Goal: Task Accomplishment & Management: Use online tool/utility

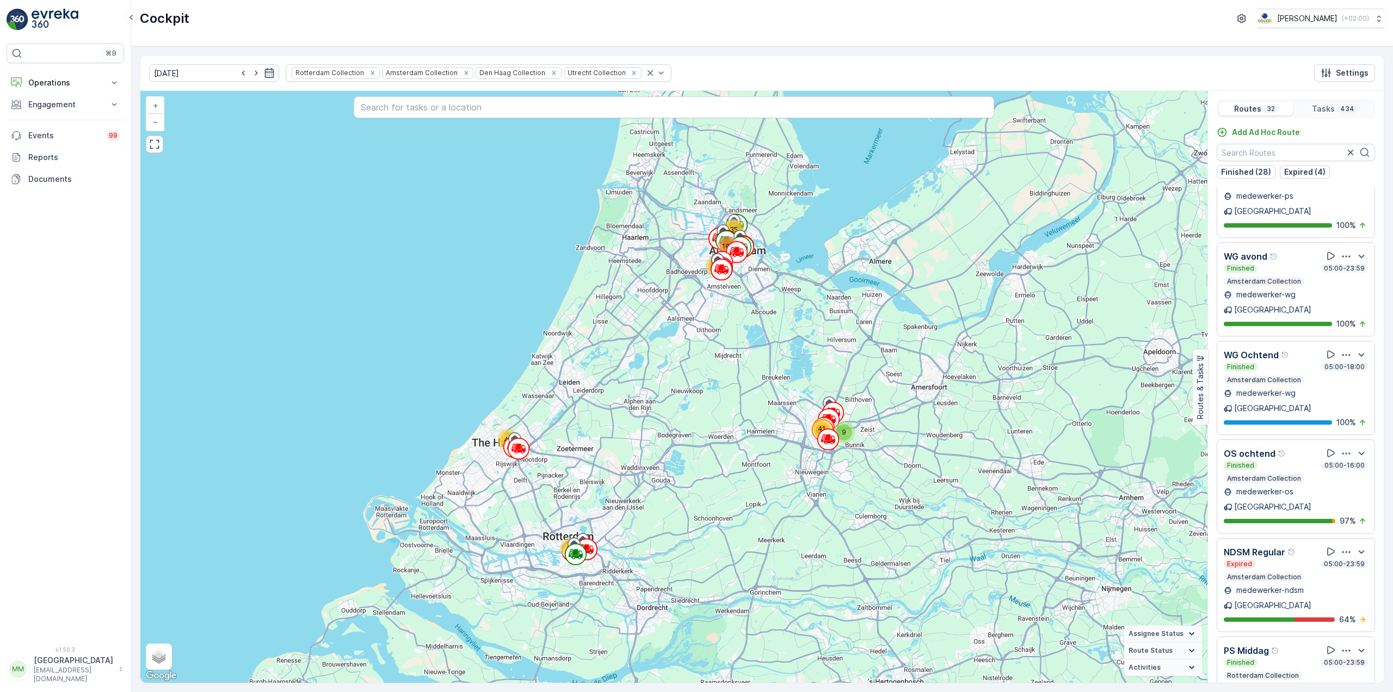
scroll to position [2122, 0]
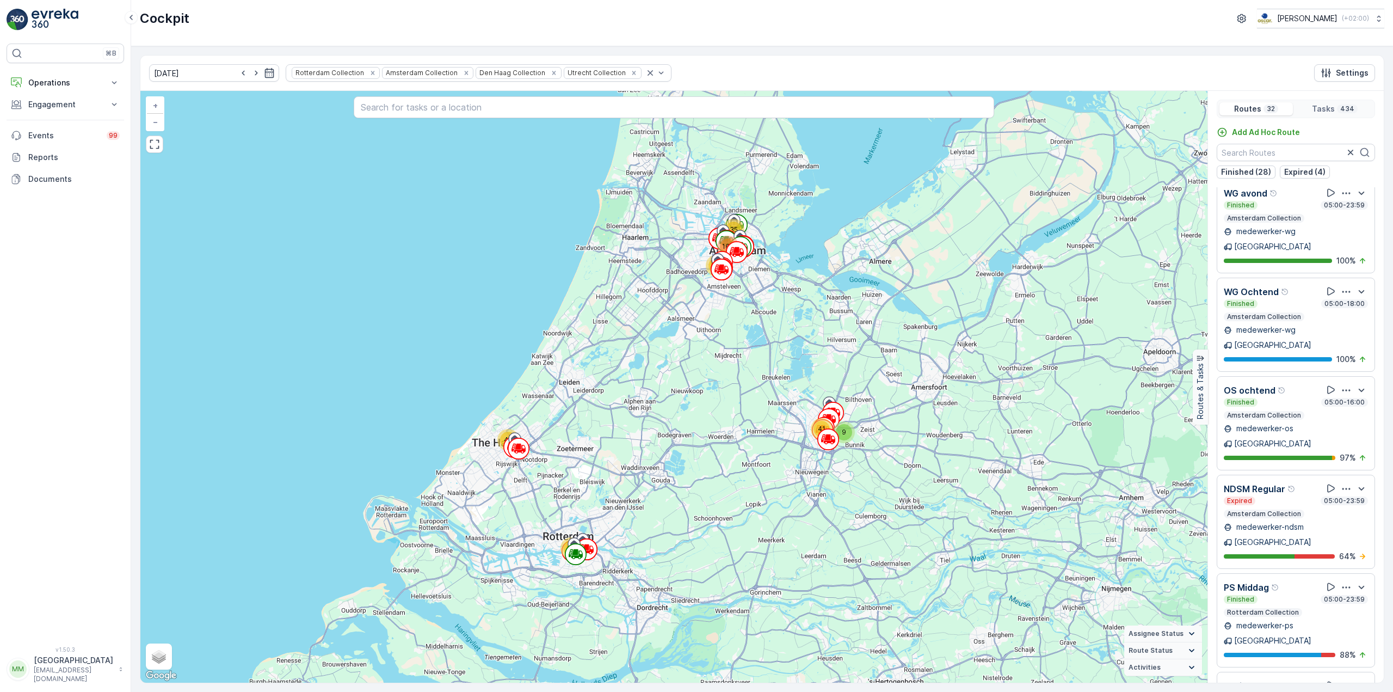
click at [1305, 691] on div "Finished 05:00-23:59 Amsterdam Collection" at bounding box center [1296, 704] width 144 height 22
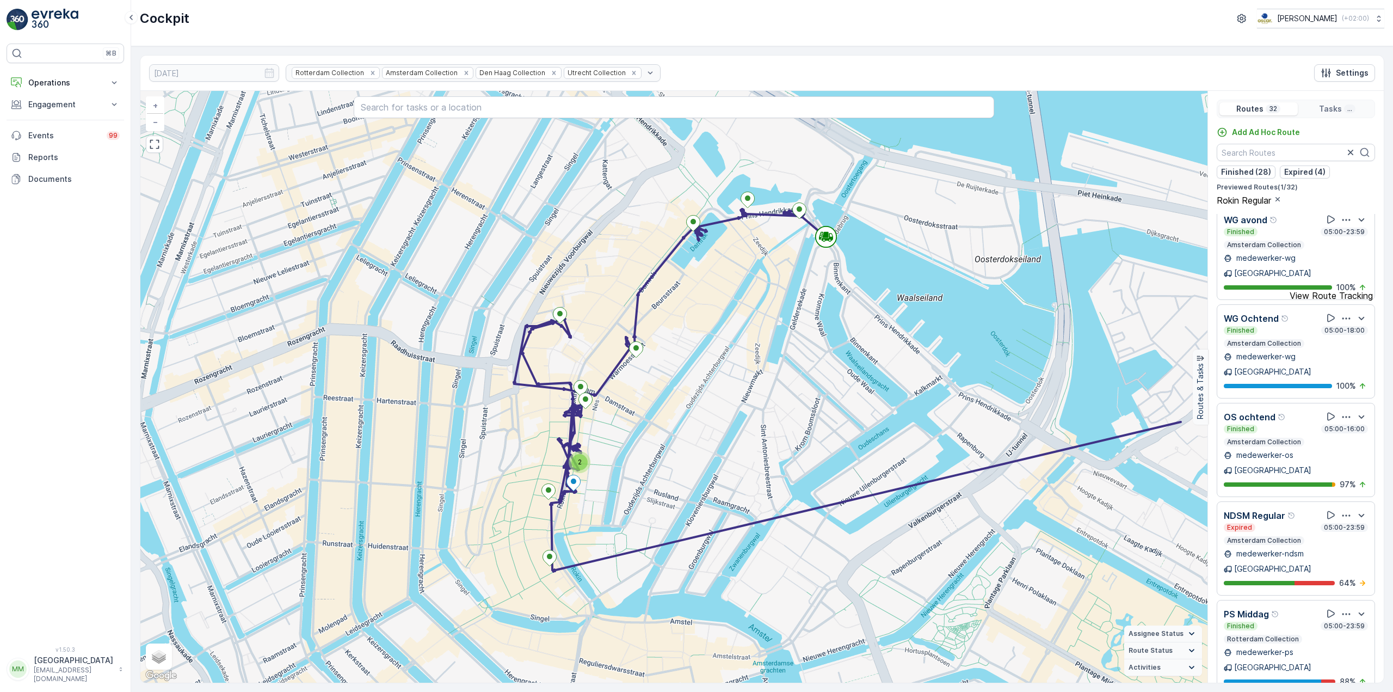
click at [1332, 691] on icon at bounding box center [1337, 704] width 11 height 11
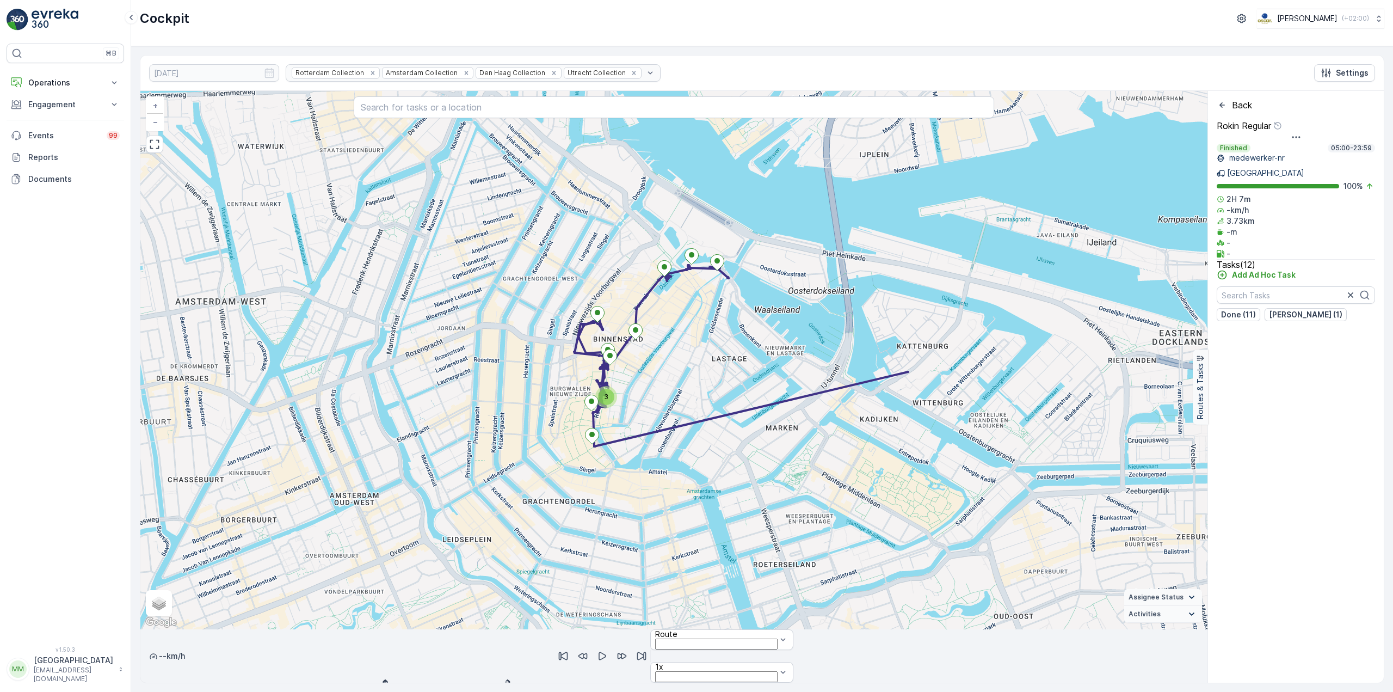
drag, startPoint x: 767, startPoint y: 361, endPoint x: 702, endPoint y: 374, distance: 66.6
click at [702, 374] on div "3 + − Satellite Roadmap Terrain Hybrid Leaflet Keyboard shortcuts Map Data Map …" at bounding box center [673, 360] width 1067 height 538
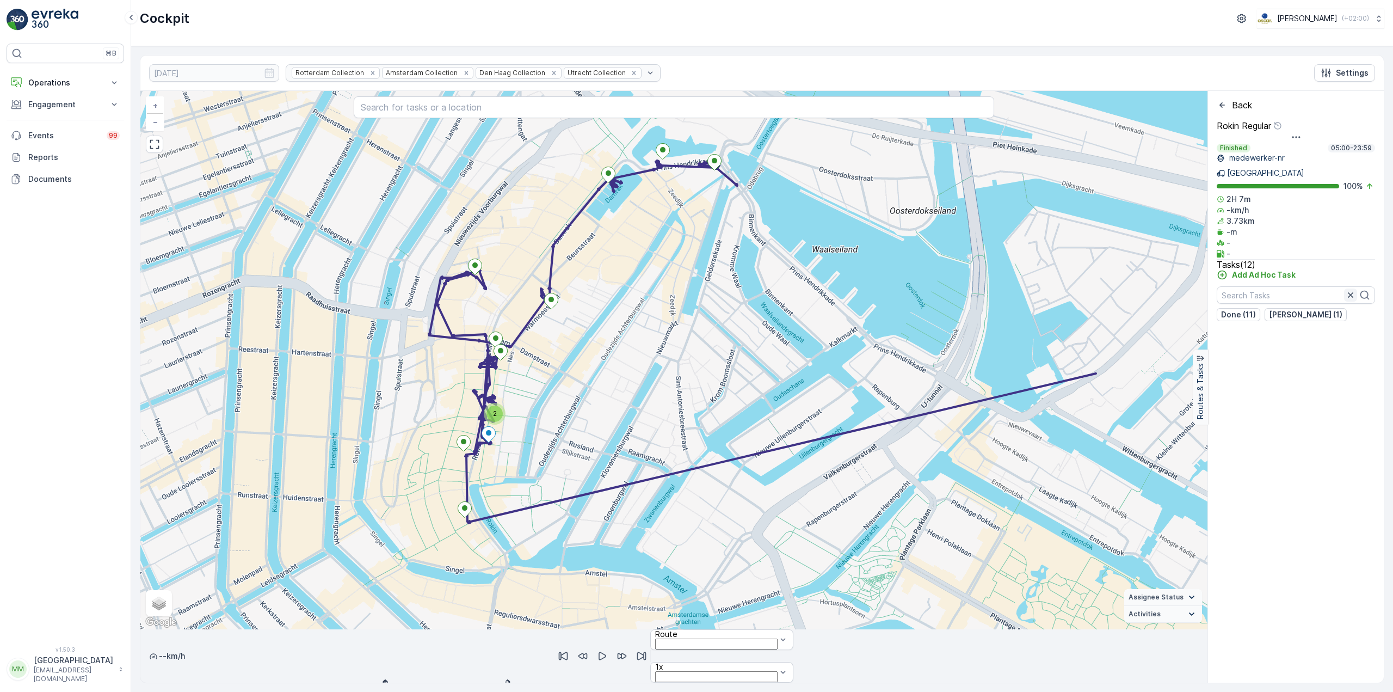
click at [1355, 289] on icon "button" at bounding box center [1350, 294] width 11 height 11
click at [1247, 106] on p "Back" at bounding box center [1242, 105] width 20 height 10
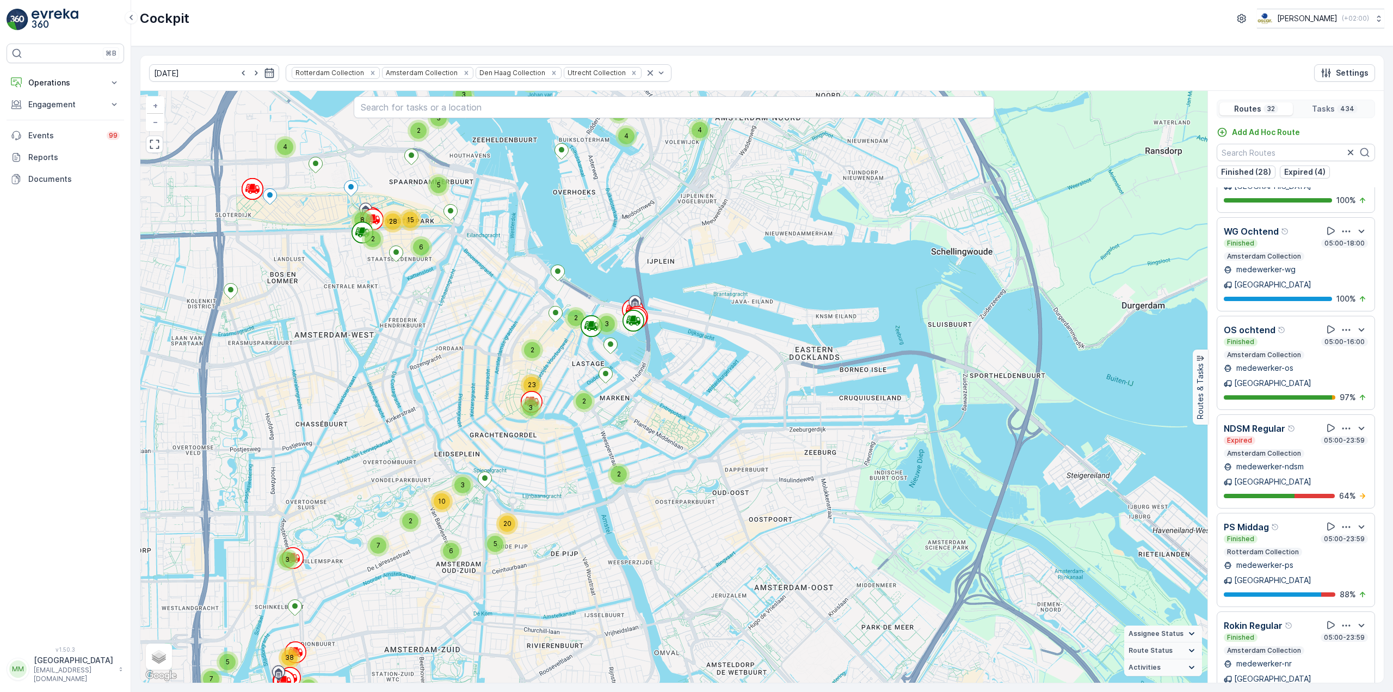
scroll to position [2183, 0]
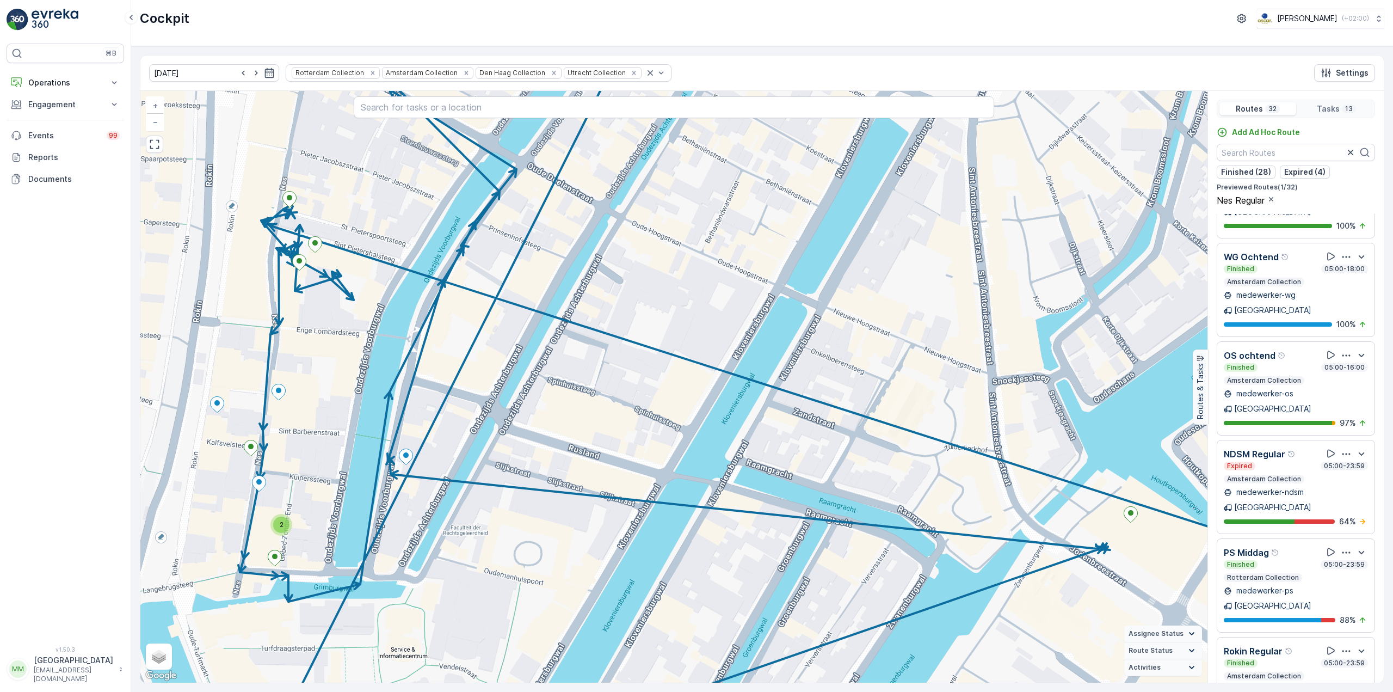
scroll to position [2211, 0]
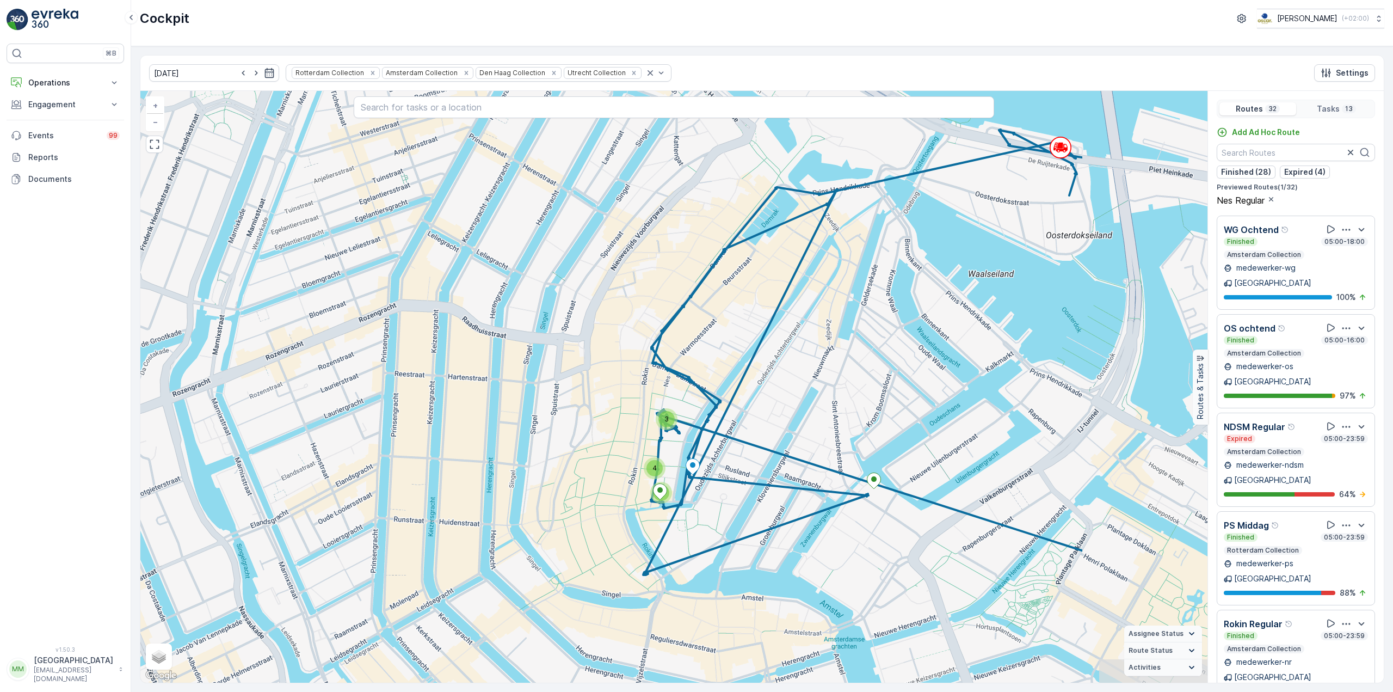
drag, startPoint x: 1095, startPoint y: 381, endPoint x: 842, endPoint y: 371, distance: 253.7
click at [842, 371] on div "3 4 3 + − Satellite Roadmap Terrain Hybrid Leaflet Keyboard shortcuts Map Data …" at bounding box center [673, 386] width 1067 height 591
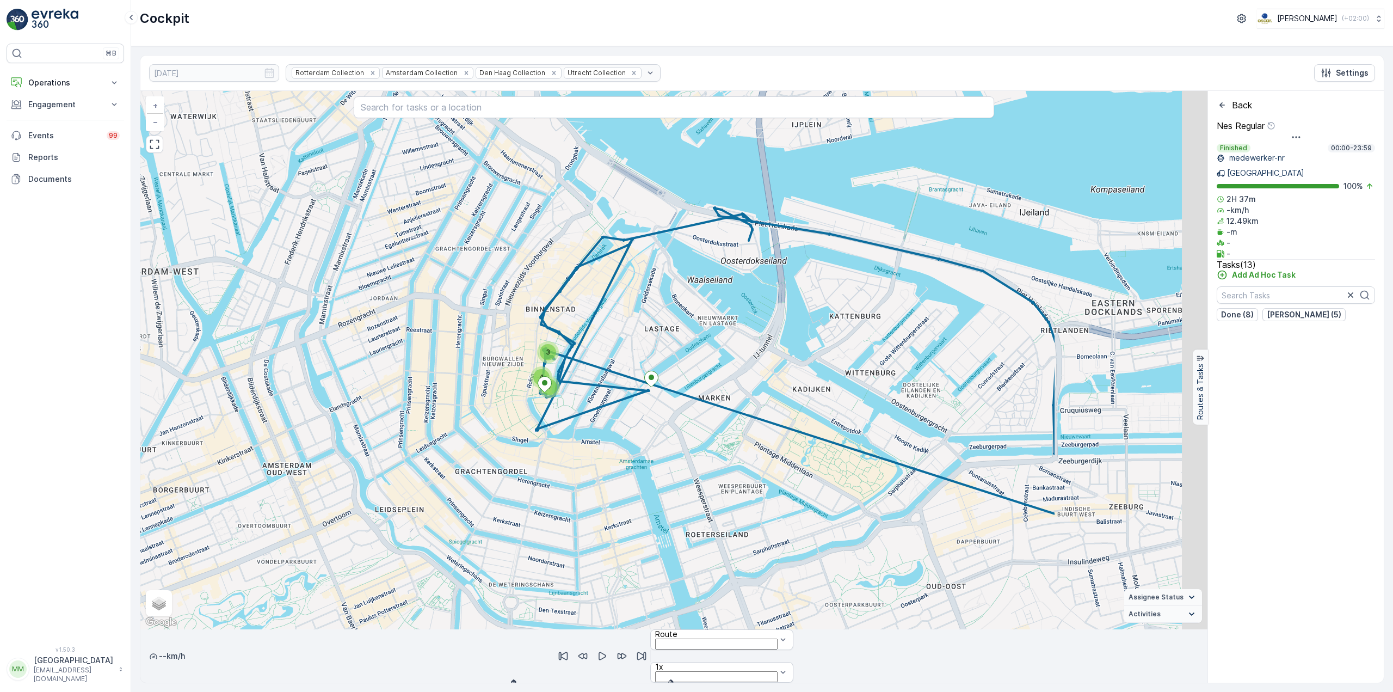
drag, startPoint x: 1002, startPoint y: 482, endPoint x: 742, endPoint y: 386, distance: 276.8
click at [742, 386] on div "3 4 4 + − Satellite Roadmap Terrain Hybrid Leaflet Keyboard shortcuts Map Data …" at bounding box center [673, 360] width 1067 height 538
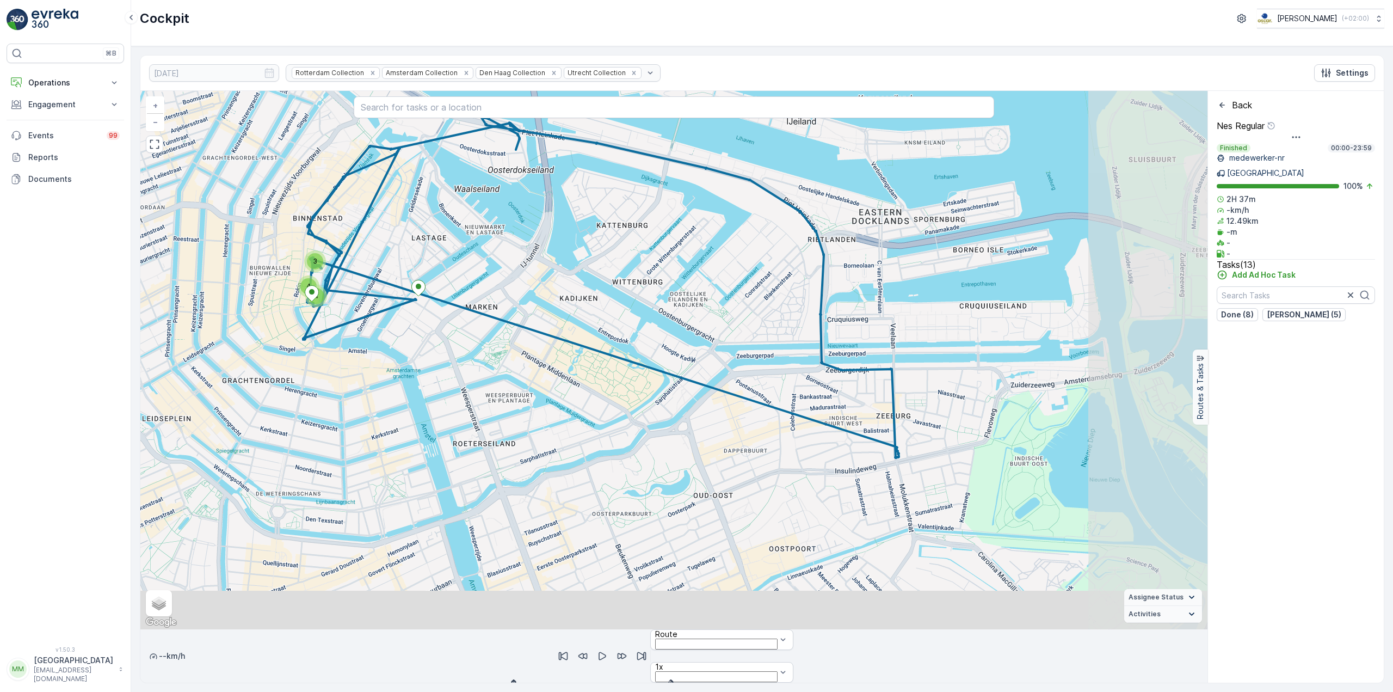
drag, startPoint x: 1098, startPoint y: 491, endPoint x: 865, endPoint y: 400, distance: 250.0
click at [865, 400] on div "3 4 4 + − Satellite Roadmap Terrain Hybrid Leaflet Keyboard shortcuts Map Data …" at bounding box center [673, 360] width 1067 height 538
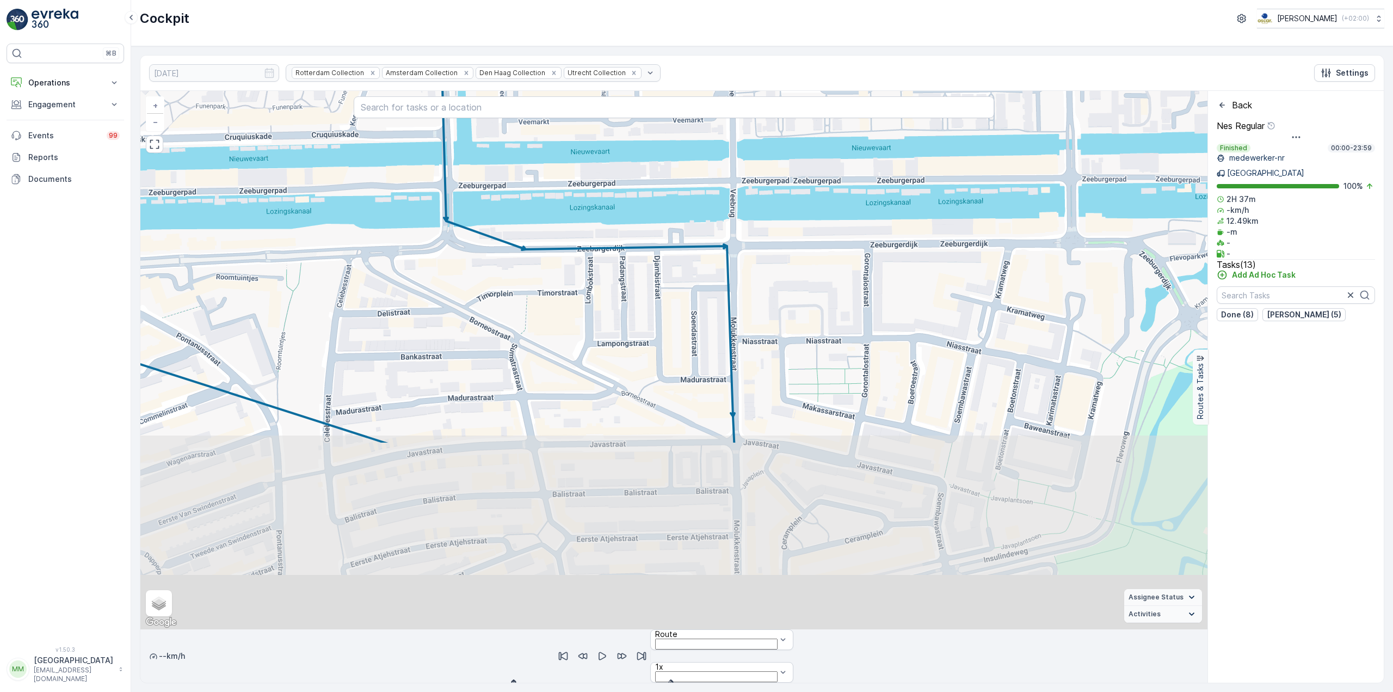
drag, startPoint x: 769, startPoint y: 521, endPoint x: 678, endPoint y: 269, distance: 267.3
click at [678, 270] on div "2 2 2 + − Satellite Roadmap Terrain Hybrid Leaflet Keyboard shortcuts Map Data …" at bounding box center [673, 360] width 1067 height 538
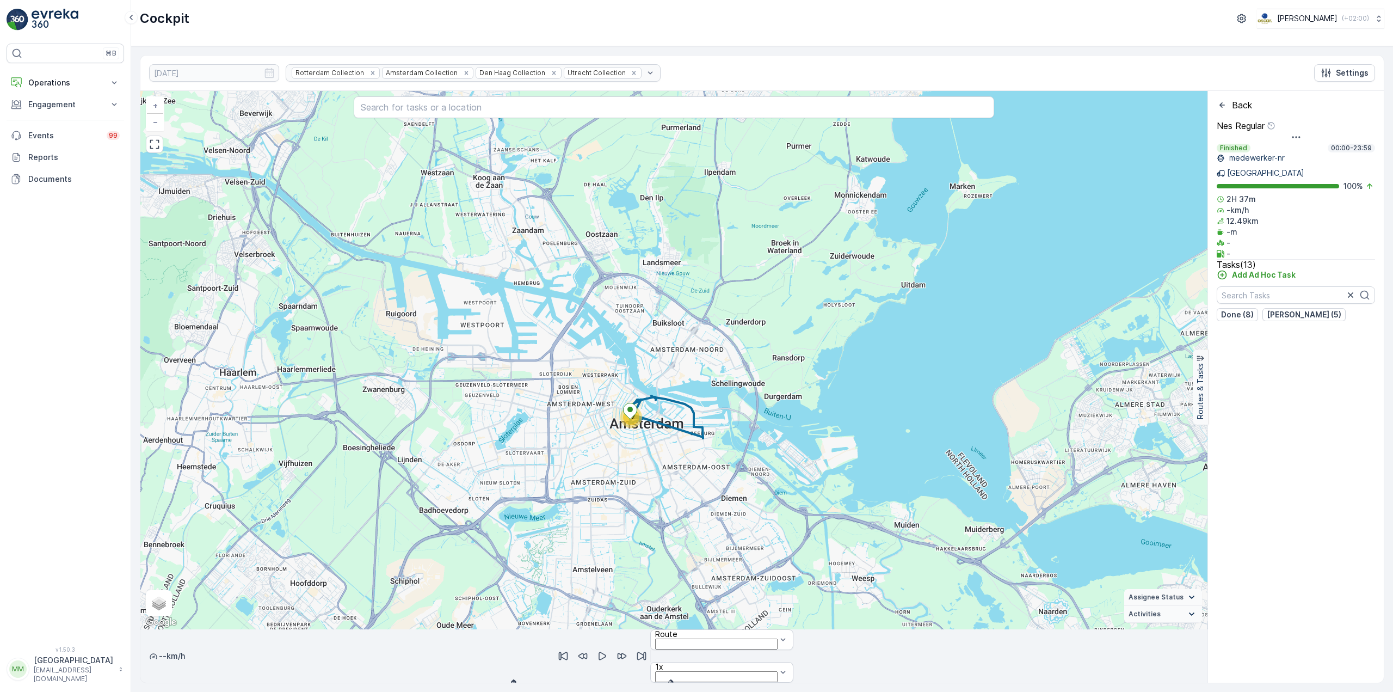
click at [1224, 106] on icon "Back" at bounding box center [1222, 105] width 11 height 11
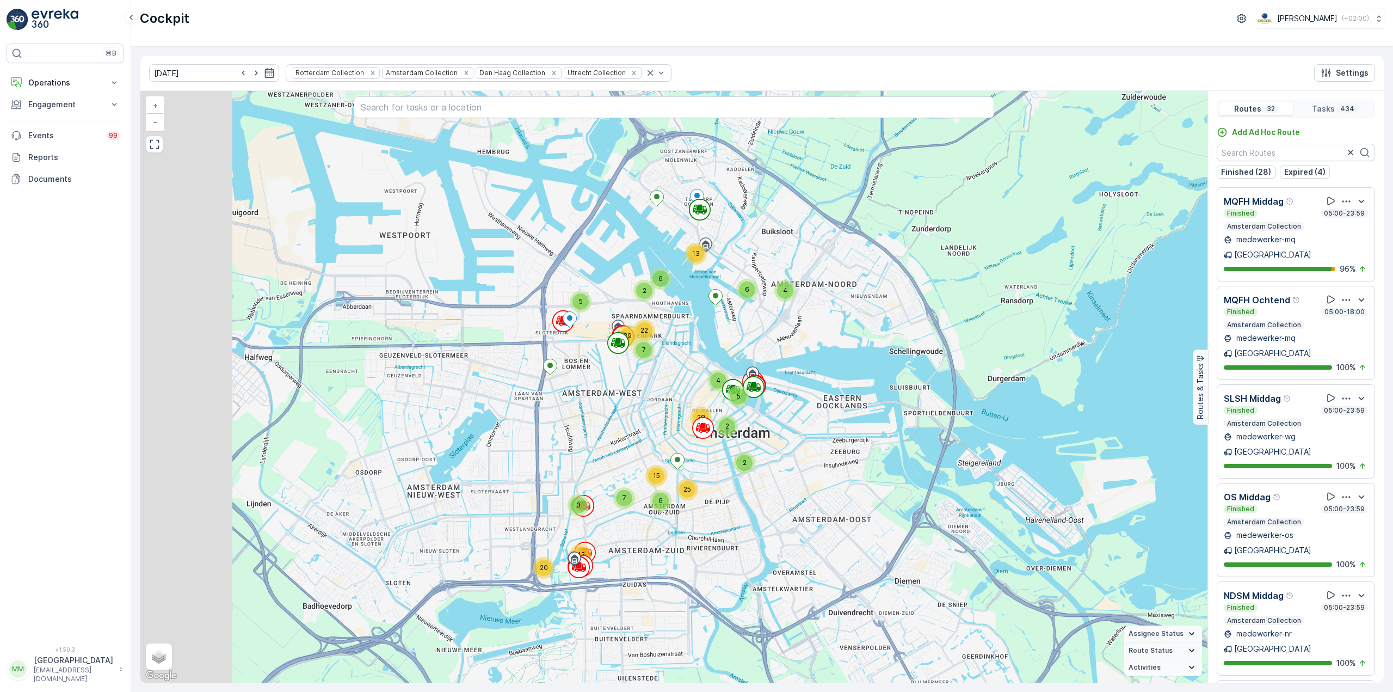
drag, startPoint x: 578, startPoint y: 516, endPoint x: 691, endPoint y: 540, distance: 115.0
click at [721, 534] on div "6 5 2 2 6 3 6 2 2 10 2 5 4 9 15 2 7 24 3 10 2 5 2 9 12 2 6 13 4 6 3 20 42 5 7 2…" at bounding box center [673, 386] width 1067 height 591
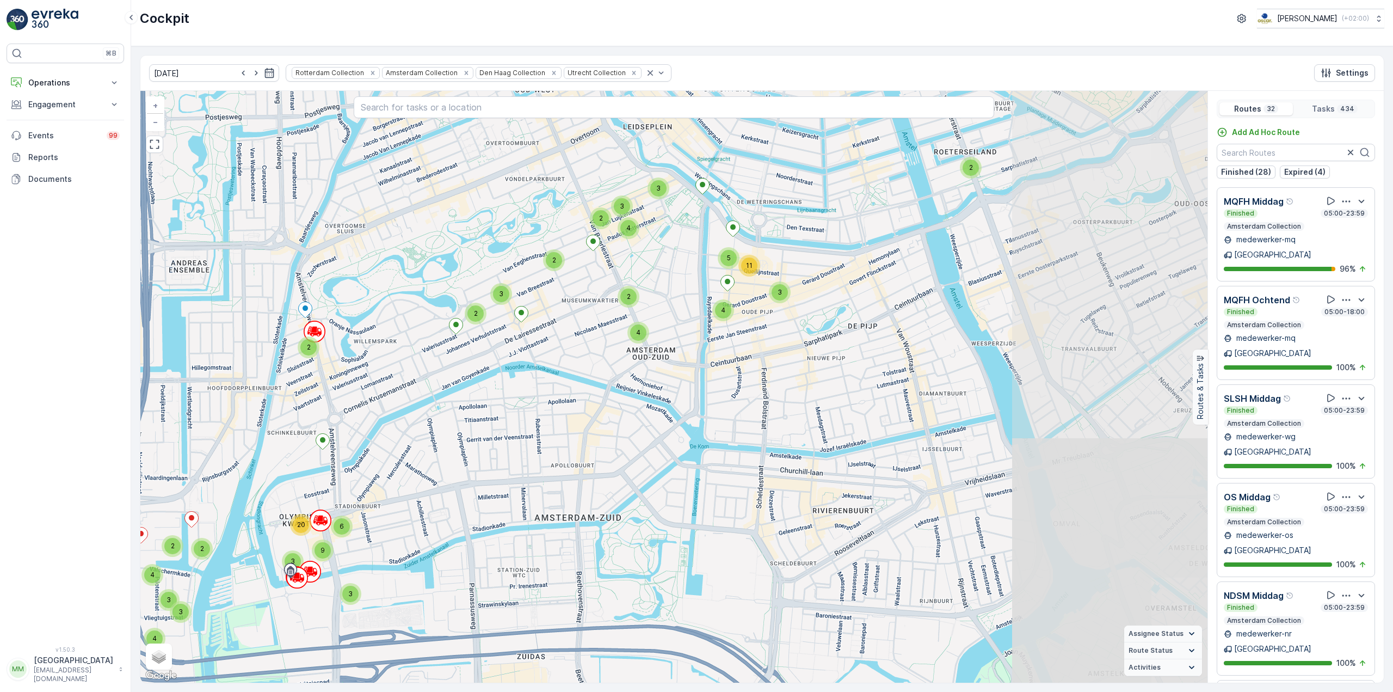
drag, startPoint x: 569, startPoint y: 603, endPoint x: 372, endPoint y: 596, distance: 196.6
click at [372, 596] on div "2 5 3 2 2 2 2 3 2 2 3 2 5 3 2 2 2 2 3 3 2 3 2 15 3 3 3 2 3 3 4 2 2 2 3 4 4 4 2 …" at bounding box center [673, 386] width 1067 height 591
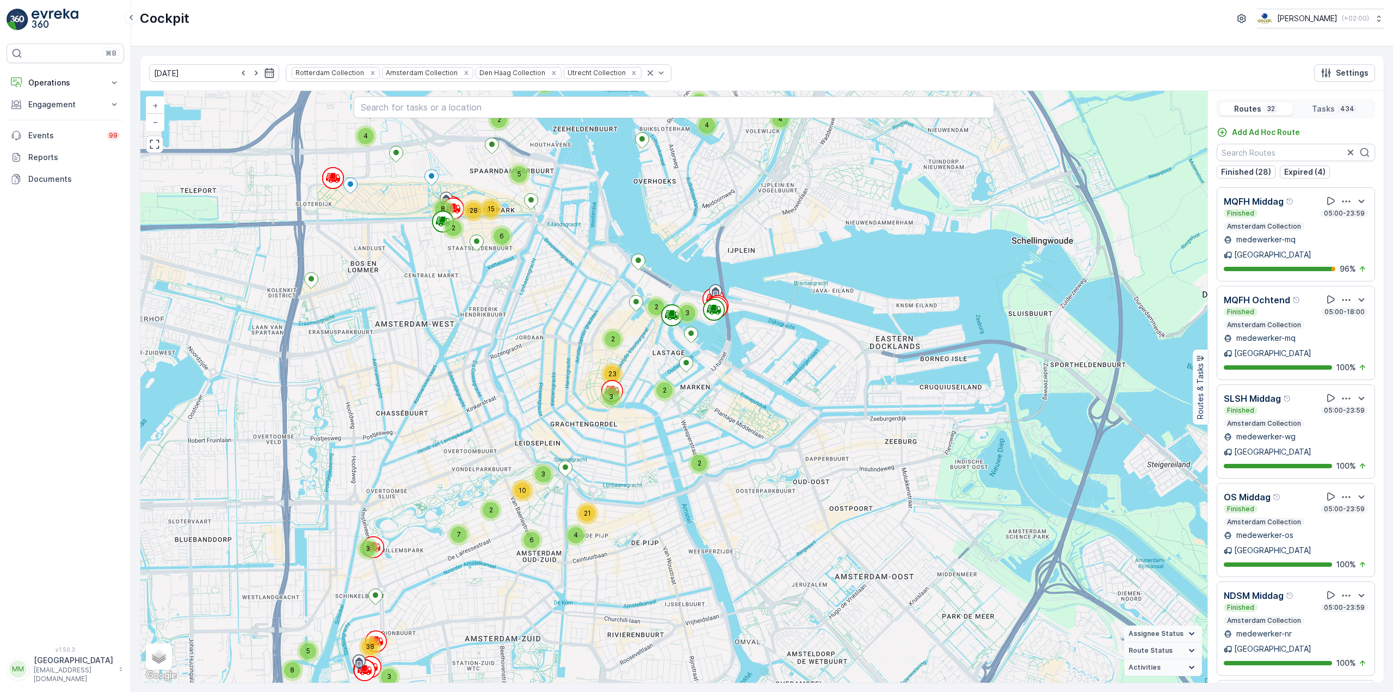
drag, startPoint x: 629, startPoint y: 410, endPoint x: 524, endPoint y: 581, distance: 201.0
click at [527, 584] on div "4 5 2 6 2 2 3 4 5 3 4 7 6 2 3 4 3 4 2 21 2 2 7 2 4 2 3 2 4 3 6 2 3 3 3 5 4 4 4 …" at bounding box center [673, 386] width 1067 height 591
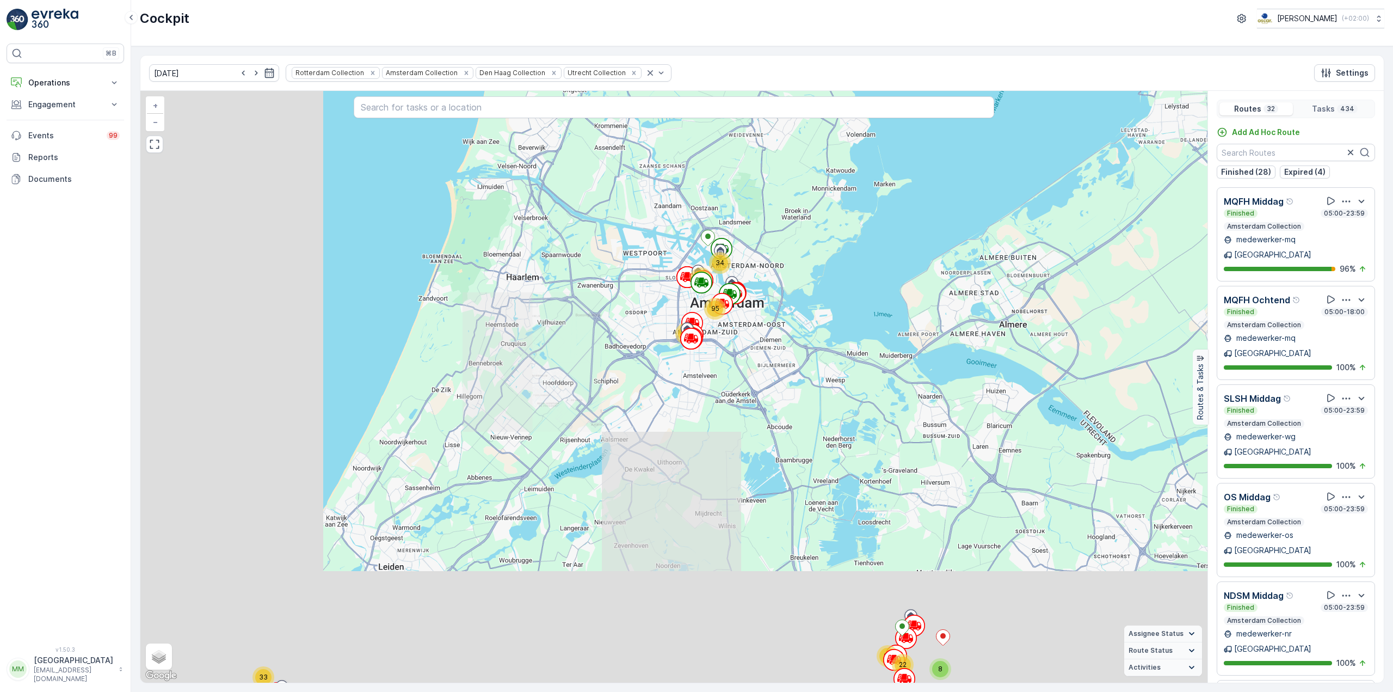
drag, startPoint x: 395, startPoint y: 535, endPoint x: 695, endPoint y: 351, distance: 351.7
click at [695, 351] on div "8 18 22 68 13 33 34 65 74 95 + − Satellite Roadmap Terrain Hybrid Leaflet Keybo…" at bounding box center [673, 386] width 1067 height 591
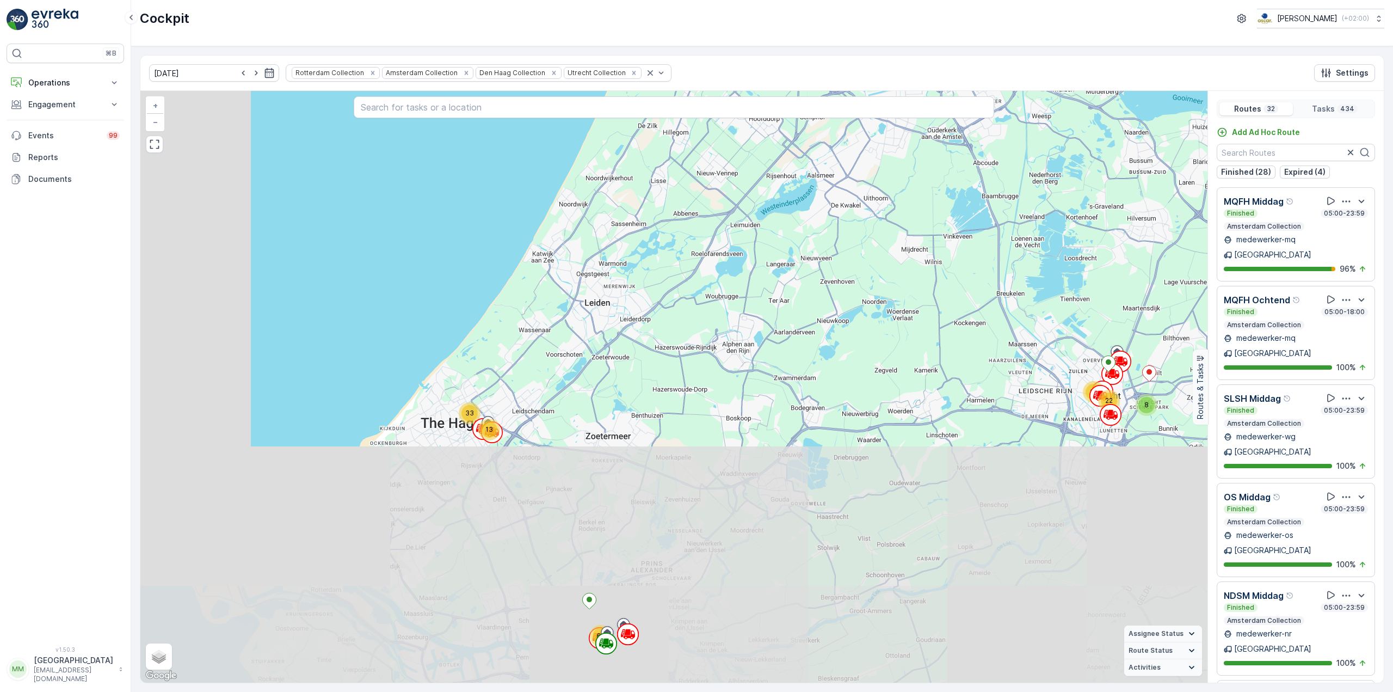
drag, startPoint x: 588, startPoint y: 488, endPoint x: 620, endPoint y: 371, distance: 121.2
click at [775, 240] on div "8 18 22 68 13 33 34 65 74 95 + − Satellite Roadmap Terrain Hybrid Leaflet Keybo…" at bounding box center [673, 386] width 1067 height 591
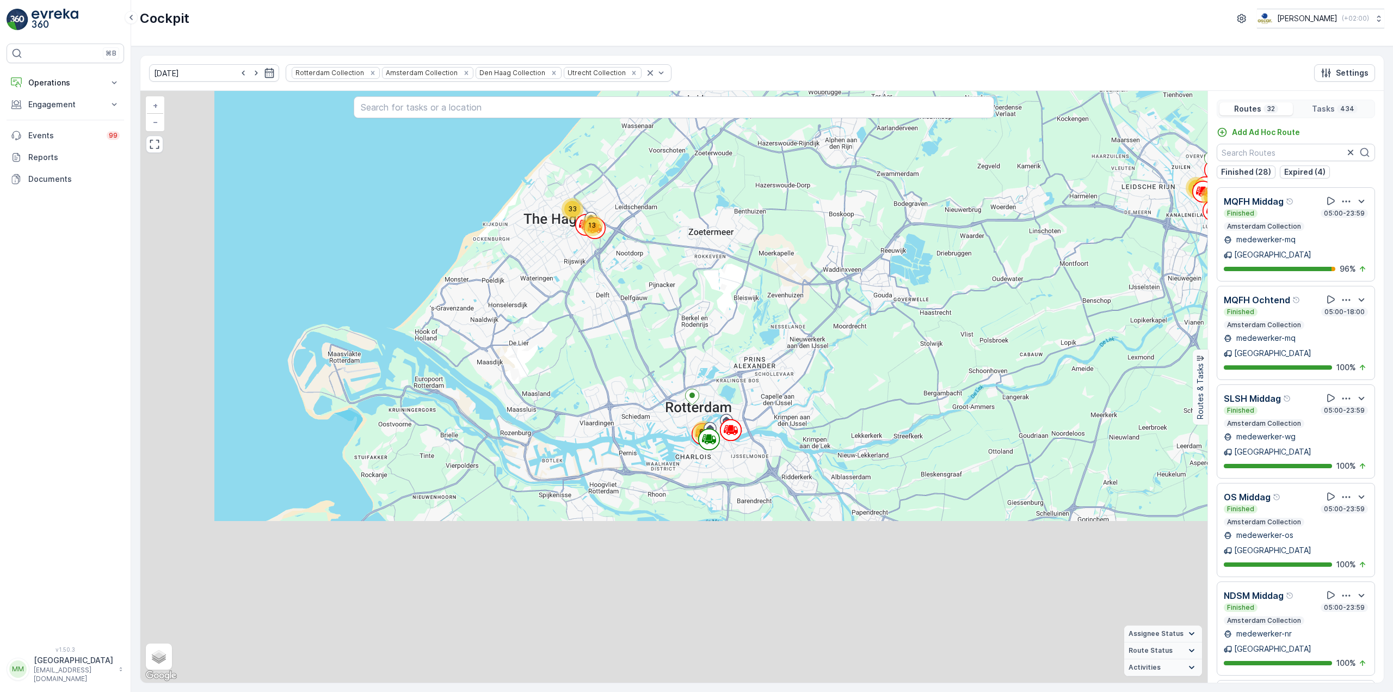
drag, startPoint x: 562, startPoint y: 421, endPoint x: 669, endPoint y: 211, distance: 236.0
click at [669, 211] on div "8 18 22 68 13 33 34 65 74 95 + − Satellite Roadmap Terrain Hybrid Leaflet Keybo…" at bounding box center [673, 386] width 1067 height 591
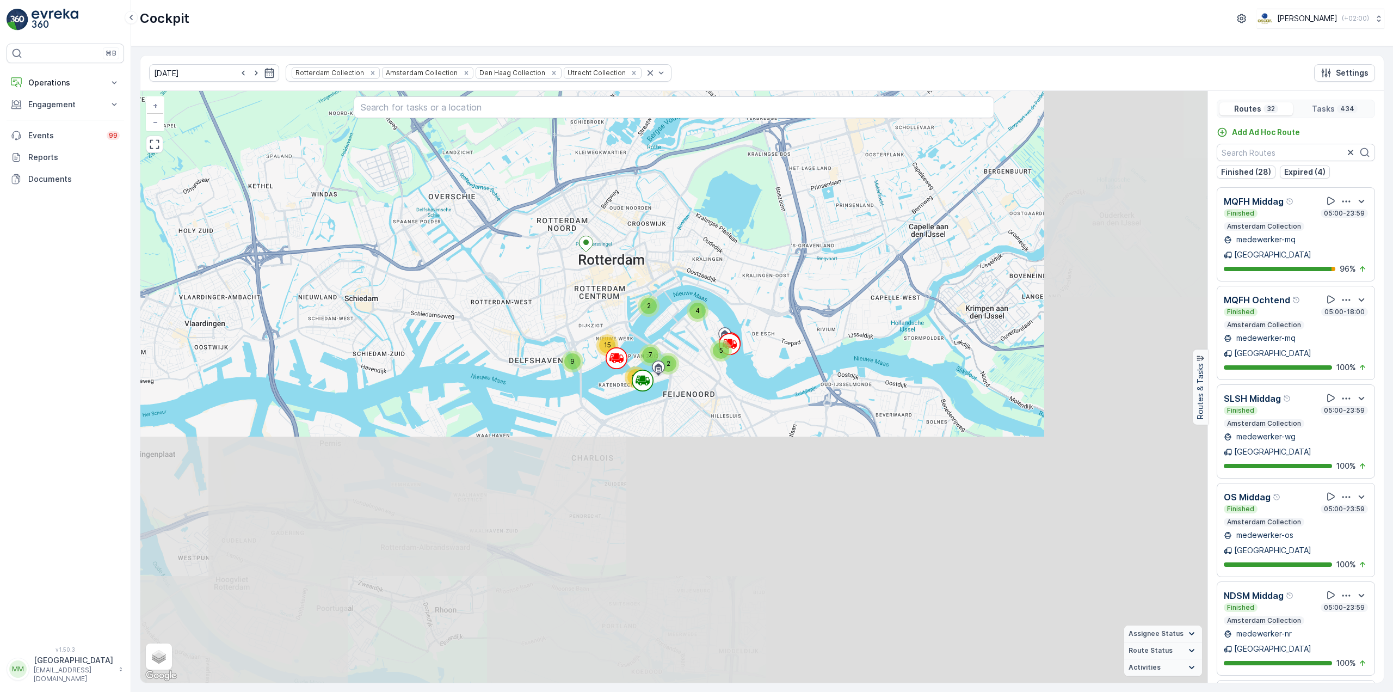
drag, startPoint x: 767, startPoint y: 486, endPoint x: 603, endPoint y: 147, distance: 376.0
click at [603, 147] on div "6 2 5 2 6 3 6 2 2 10 2 5 4 9 15 2 7 24 4 9 2 5 2 9 12 3 6 13 4 6 3 20 42 5 7 21…" at bounding box center [673, 386] width 1067 height 591
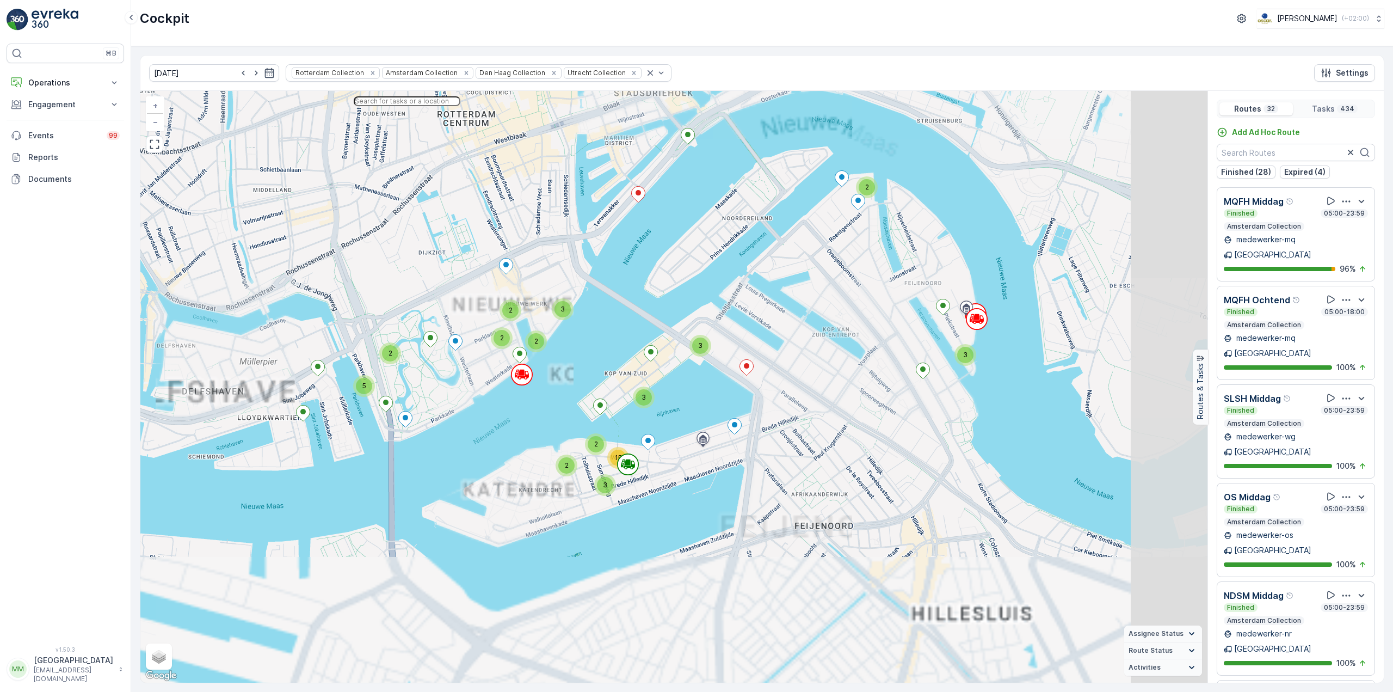
drag, startPoint x: 900, startPoint y: 322, endPoint x: 745, endPoint y: 109, distance: 262.8
click at [745, 109] on div "2 5 2 3 2 2 2 3 2 3 3 2 5 2 2 3 2 2 3 3 2 2 3 15 3 3 3 2 3 3 4 2 2 2 3 4 4 2 4 …" at bounding box center [673, 386] width 1067 height 591
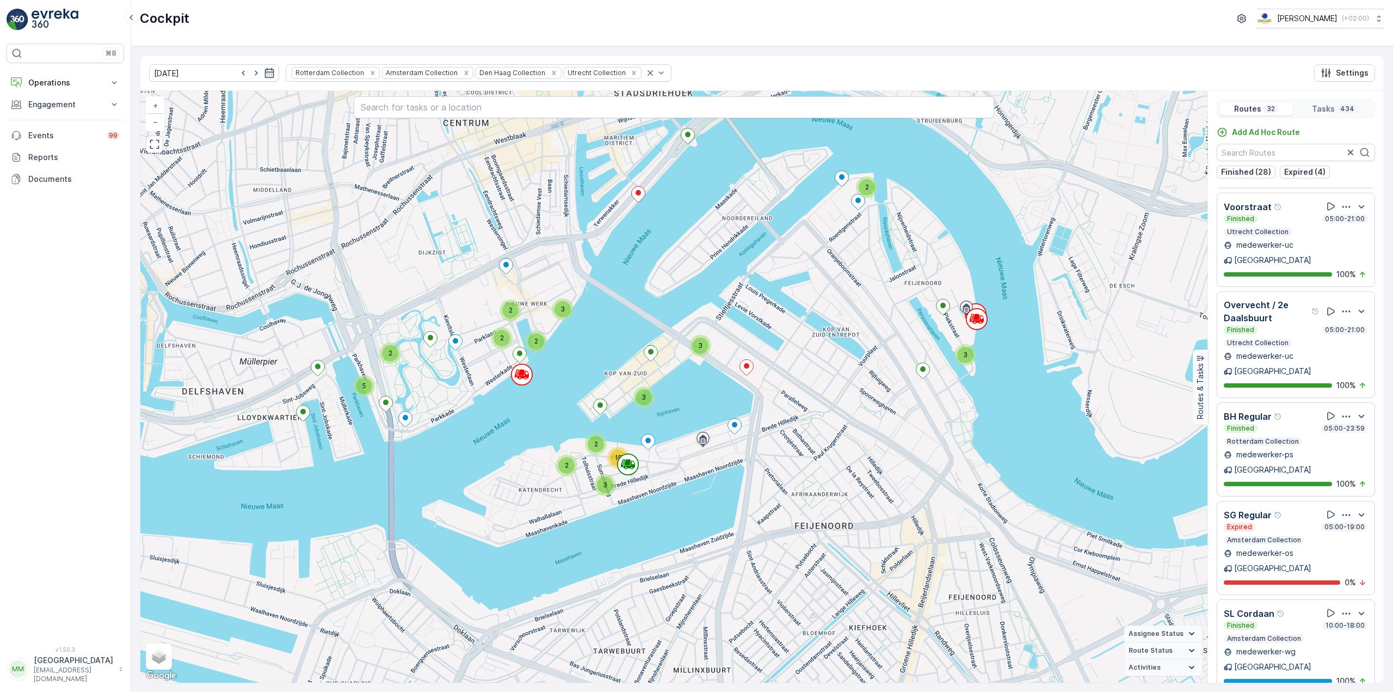
scroll to position [1360, 0]
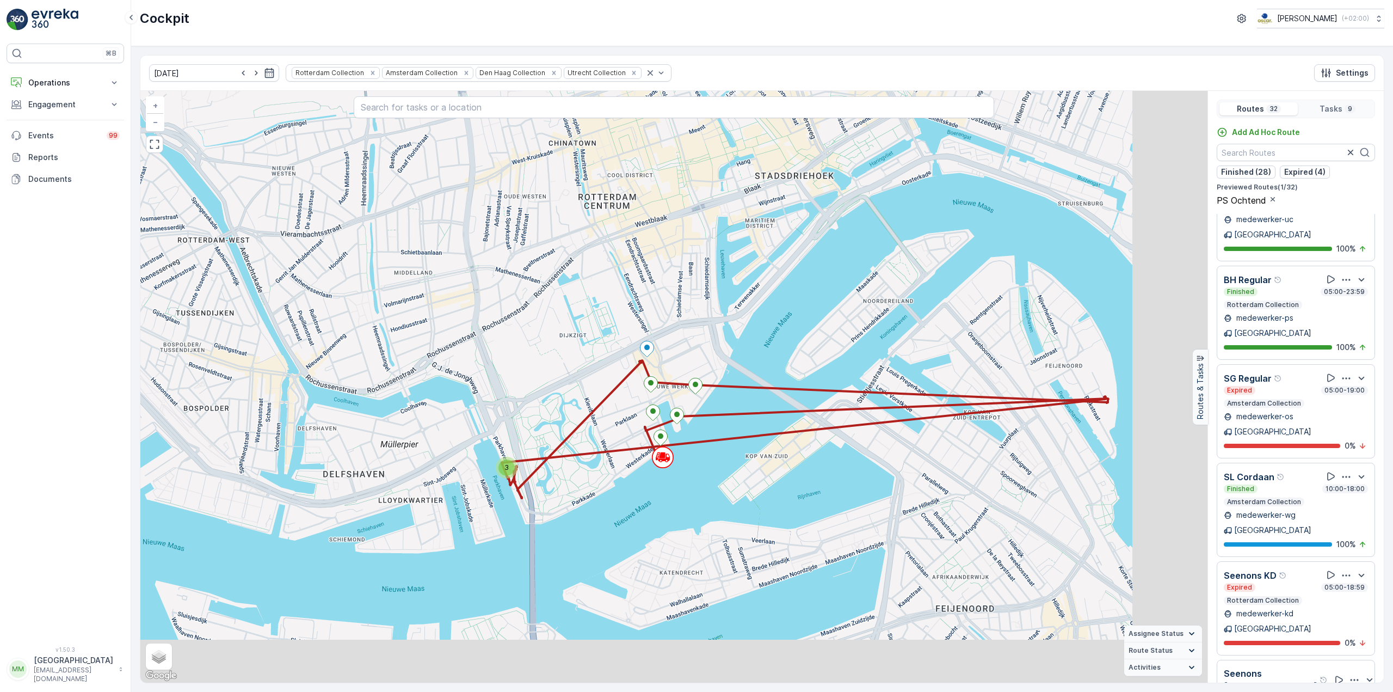
drag, startPoint x: 971, startPoint y: 483, endPoint x: 782, endPoint y: 424, distance: 197.0
click at [782, 424] on div "3 + − Satellite Roadmap Terrain Hybrid Leaflet Keyboard shortcuts Map Data Map …" at bounding box center [673, 386] width 1067 height 591
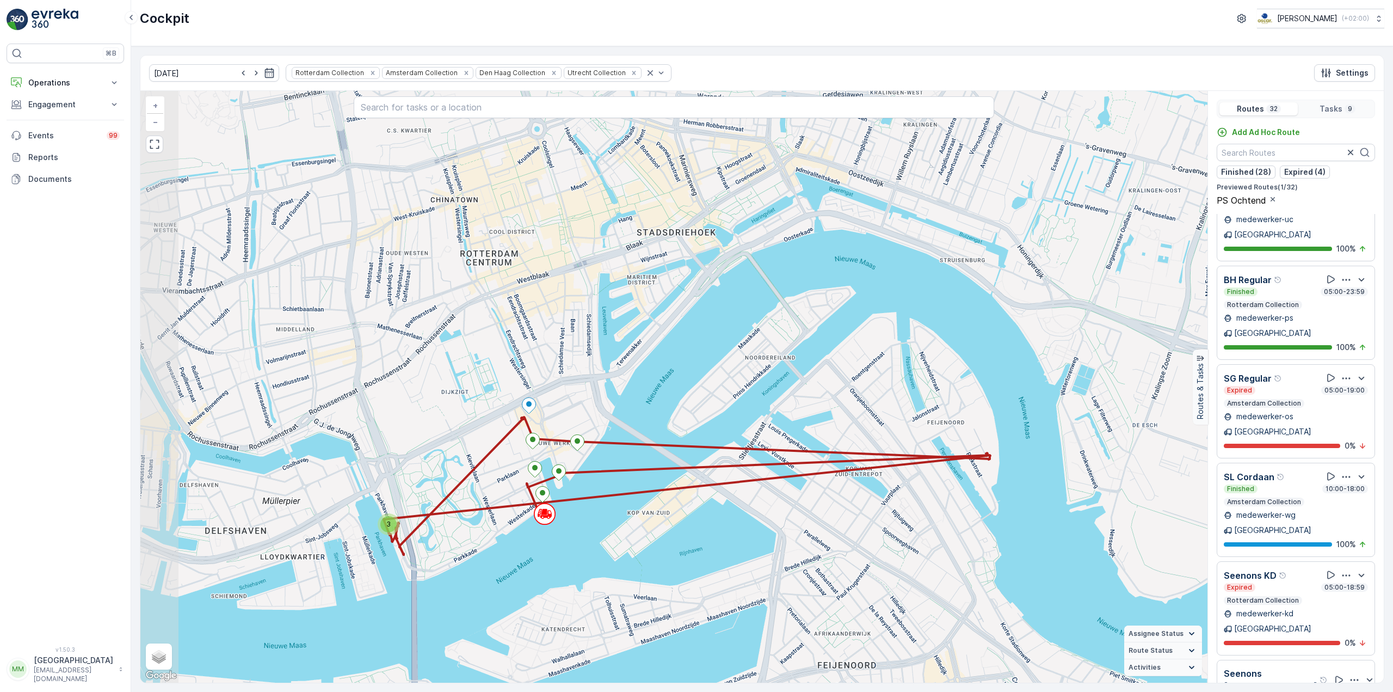
drag, startPoint x: 763, startPoint y: 448, endPoint x: 845, endPoint y: 517, distance: 106.9
click at [845, 517] on div "3 + − Satellite Roadmap Terrain Hybrid Leaflet Keyboard shortcuts Map Data Map …" at bounding box center [673, 386] width 1067 height 591
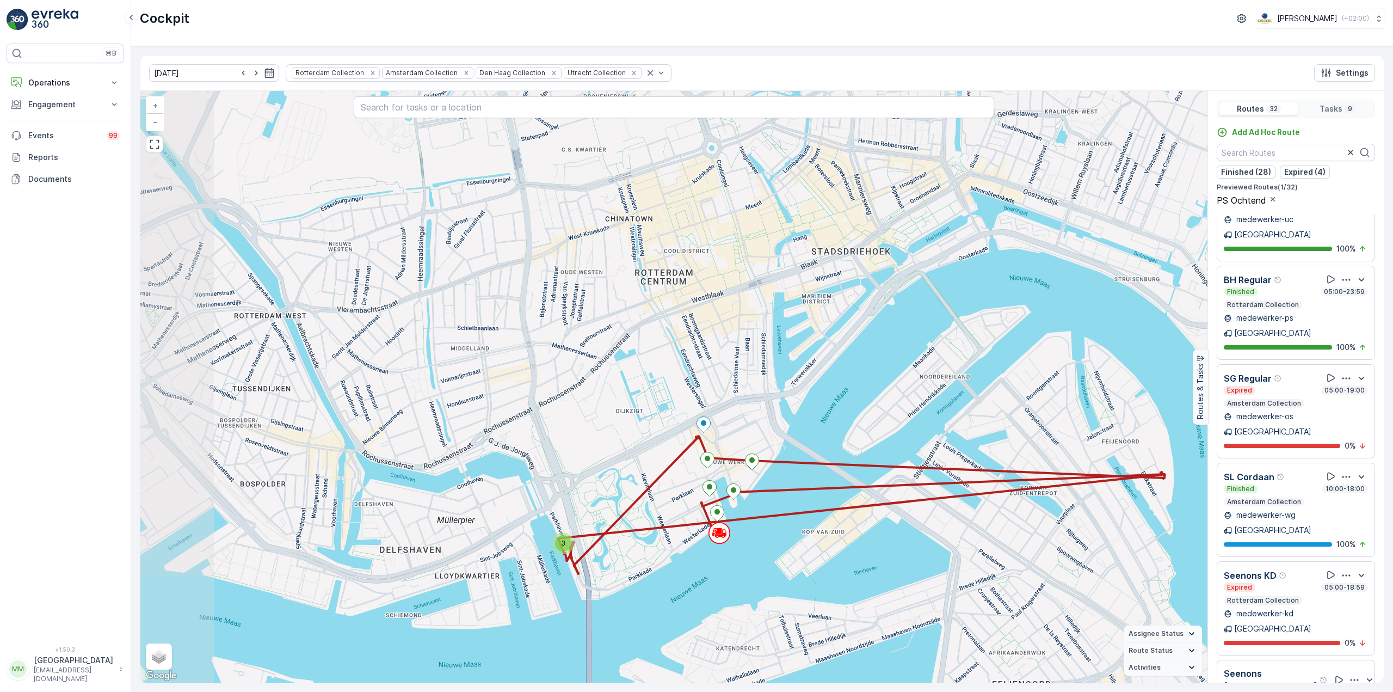
drag, startPoint x: 558, startPoint y: 480, endPoint x: 740, endPoint y: 500, distance: 183.9
click at [740, 500] on div "3 + − Satellite Roadmap Terrain Hybrid Leaflet Keyboard shortcuts Map Data Map …" at bounding box center [673, 386] width 1067 height 591
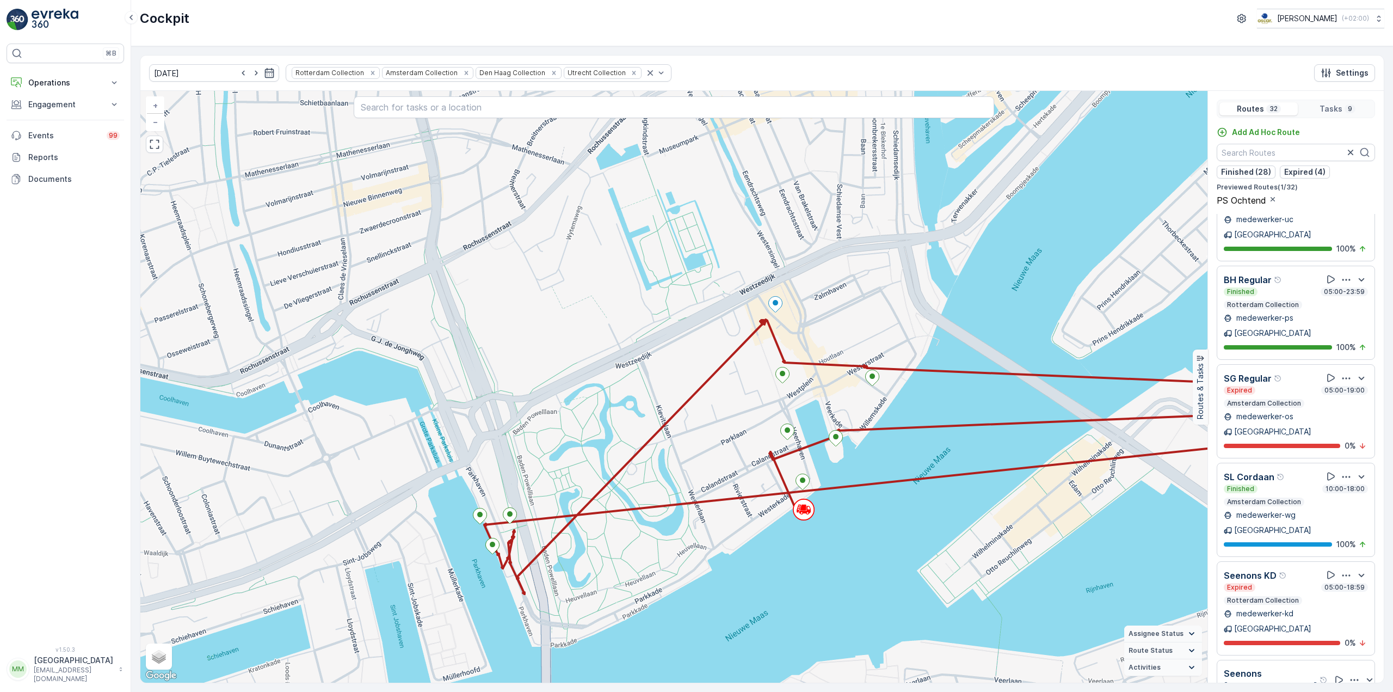
drag, startPoint x: 633, startPoint y: 537, endPoint x: 688, endPoint y: 473, distance: 84.5
click at [688, 473] on div "+ − Satellite Roadmap Terrain Hybrid Leaflet Keyboard shortcuts Map Data Map da…" at bounding box center [673, 386] width 1067 height 591
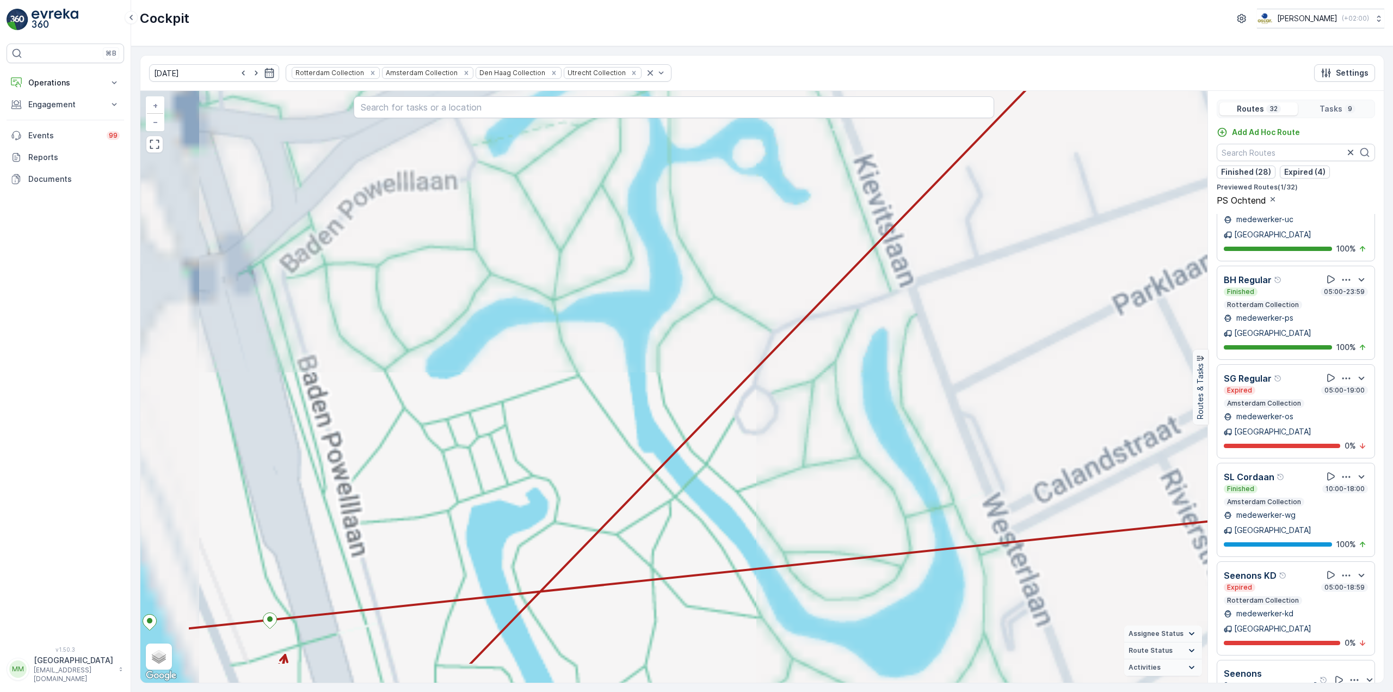
drag, startPoint x: 625, startPoint y: 491, endPoint x: 881, endPoint y: 366, distance: 284.7
click at [881, 366] on div "+ − Satellite Roadmap Terrain Hybrid Leaflet Keyboard shortcuts Map Data Map da…" at bounding box center [673, 386] width 1067 height 591
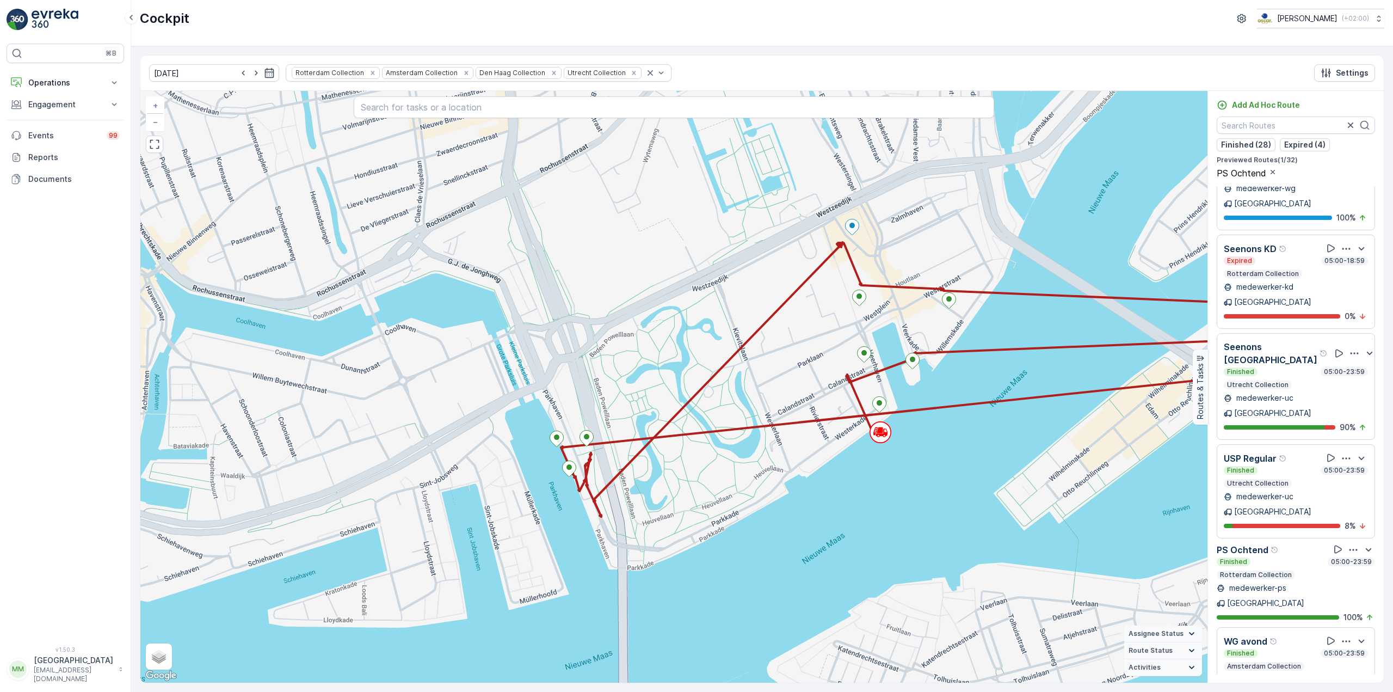
scroll to position [1612, 0]
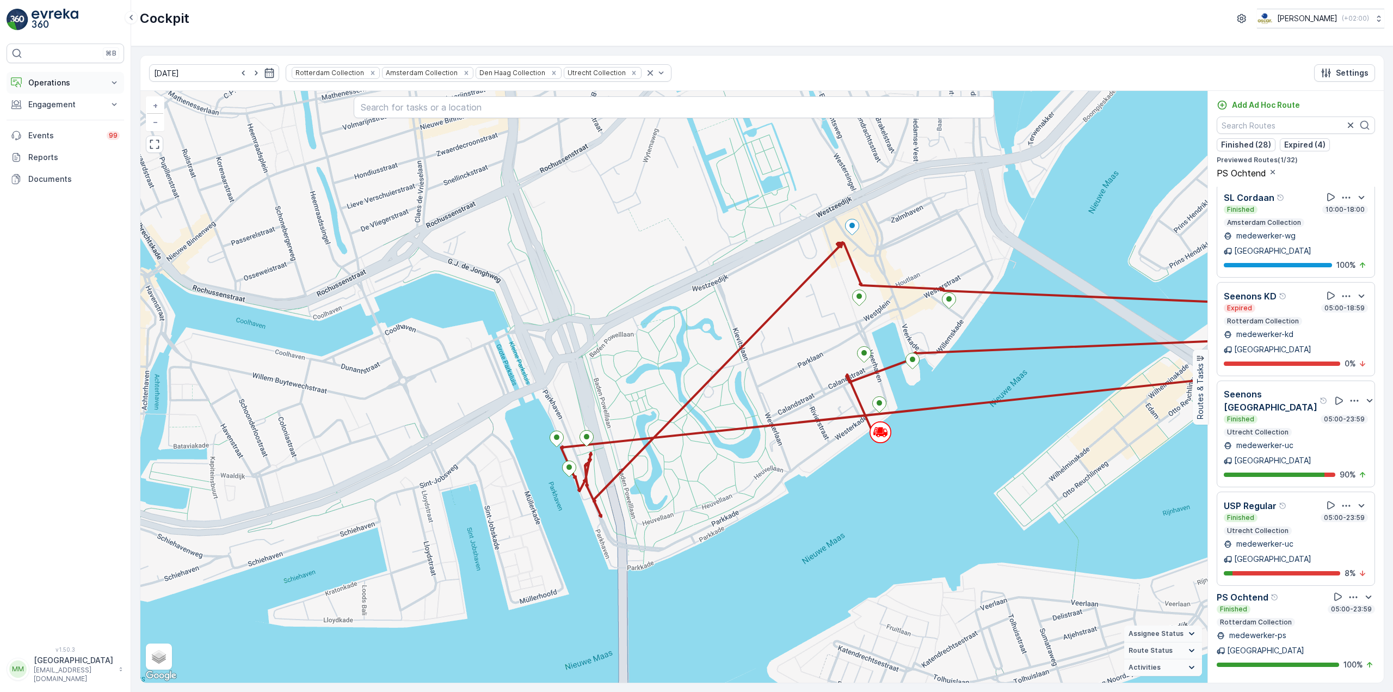
click at [39, 88] on button "Operations" at bounding box center [66, 83] width 118 height 22
click at [54, 150] on p "Cockpit" at bounding box center [42, 146] width 28 height 11
click at [265, 70] on icon "button" at bounding box center [269, 73] width 9 height 10
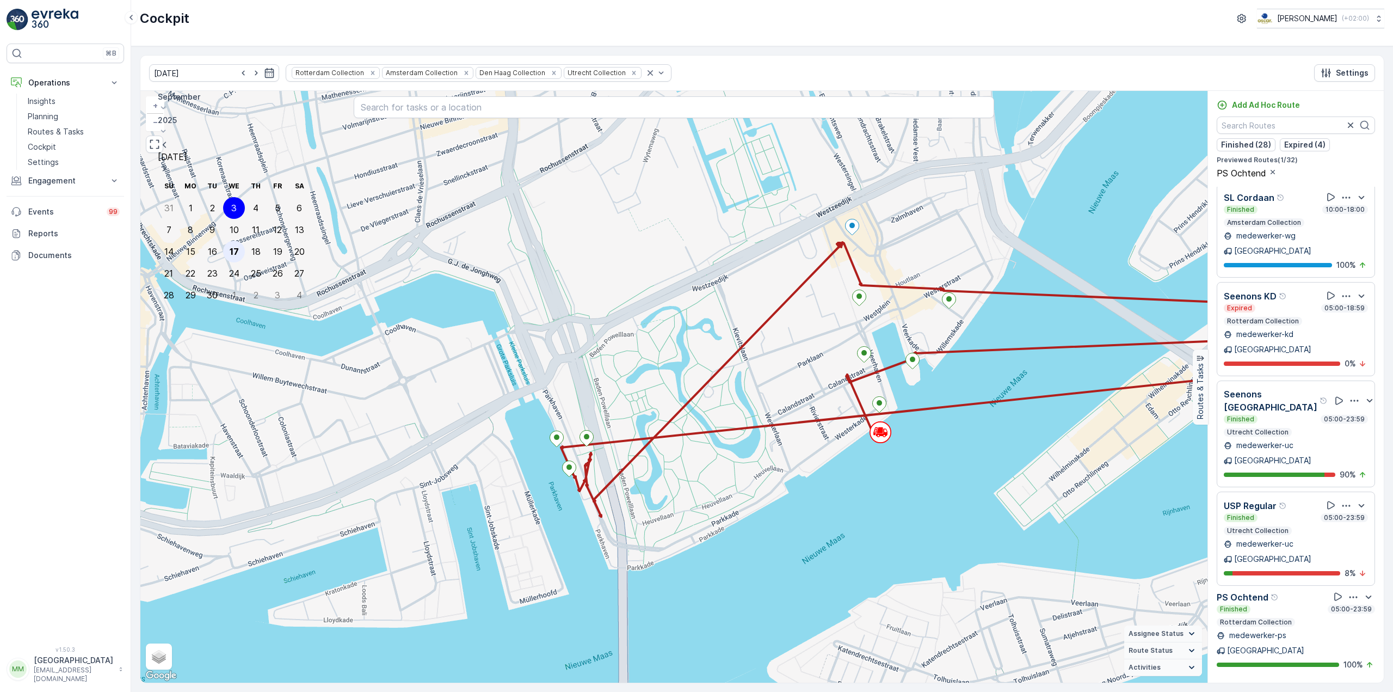
click at [230, 246] on div "17" at bounding box center [234, 251] width 9 height 10
click at [222, 183] on div "+ − Satellite Roadmap Terrain Hybrid Leaflet Keyboard shortcuts Map Data Map da…" at bounding box center [673, 386] width 1067 height 591
type input "[DATE]"
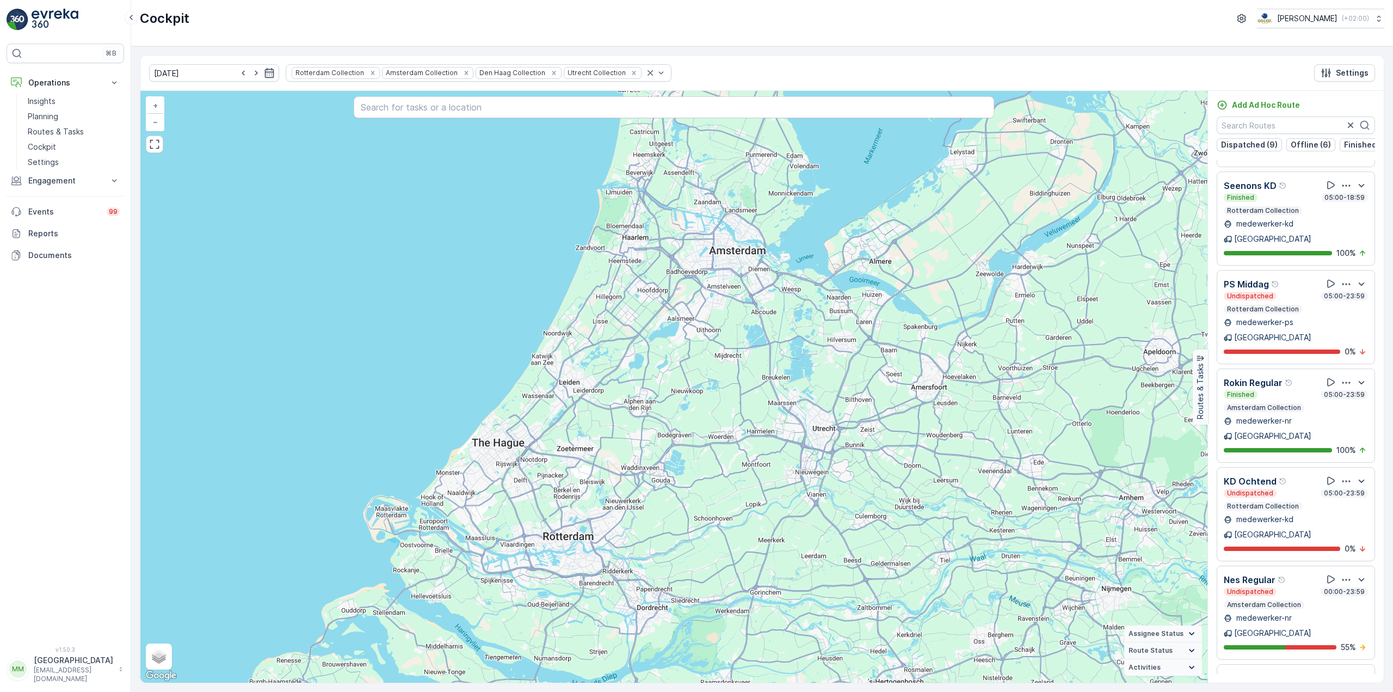
scroll to position [2122, 0]
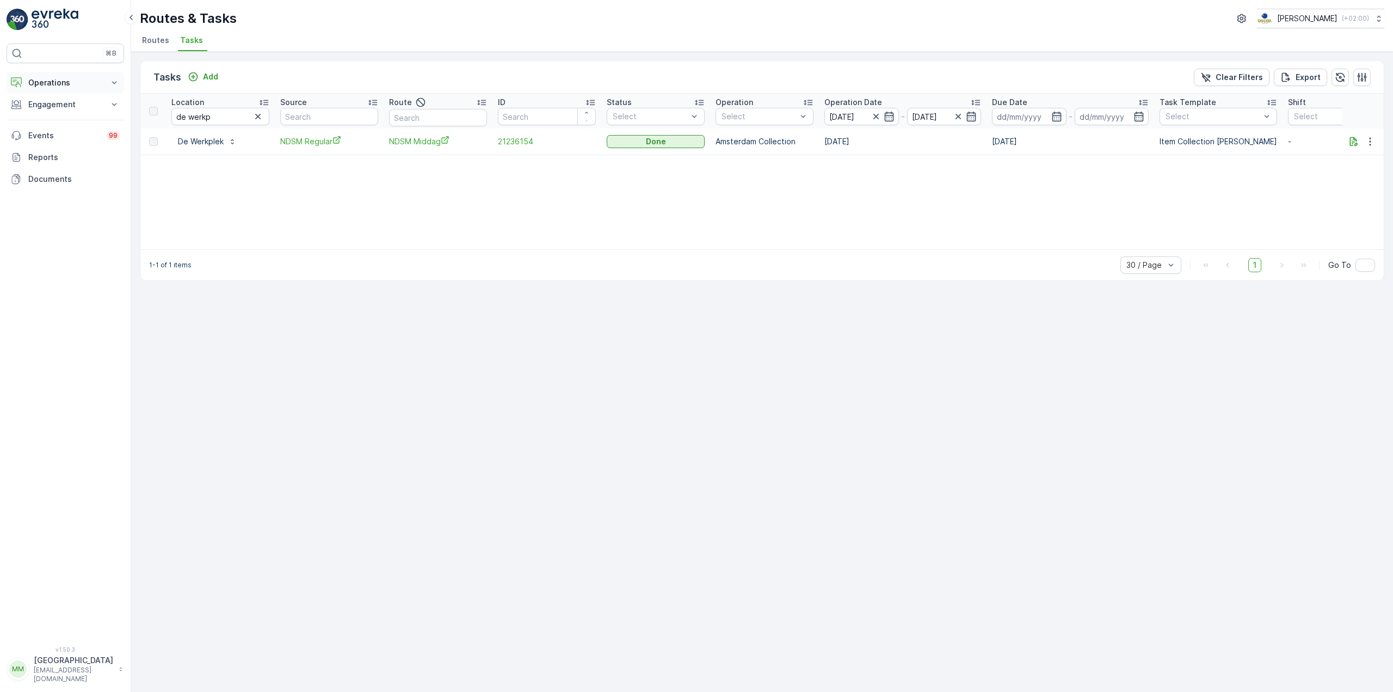
click at [84, 82] on p "Operations" at bounding box center [65, 82] width 74 height 11
click at [74, 132] on p "Routes & Tasks" at bounding box center [56, 131] width 56 height 11
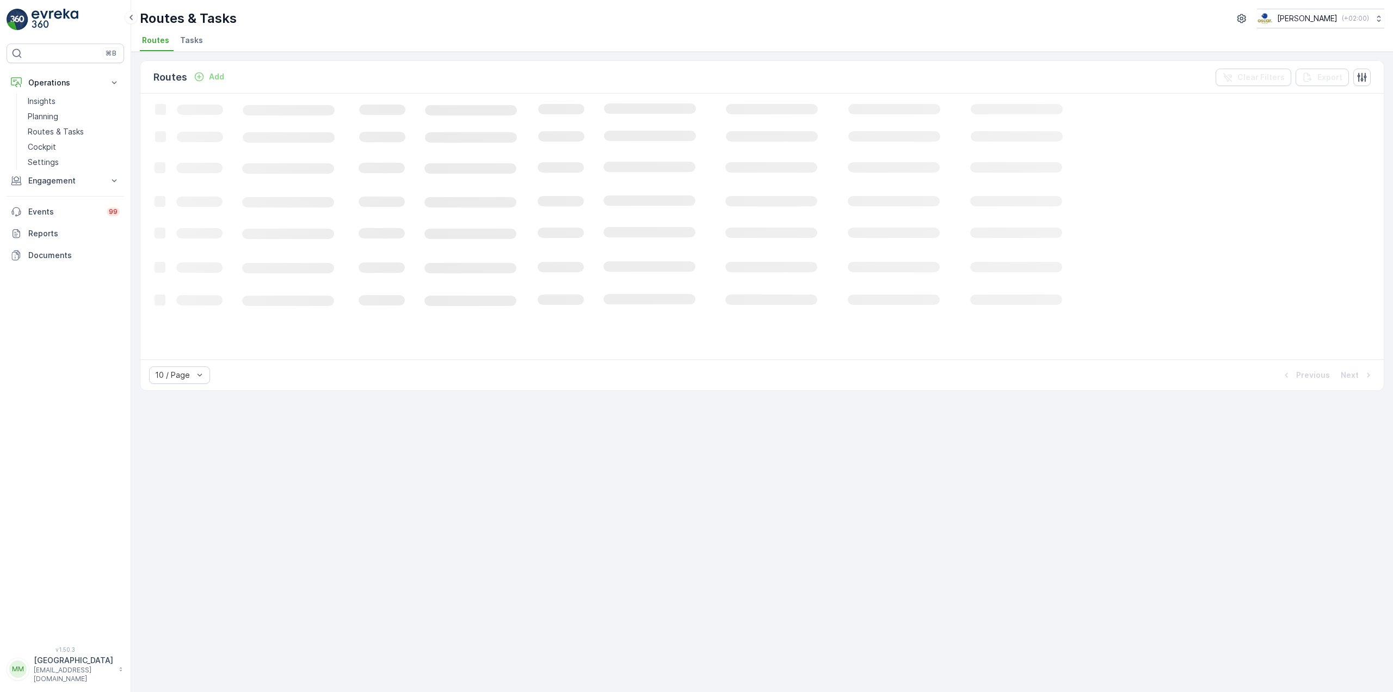
click at [195, 41] on span "Tasks" at bounding box center [191, 40] width 23 height 11
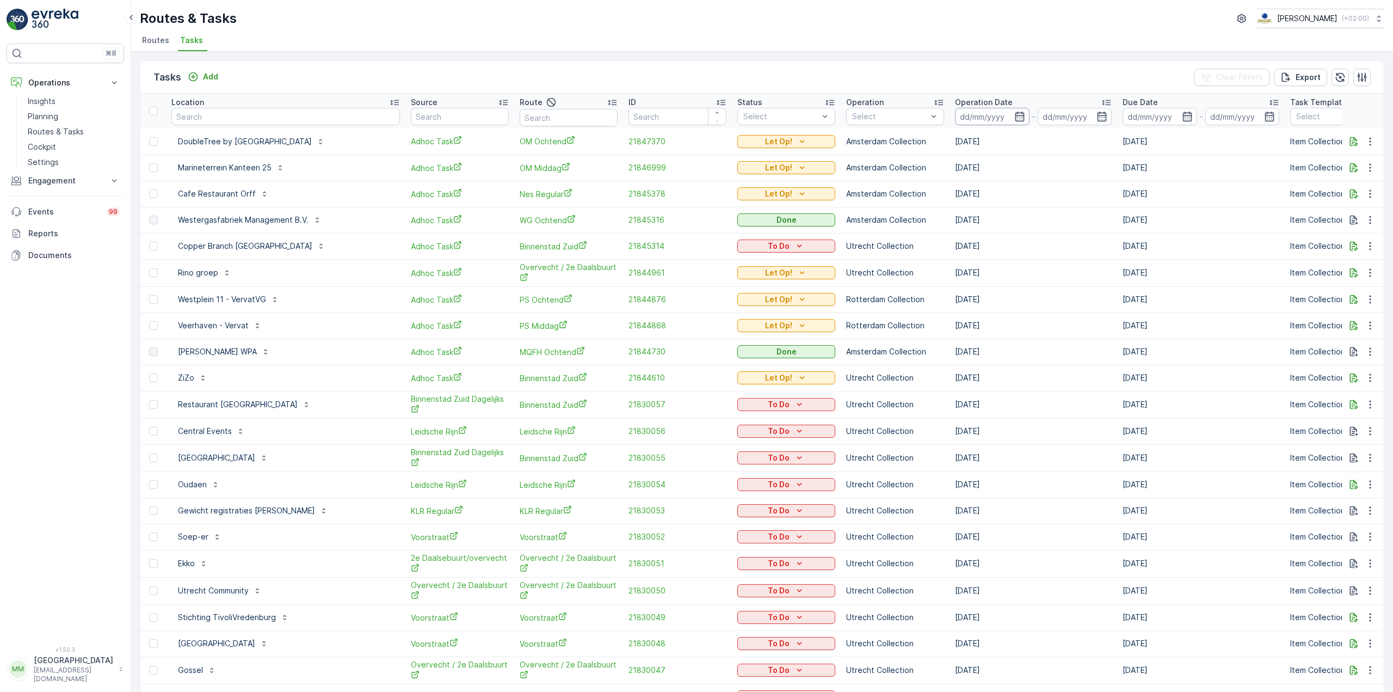
click at [980, 120] on input at bounding box center [992, 116] width 75 height 17
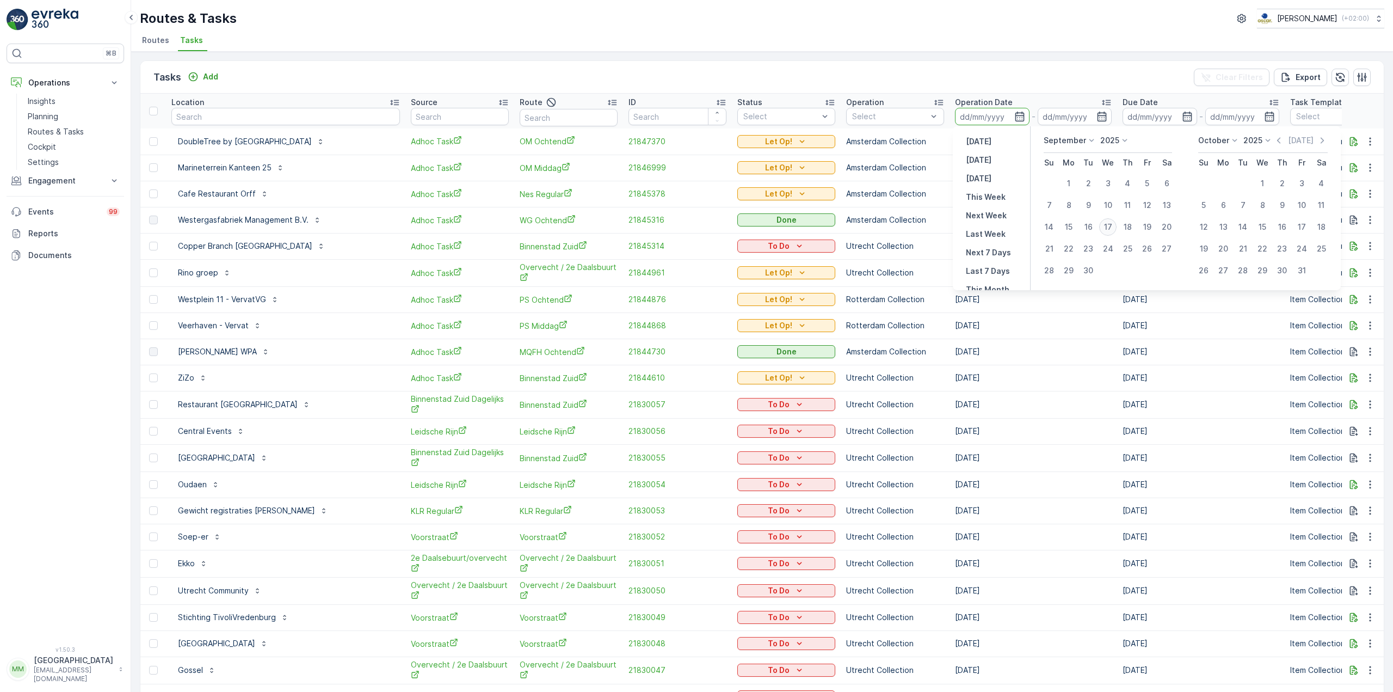
click at [1106, 229] on div "17" at bounding box center [1107, 226] width 17 height 17
type input "[DATE]"
click at [1106, 228] on div "17" at bounding box center [1107, 226] width 17 height 17
type input "17.09.2025"
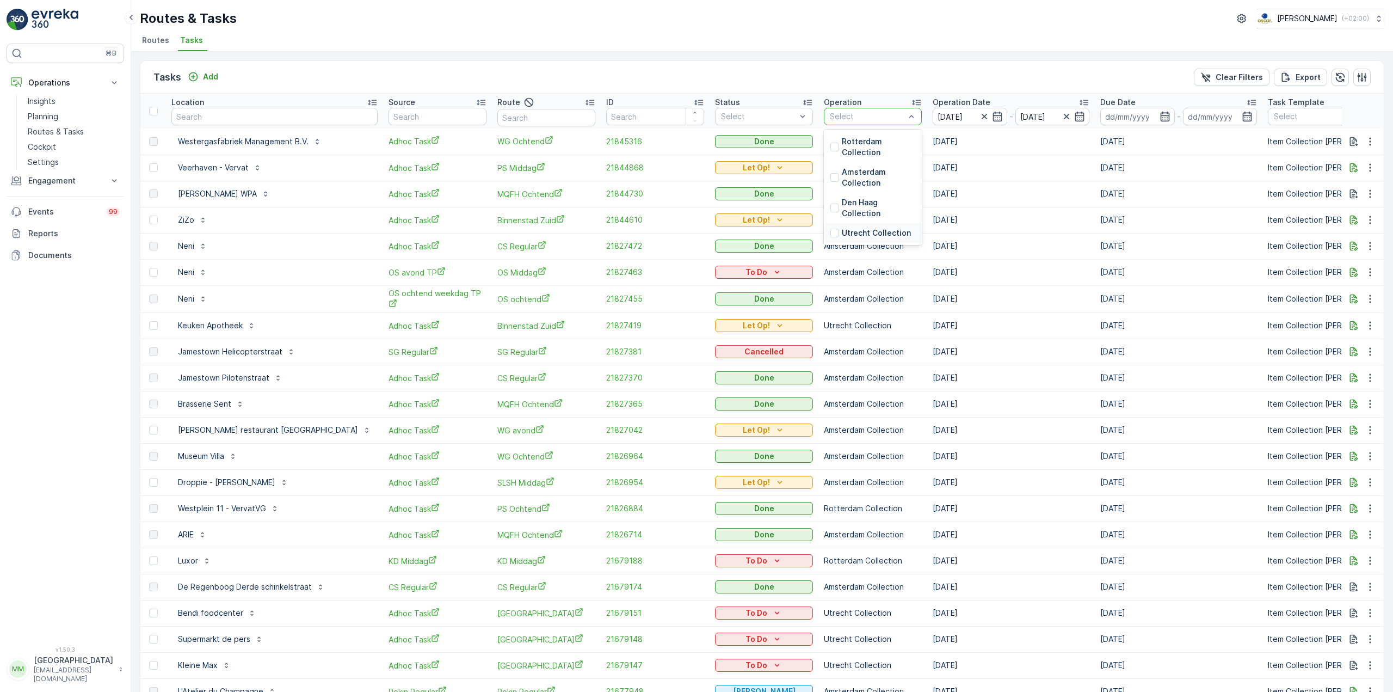
click at [842, 232] on p "Utrecht Collection" at bounding box center [876, 232] width 69 height 11
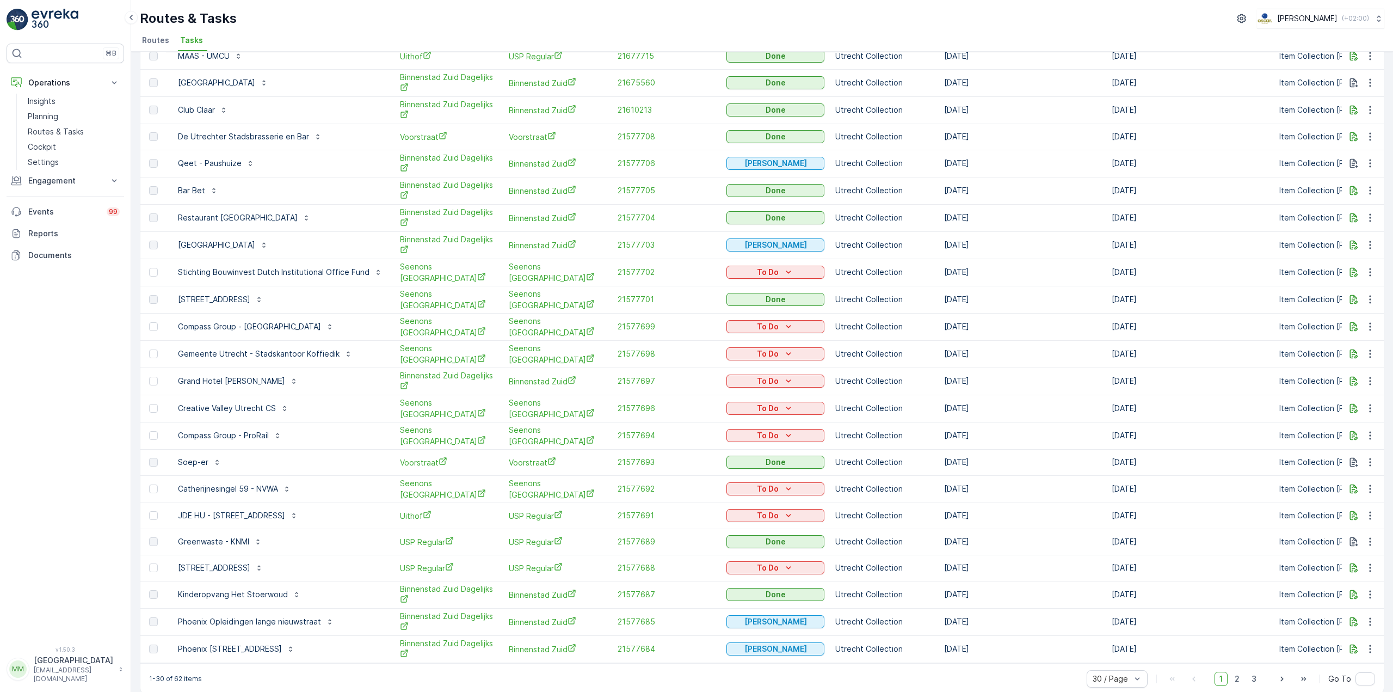
scroll to position [281, 0]
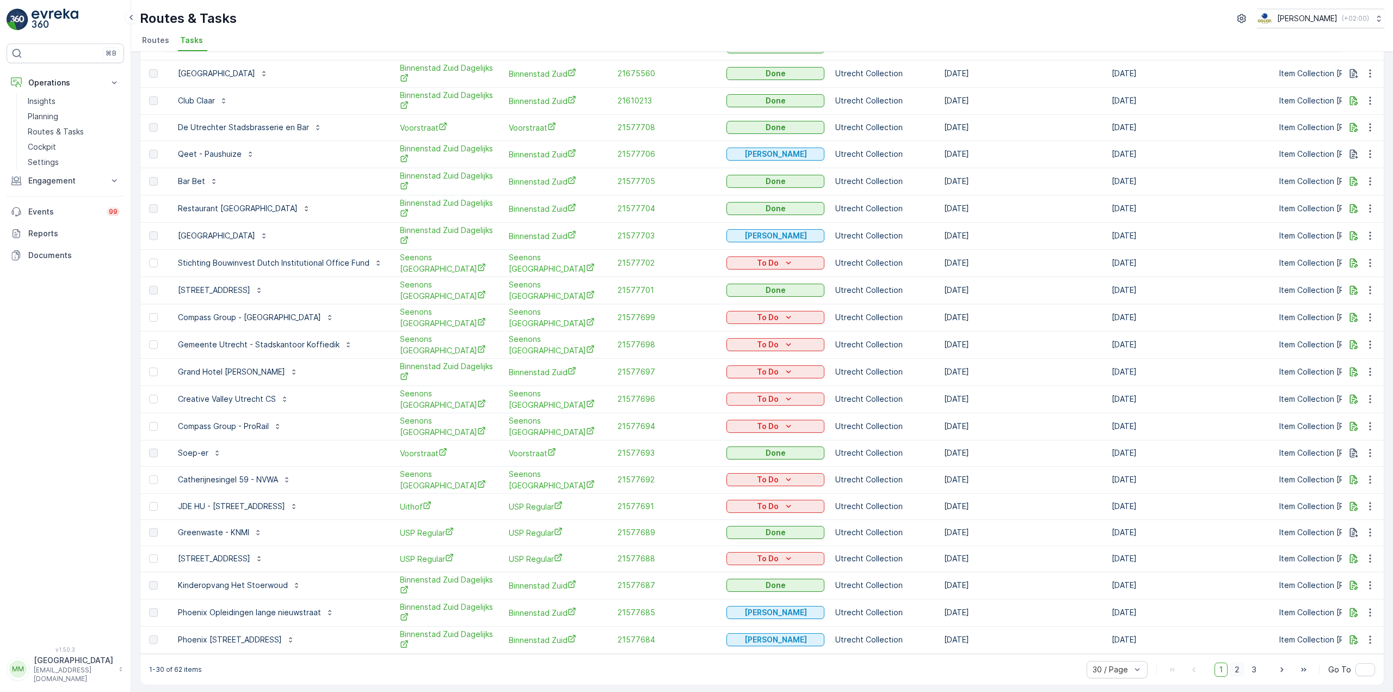
click at [1239, 666] on span "2" at bounding box center [1237, 669] width 15 height 14
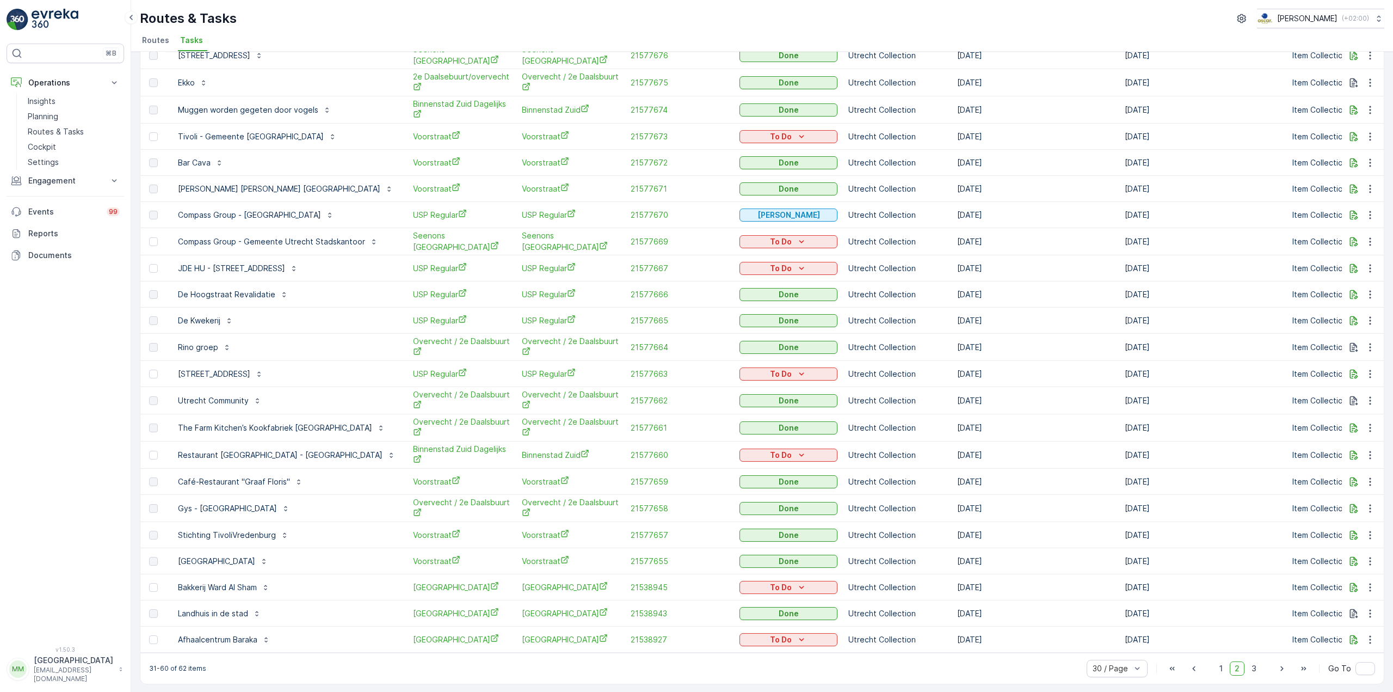
scroll to position [281, 0]
drag, startPoint x: 212, startPoint y: 670, endPoint x: 178, endPoint y: 667, distance: 33.9
click at [178, 667] on div "31-60 of 62 items 30 / Page 1 2 3 Go To" at bounding box center [761, 666] width 1243 height 31
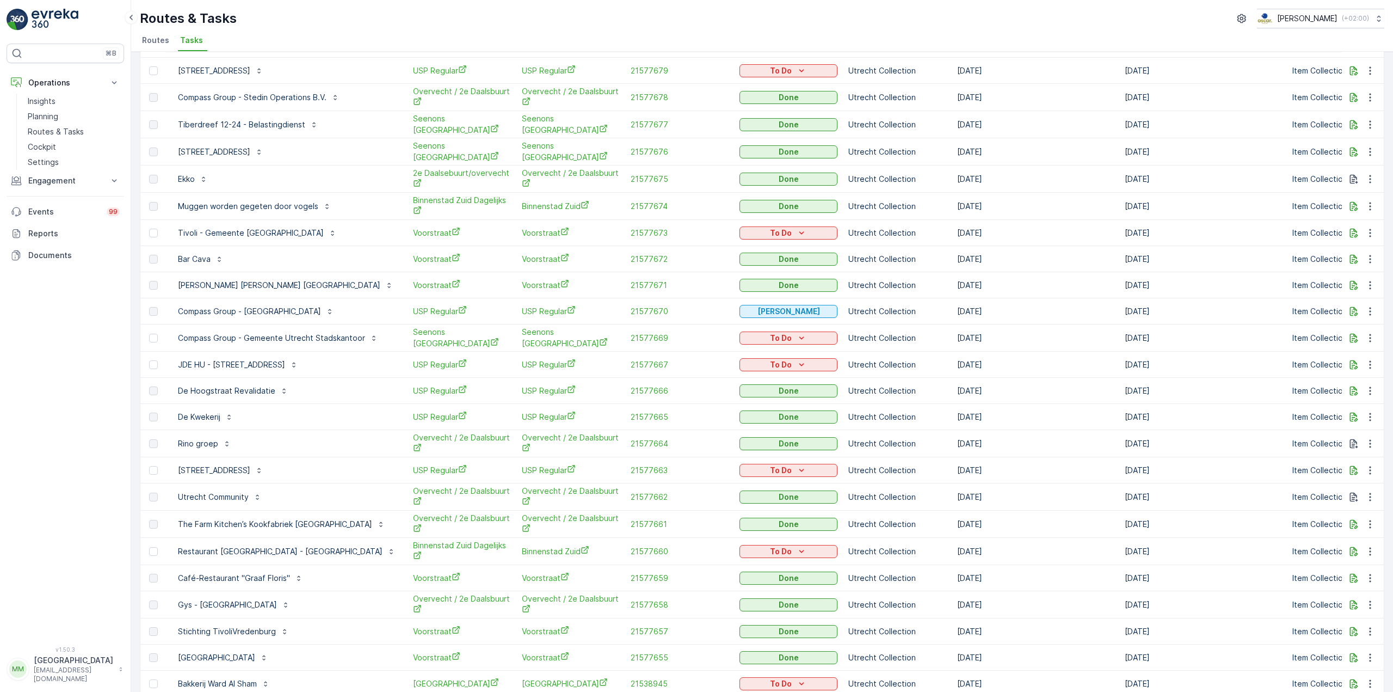
scroll to position [0, 0]
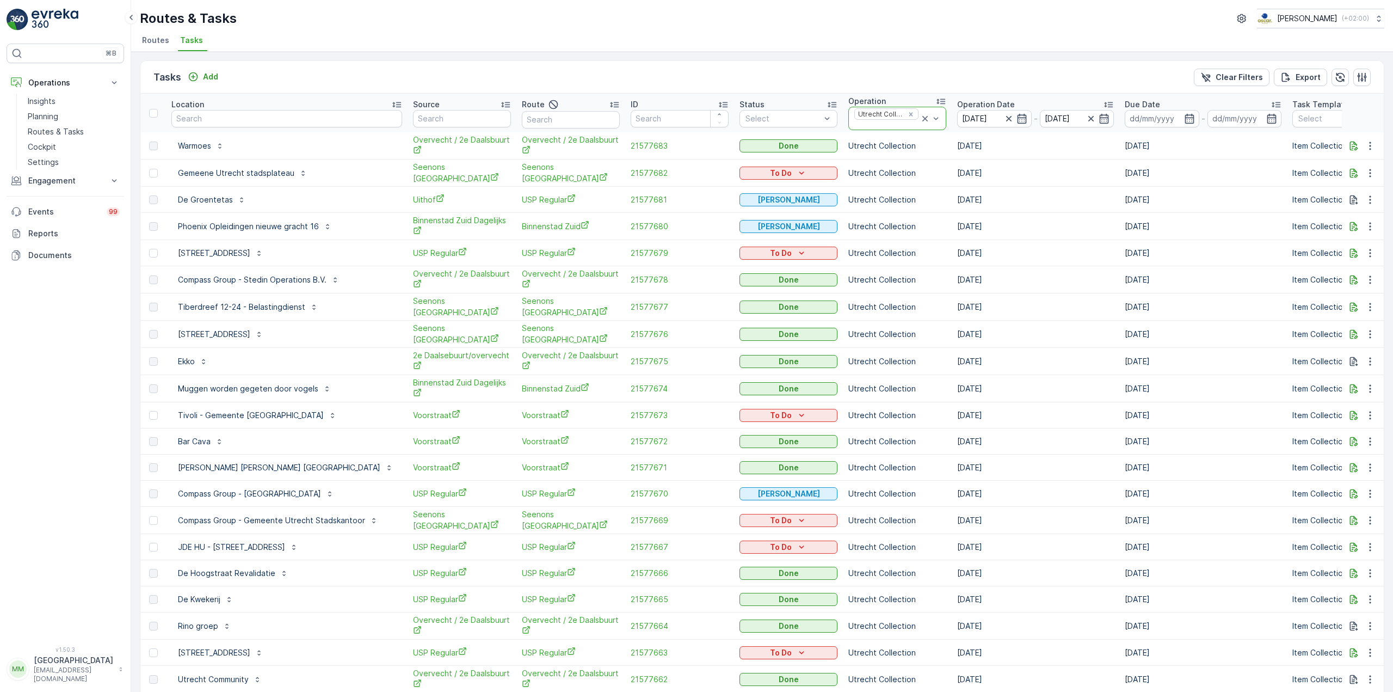
click at [919, 123] on icon at bounding box center [924, 118] width 11 height 11
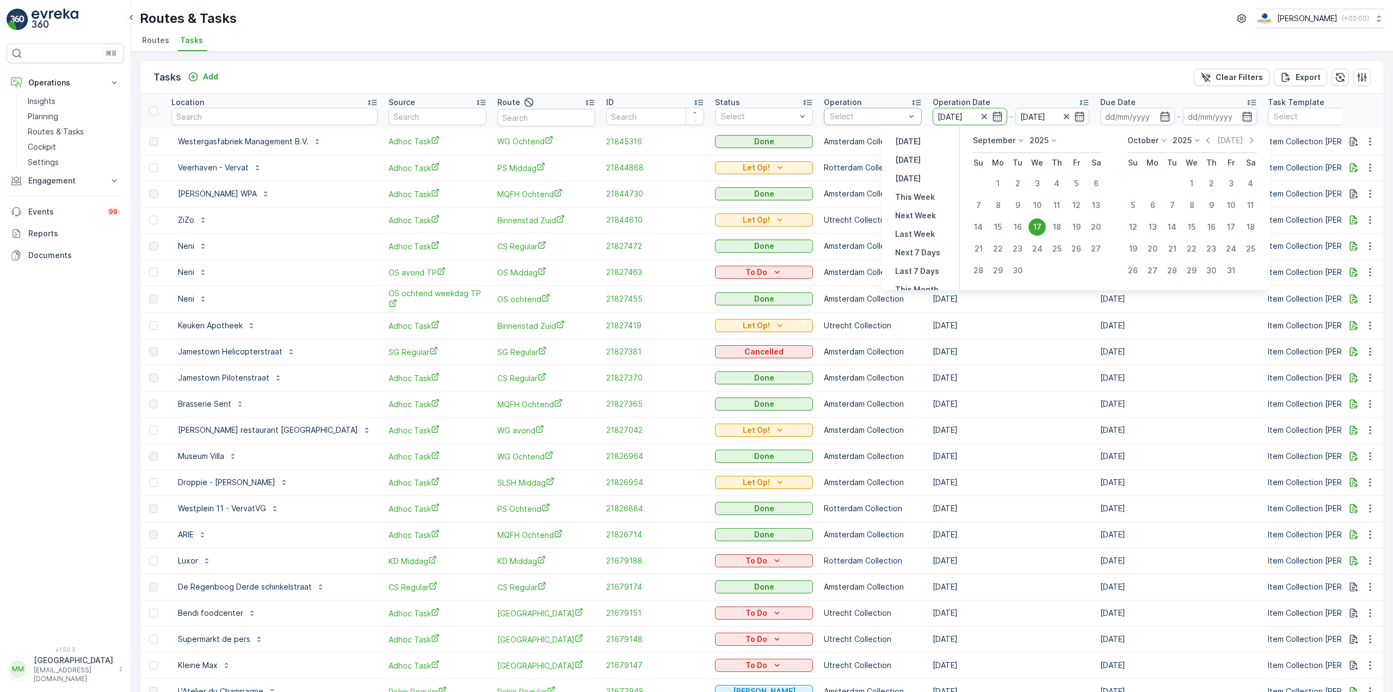
click at [824, 122] on div "Select" at bounding box center [873, 116] width 98 height 17
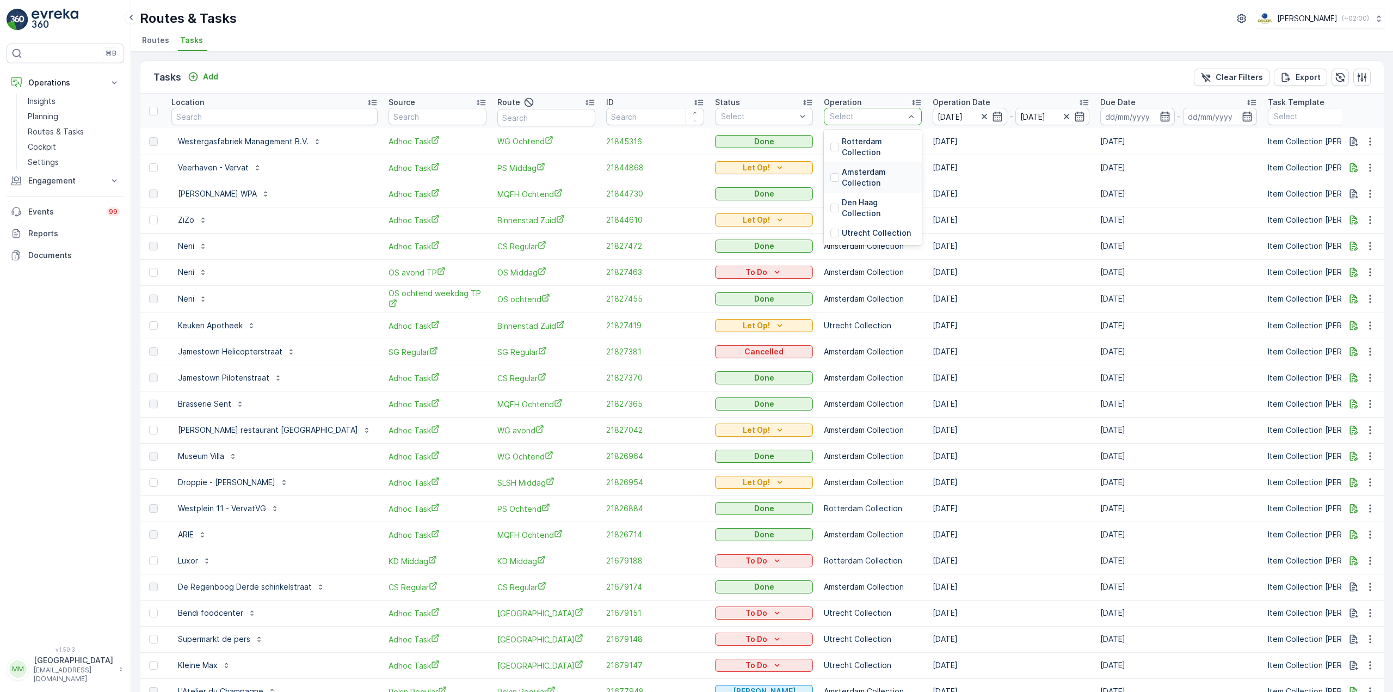
click at [842, 180] on p "Amsterdam Collection" at bounding box center [878, 177] width 73 height 22
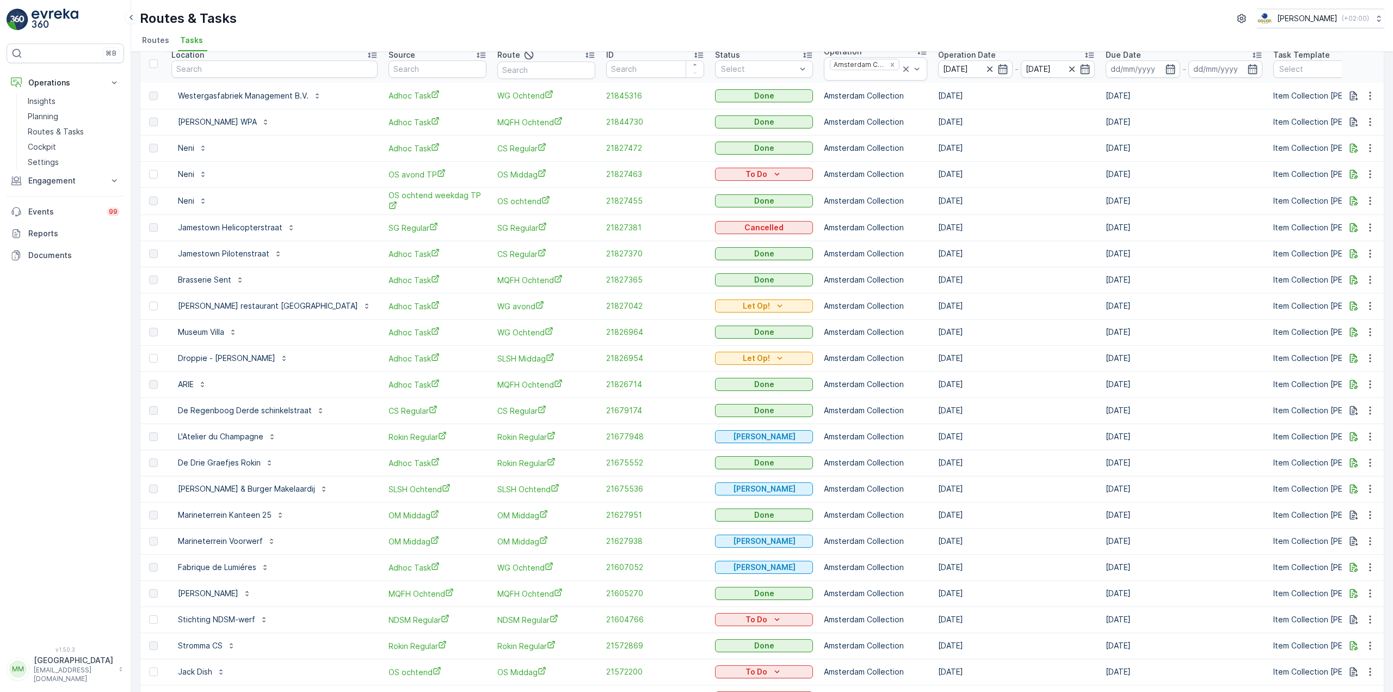
scroll to position [54, 0]
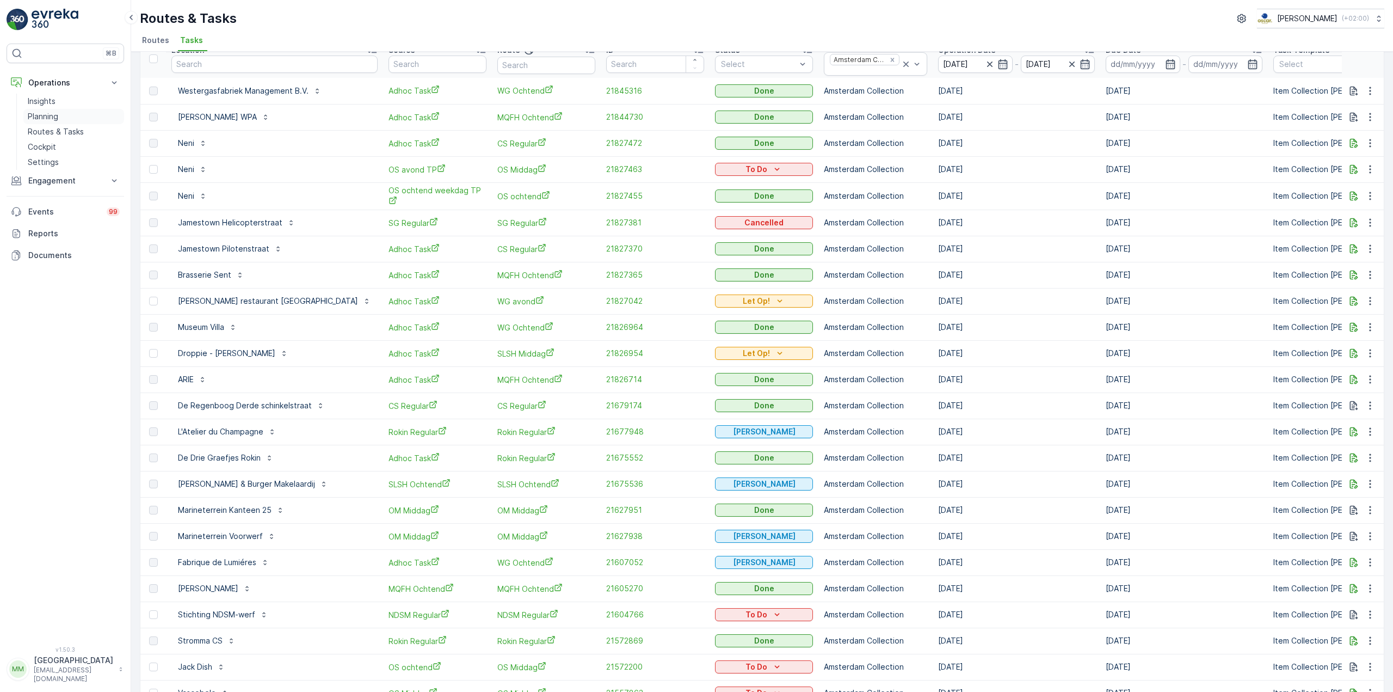
click at [41, 116] on p "Planning" at bounding box center [43, 116] width 30 height 11
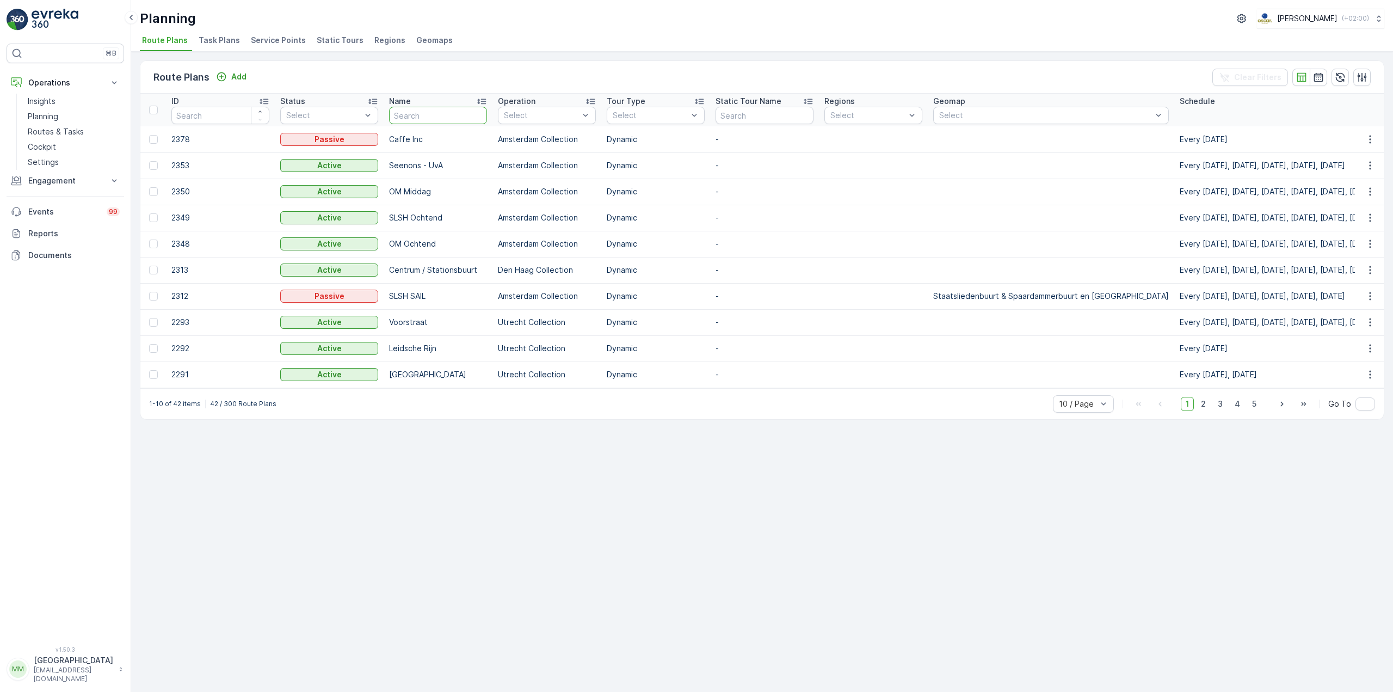
click at [449, 117] on input "text" at bounding box center [438, 115] width 98 height 17
click at [556, 172] on p "Amsterdam Collection" at bounding box center [552, 176] width 73 height 22
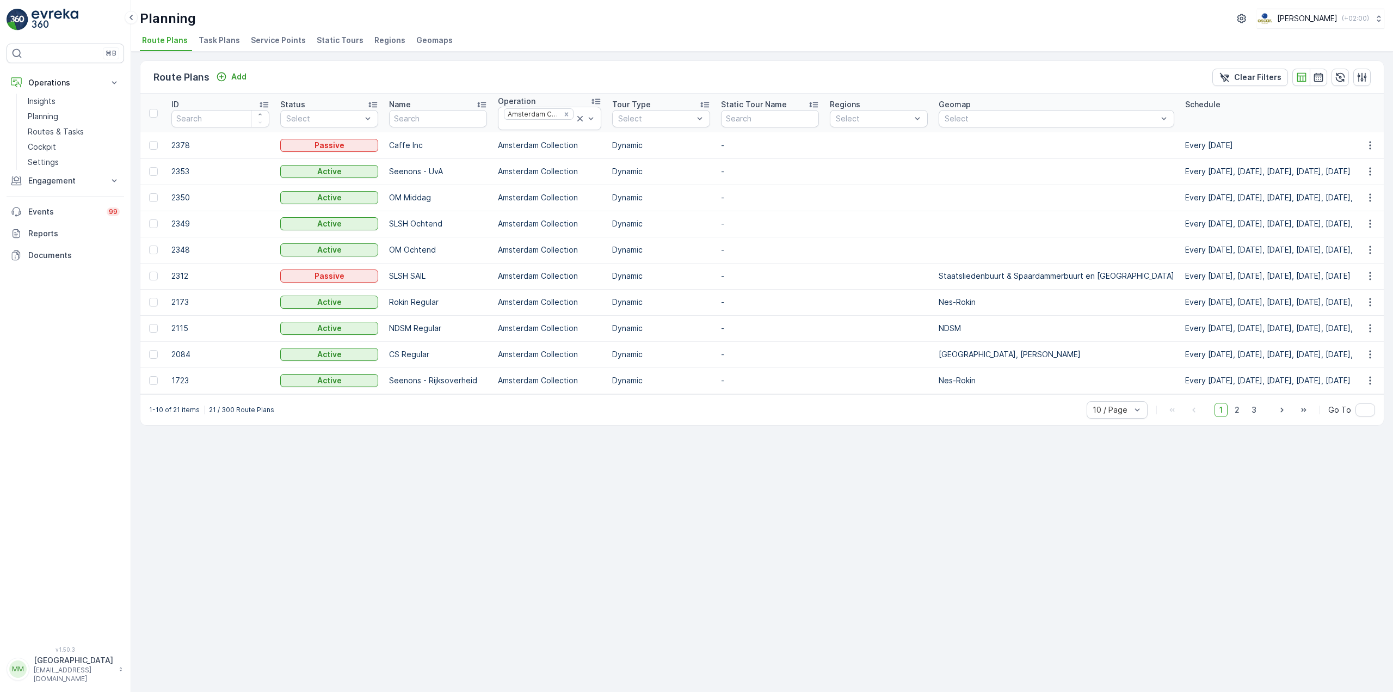
click at [221, 40] on span "Task Plans" at bounding box center [219, 40] width 41 height 11
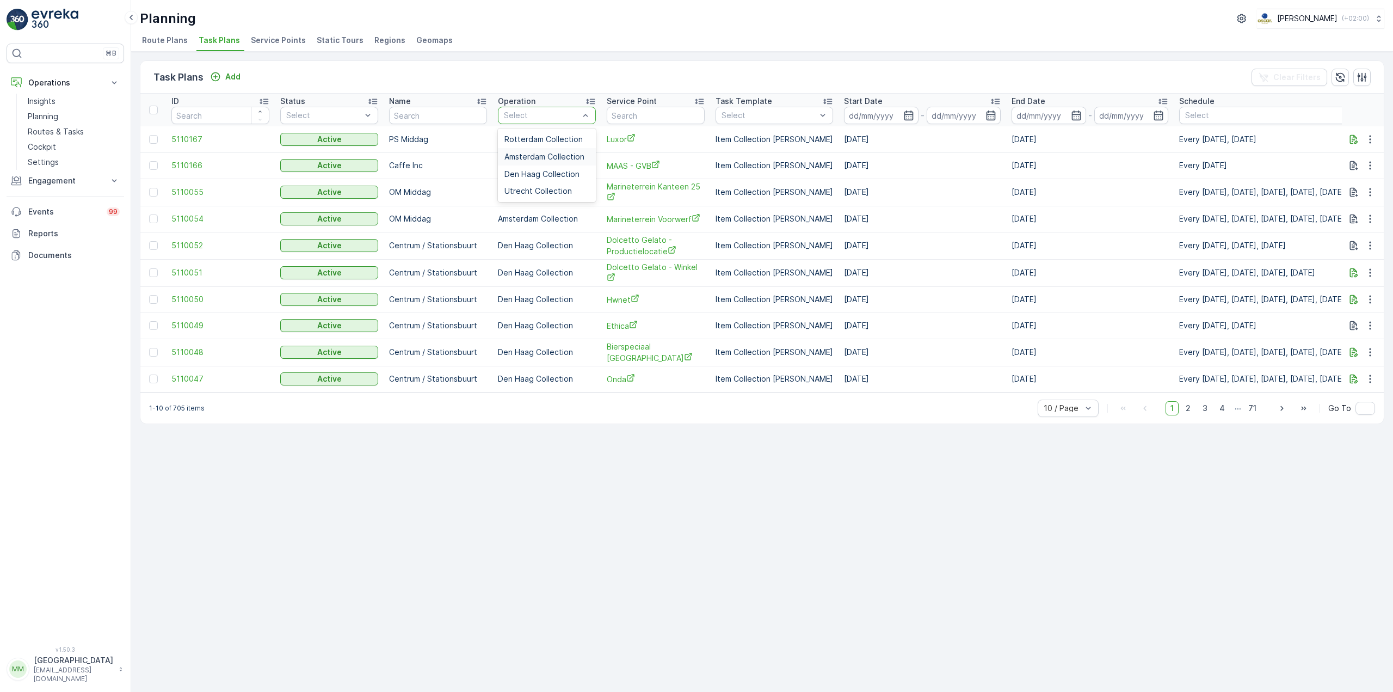
click at [543, 156] on span "Amsterdam Collection" at bounding box center [544, 156] width 80 height 9
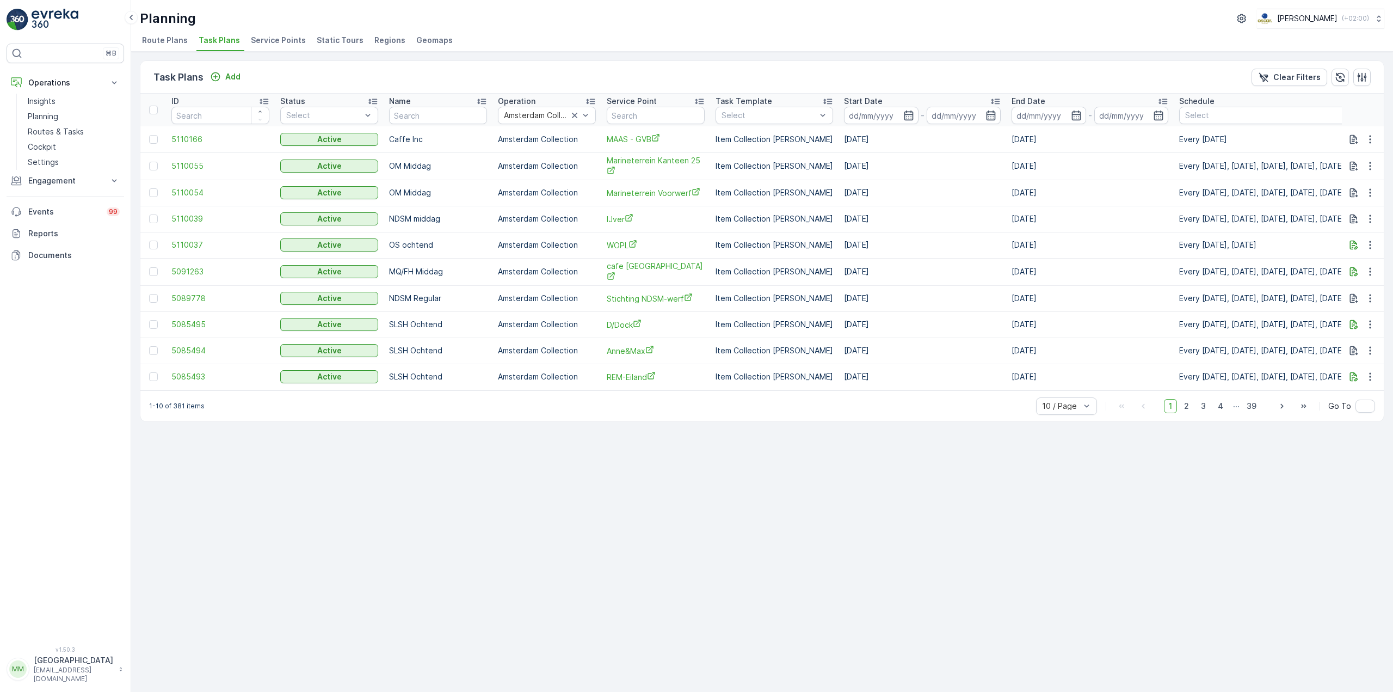
click at [866, 120] on input at bounding box center [881, 115] width 75 height 17
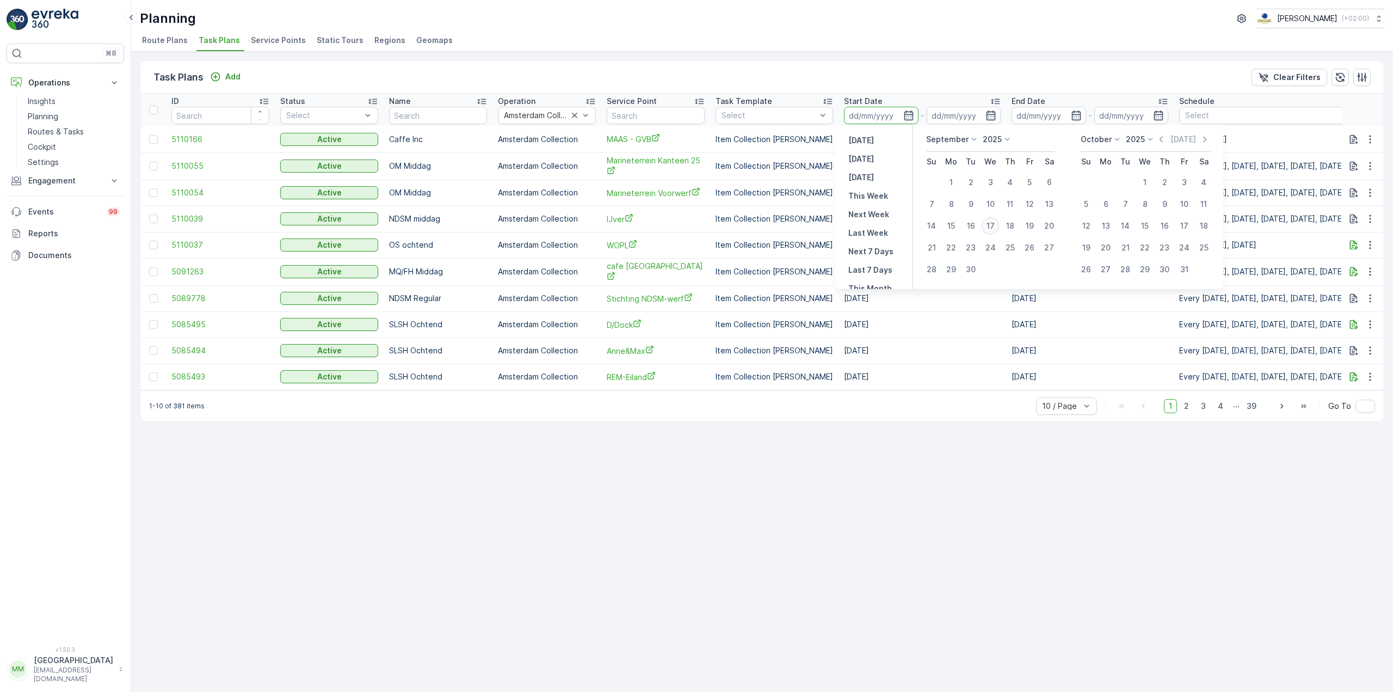
click at [991, 223] on div "17" at bounding box center [990, 225] width 17 height 17
type input "[DATE]"
click at [990, 223] on div "17" at bounding box center [990, 225] width 17 height 17
type input "[DATE]"
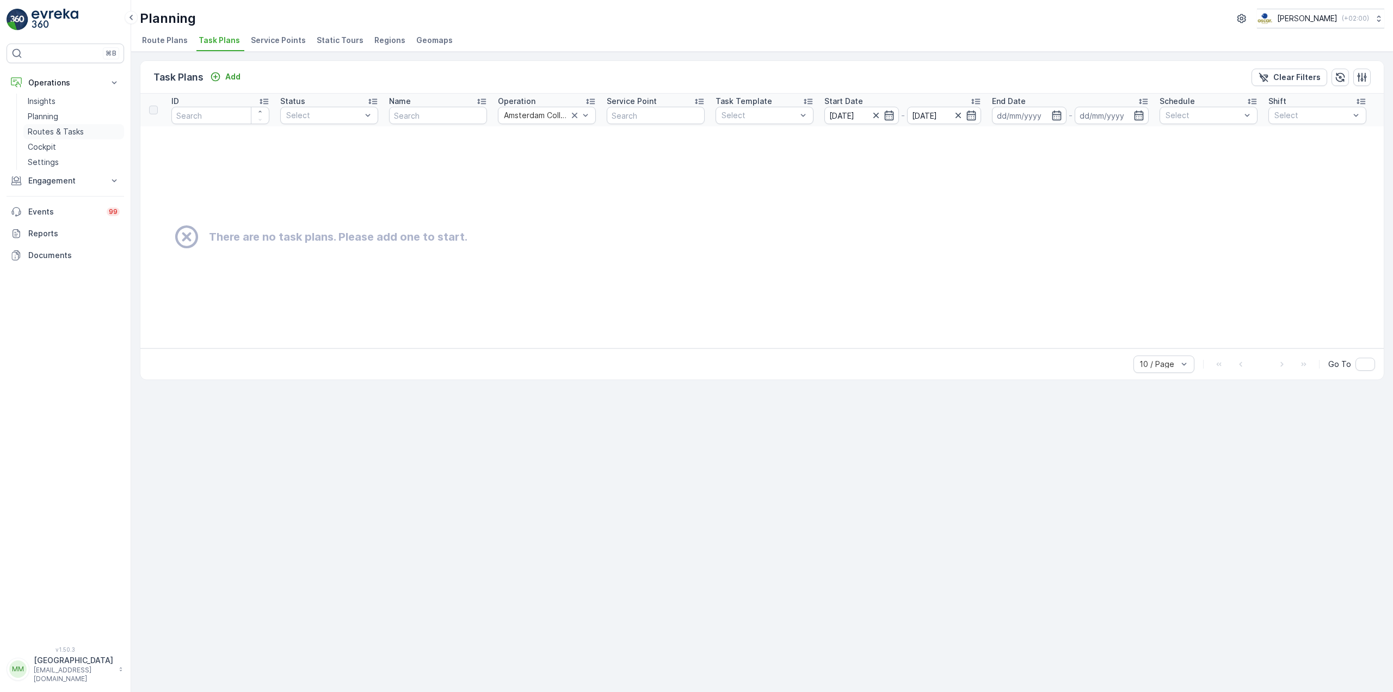
click at [41, 129] on p "Routes & Tasks" at bounding box center [56, 131] width 56 height 11
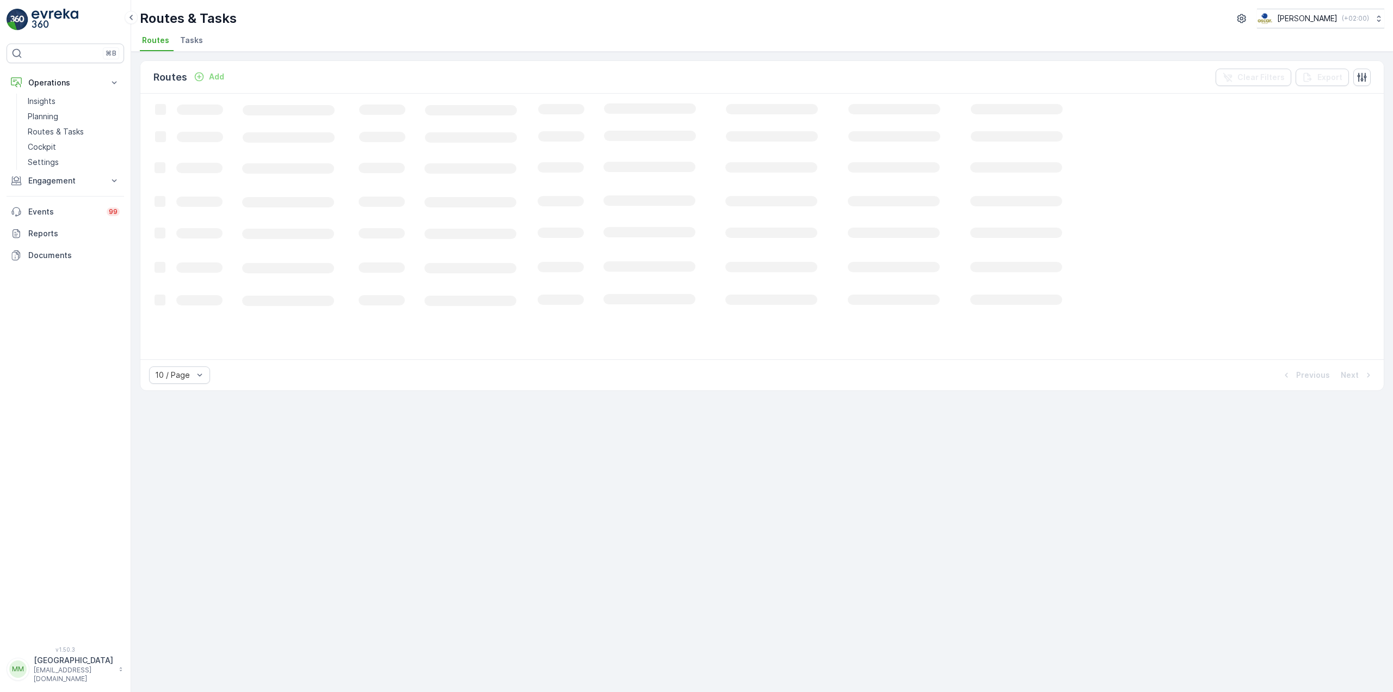
click at [190, 41] on span "Tasks" at bounding box center [191, 40] width 23 height 11
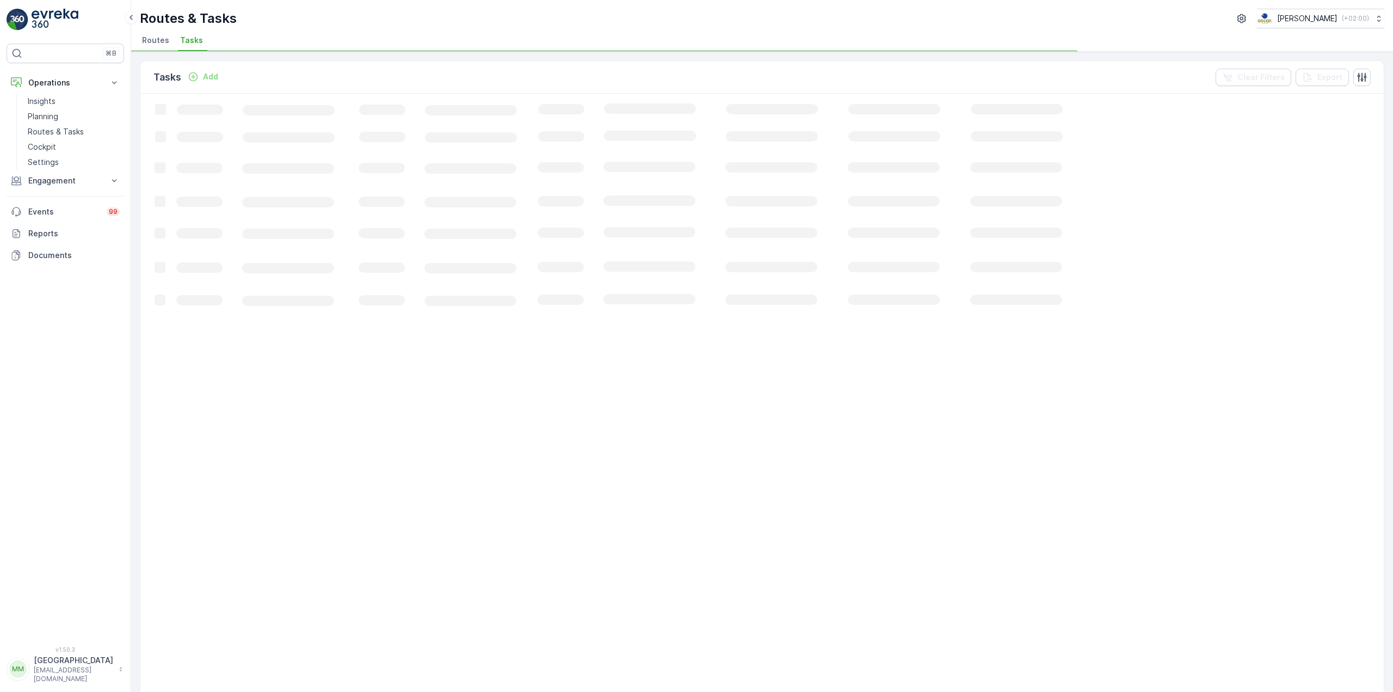
click at [152, 41] on span "Routes" at bounding box center [155, 40] width 27 height 11
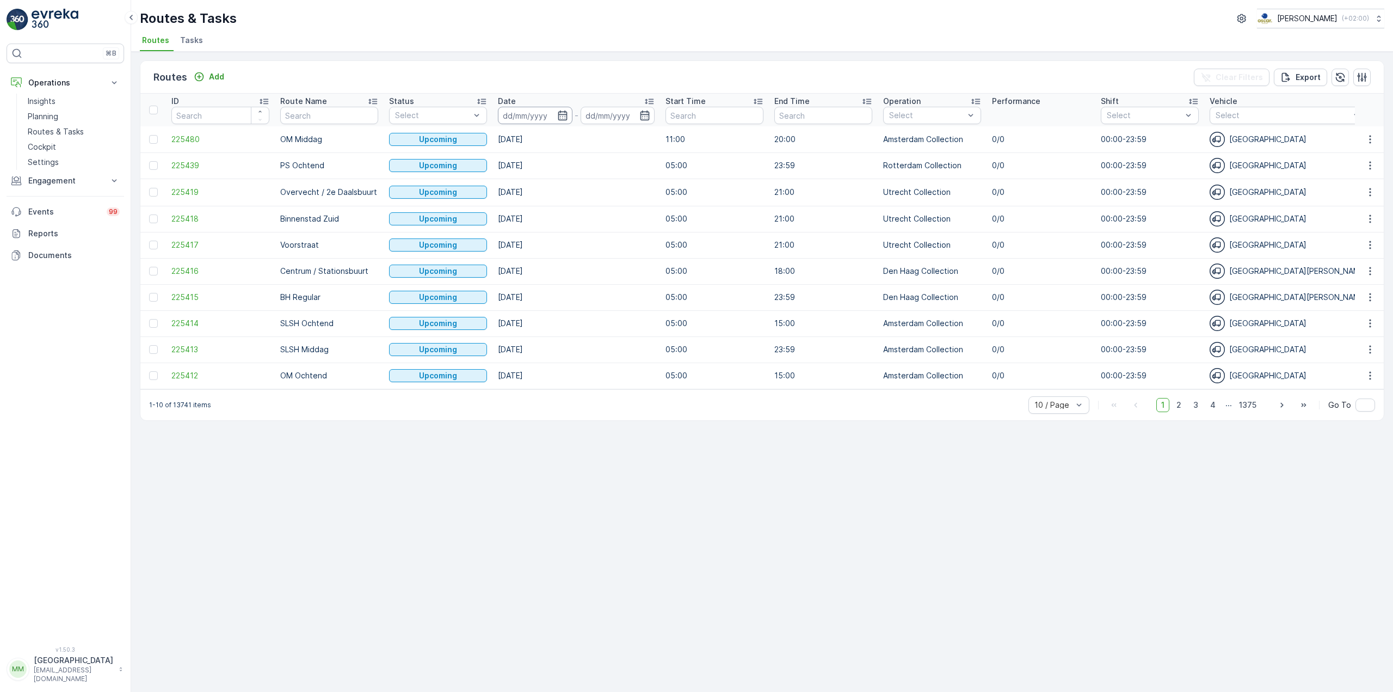
click at [533, 119] on input at bounding box center [535, 115] width 75 height 17
click at [654, 229] on div "17" at bounding box center [652, 225] width 17 height 17
type input "[DATE]"
click at [654, 229] on div "17" at bounding box center [652, 225] width 17 height 17
type input "[DATE]"
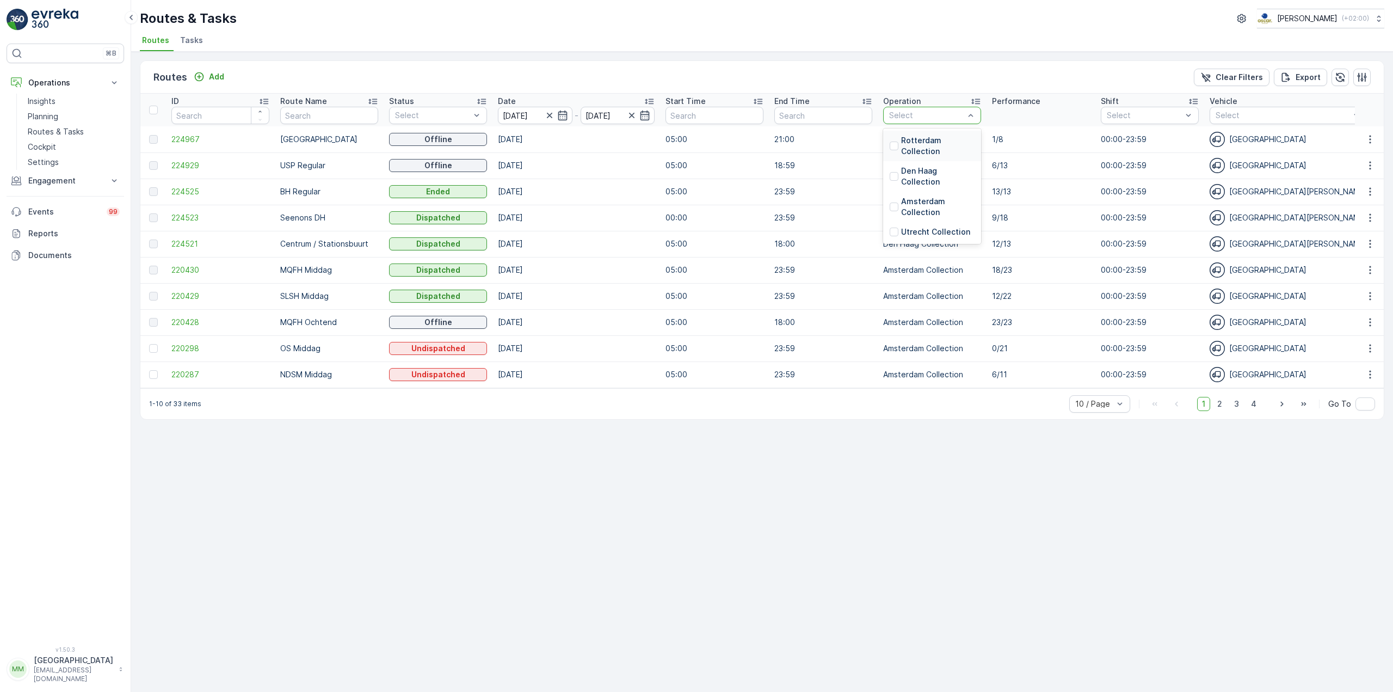
click at [927, 121] on div "Select" at bounding box center [932, 115] width 98 height 17
click at [919, 196] on p "Amsterdam Collection" at bounding box center [937, 207] width 73 height 22
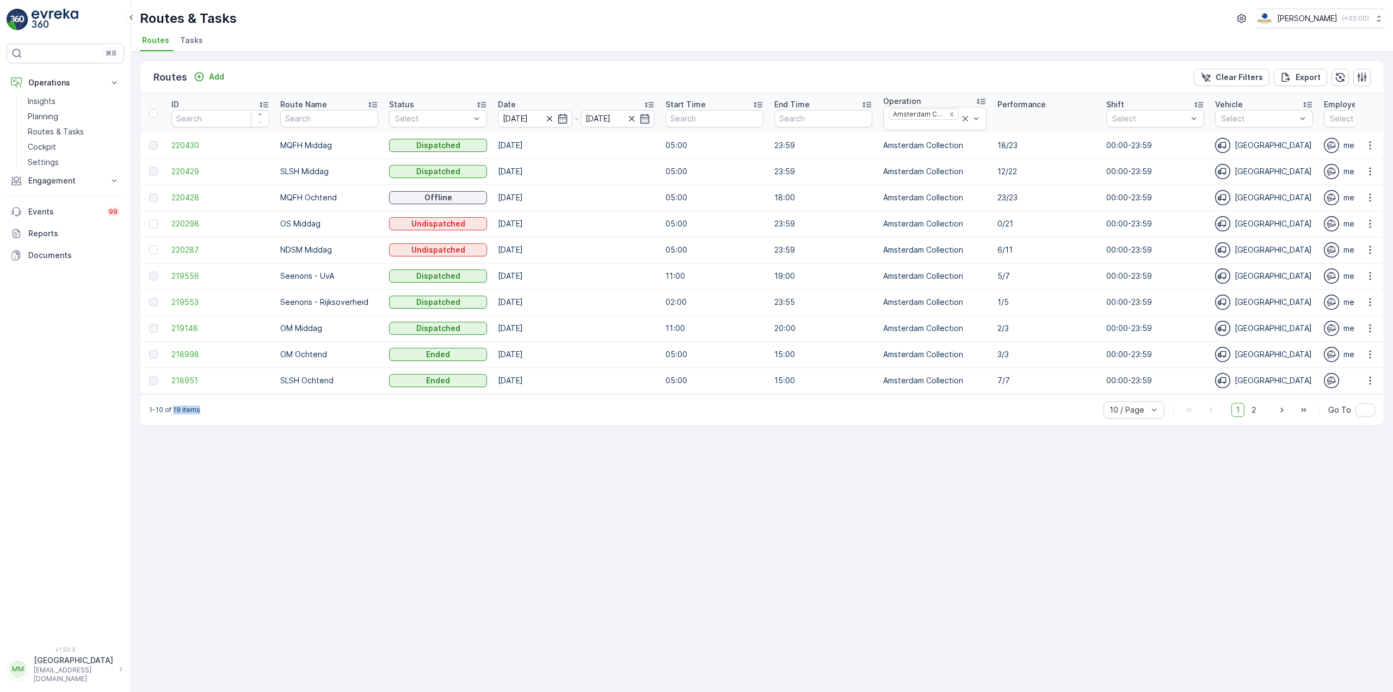
drag, startPoint x: 201, startPoint y: 420, endPoint x: 174, endPoint y: 416, distance: 27.5
click at [174, 416] on div "1-10 of 19 items 10 / Page 1 2 Go To" at bounding box center [761, 409] width 1243 height 31
click at [1129, 355] on span "20 / Page" at bounding box center [1127, 351] width 35 height 9
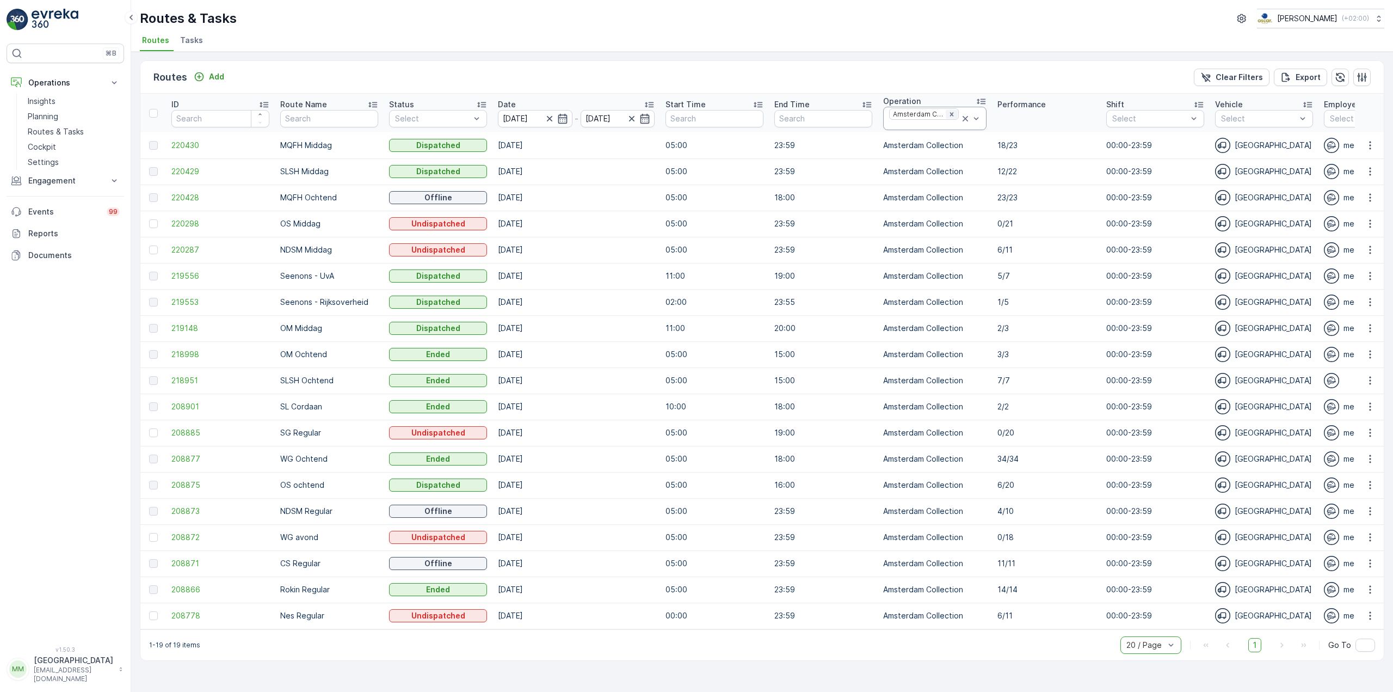
click at [949, 113] on icon "Remove Amsterdam Collection" at bounding box center [951, 114] width 4 height 4
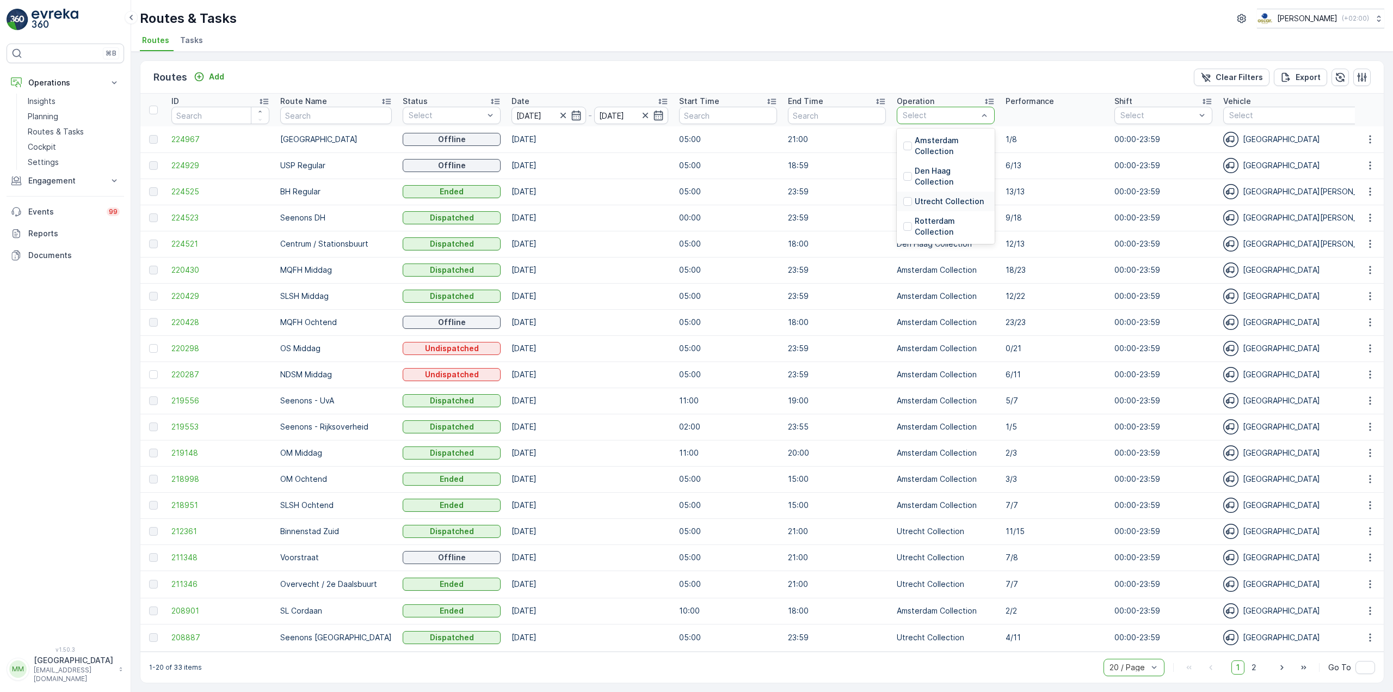
click at [919, 196] on p "Utrecht Collection" at bounding box center [949, 201] width 69 height 11
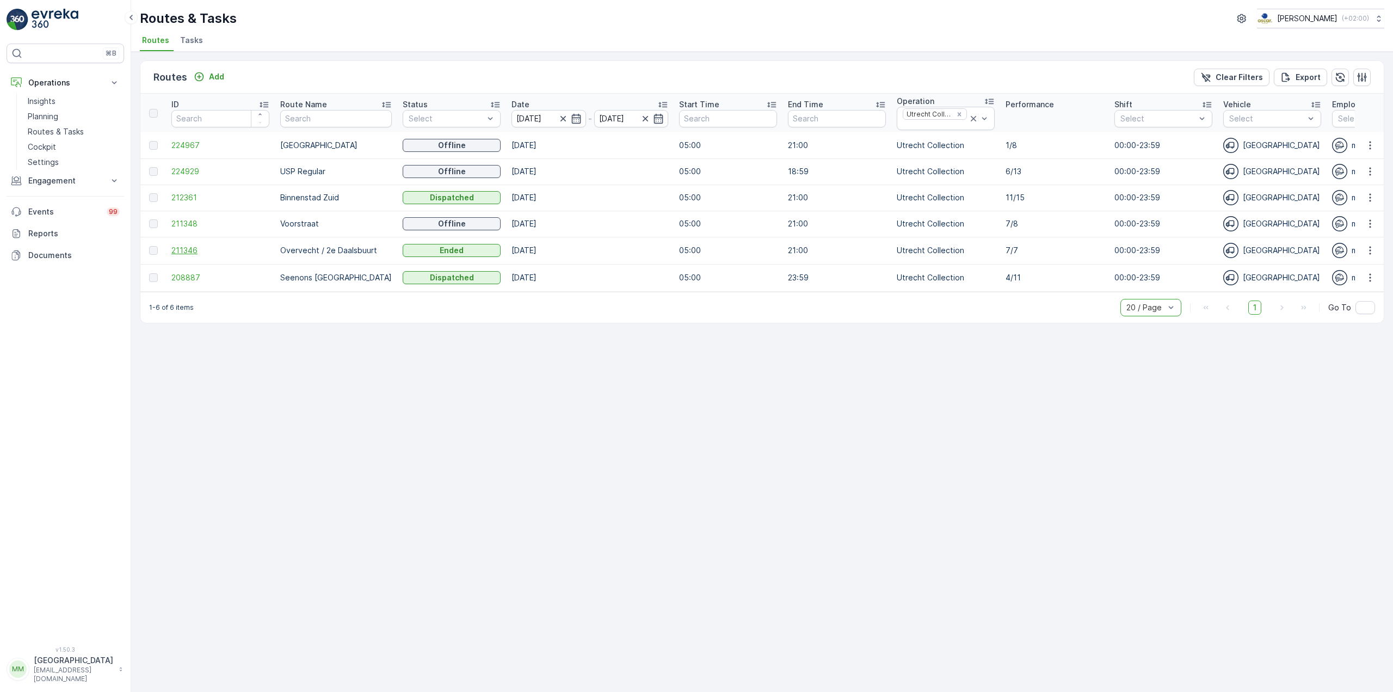
click at [180, 246] on span "211346" at bounding box center [220, 250] width 98 height 11
click at [199, 274] on span "208887" at bounding box center [220, 277] width 98 height 11
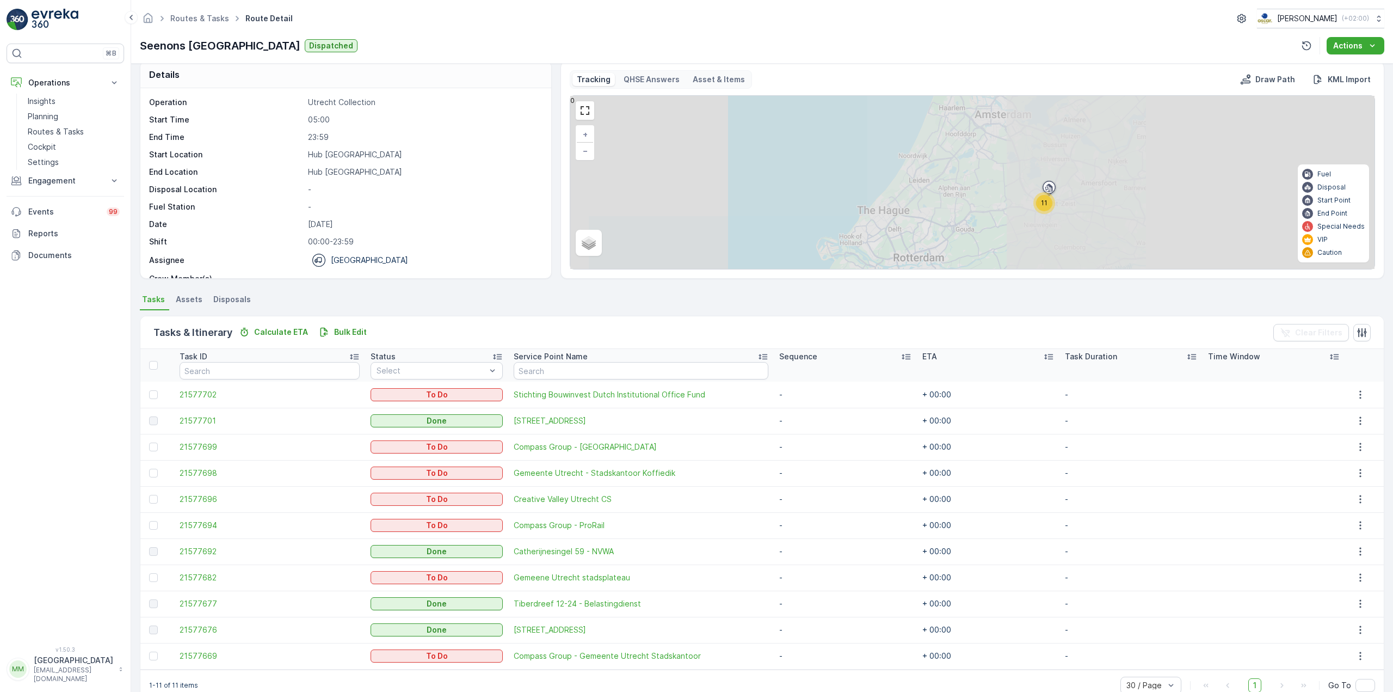
scroll to position [35, 0]
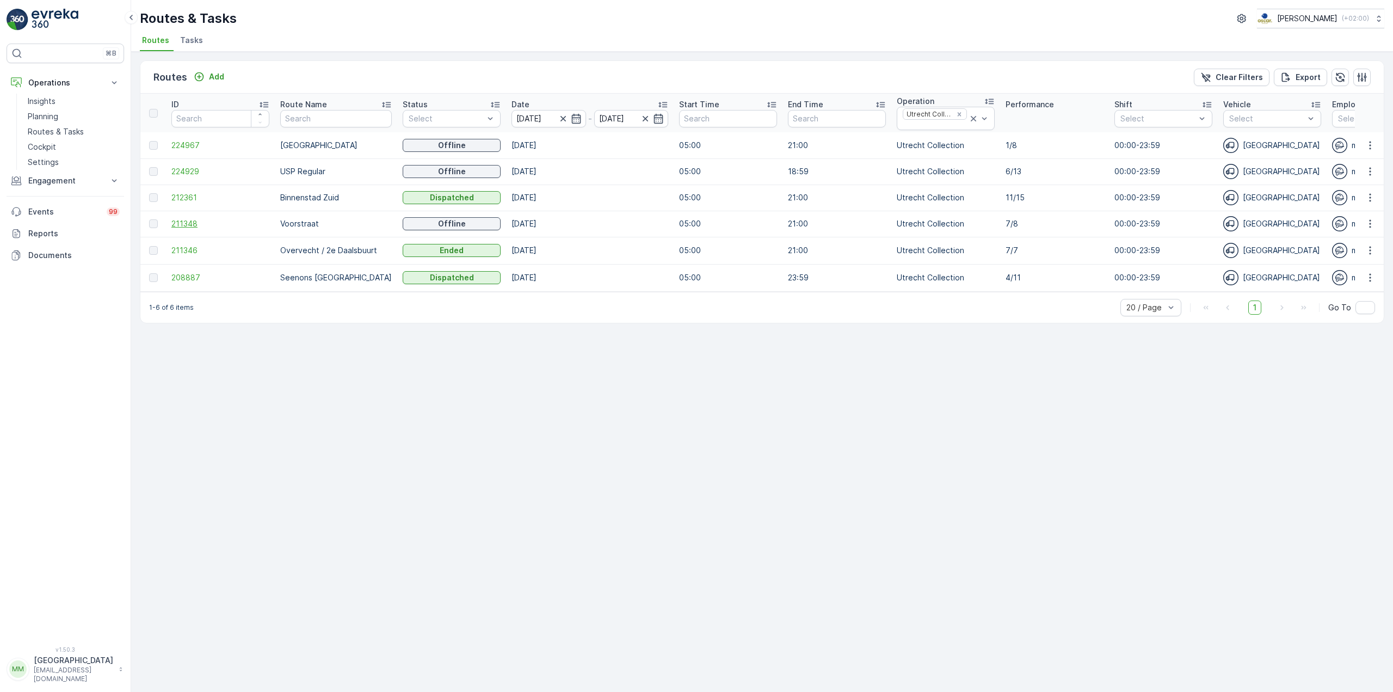
click at [177, 224] on span "211348" at bounding box center [220, 223] width 98 height 11
click at [182, 203] on span "212361" at bounding box center [220, 197] width 98 height 11
click at [968, 118] on icon at bounding box center [973, 118] width 11 height 11
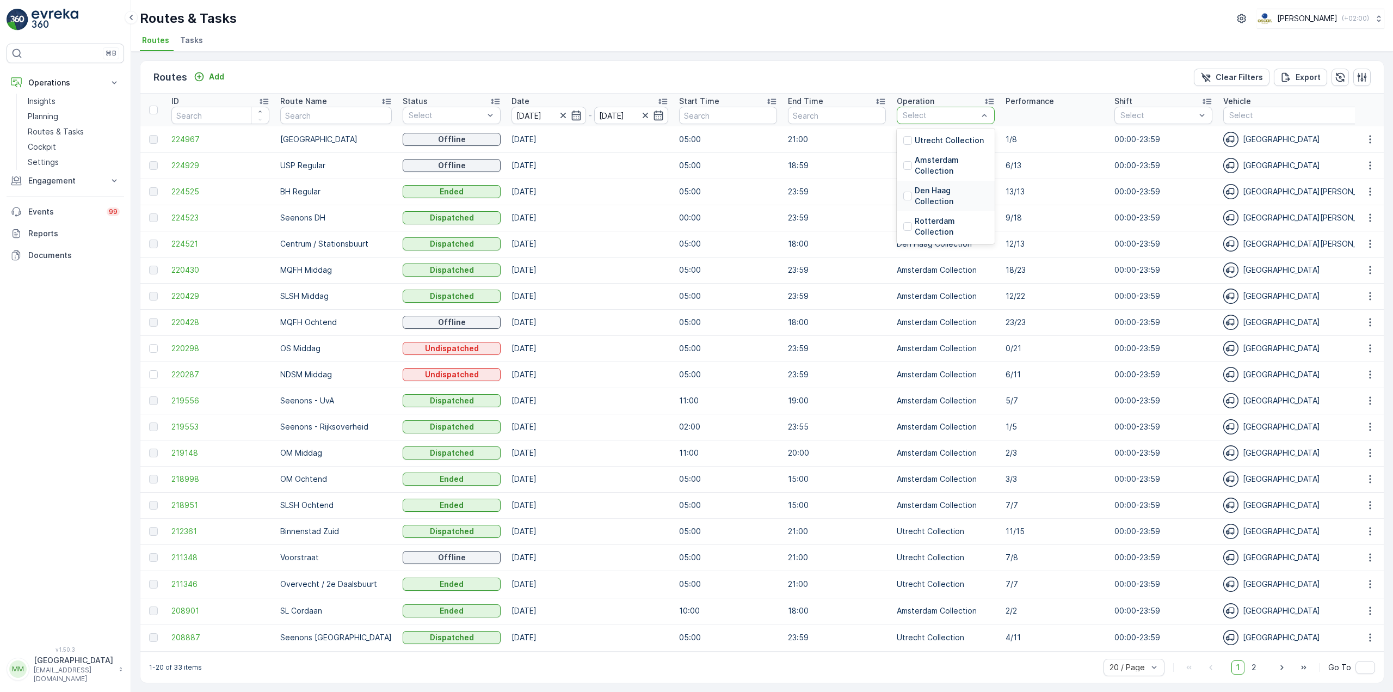
click at [919, 200] on p "Den Haag Collection" at bounding box center [951, 196] width 73 height 22
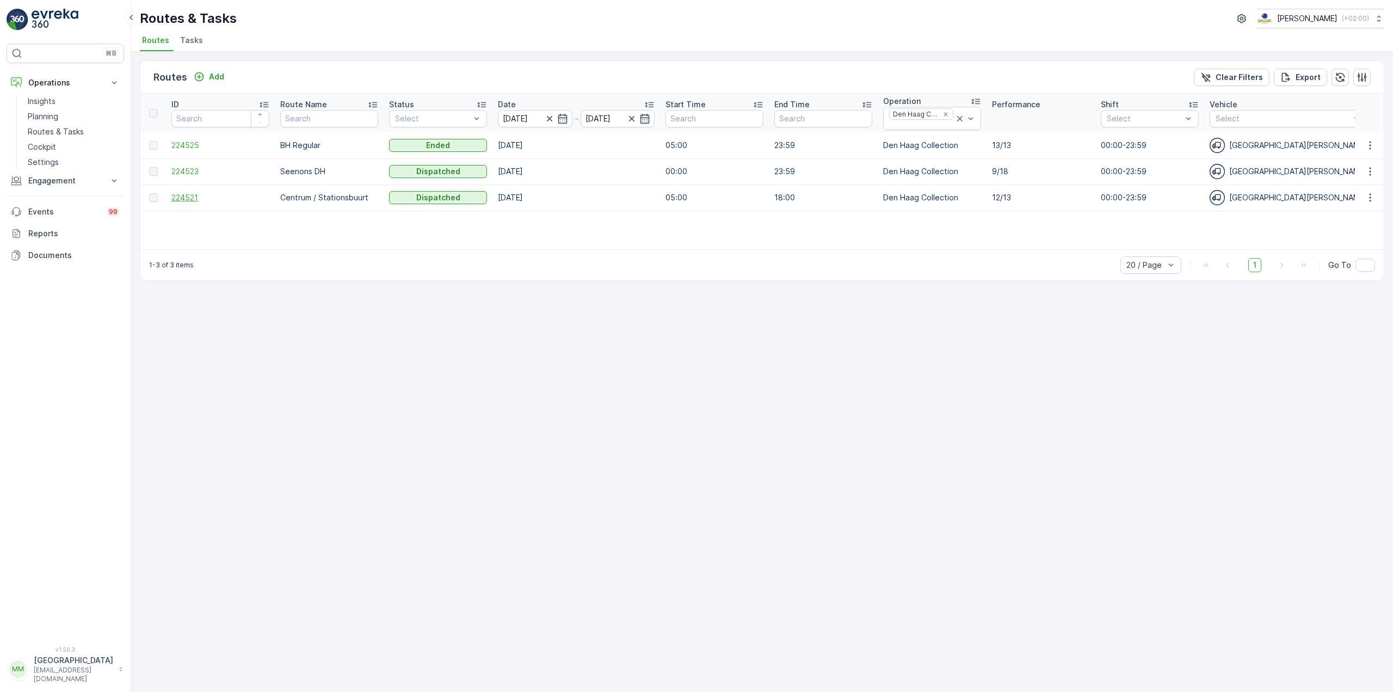
click at [186, 193] on span "224521" at bounding box center [220, 197] width 98 height 11
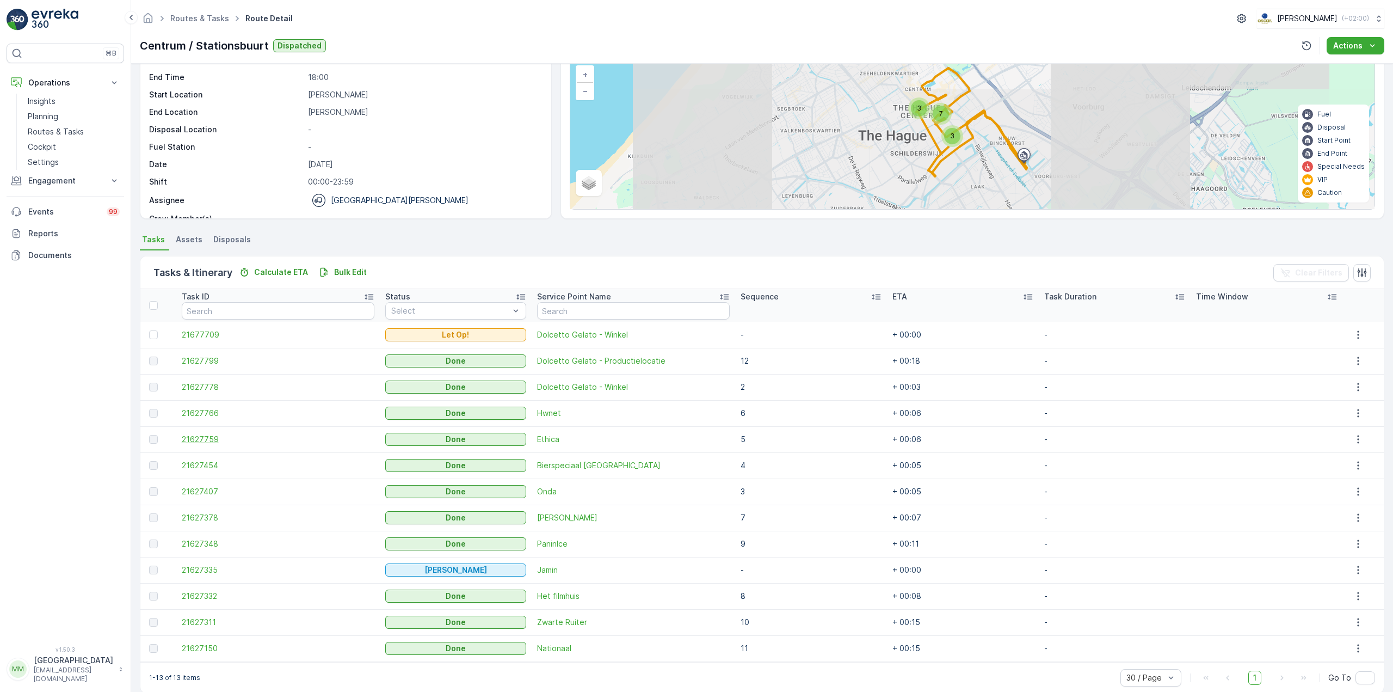
scroll to position [87, 0]
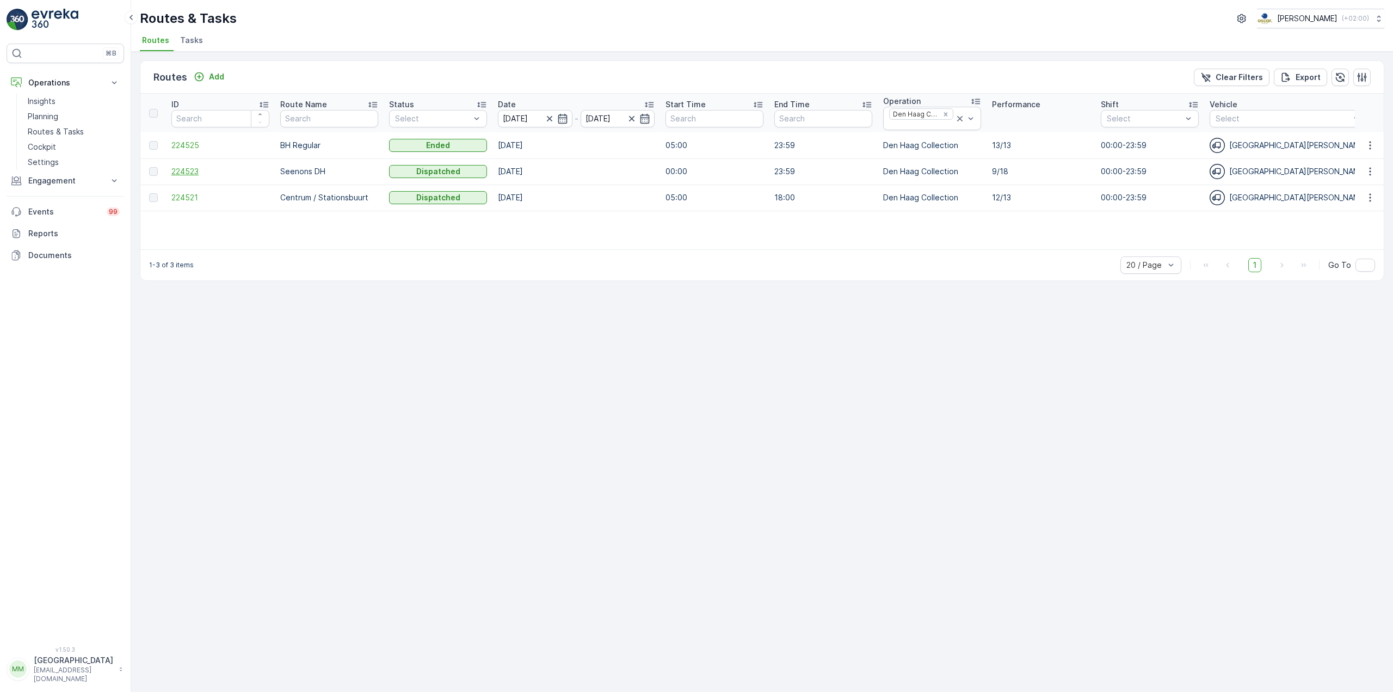
click at [187, 171] on span "224523" at bounding box center [220, 171] width 98 height 11
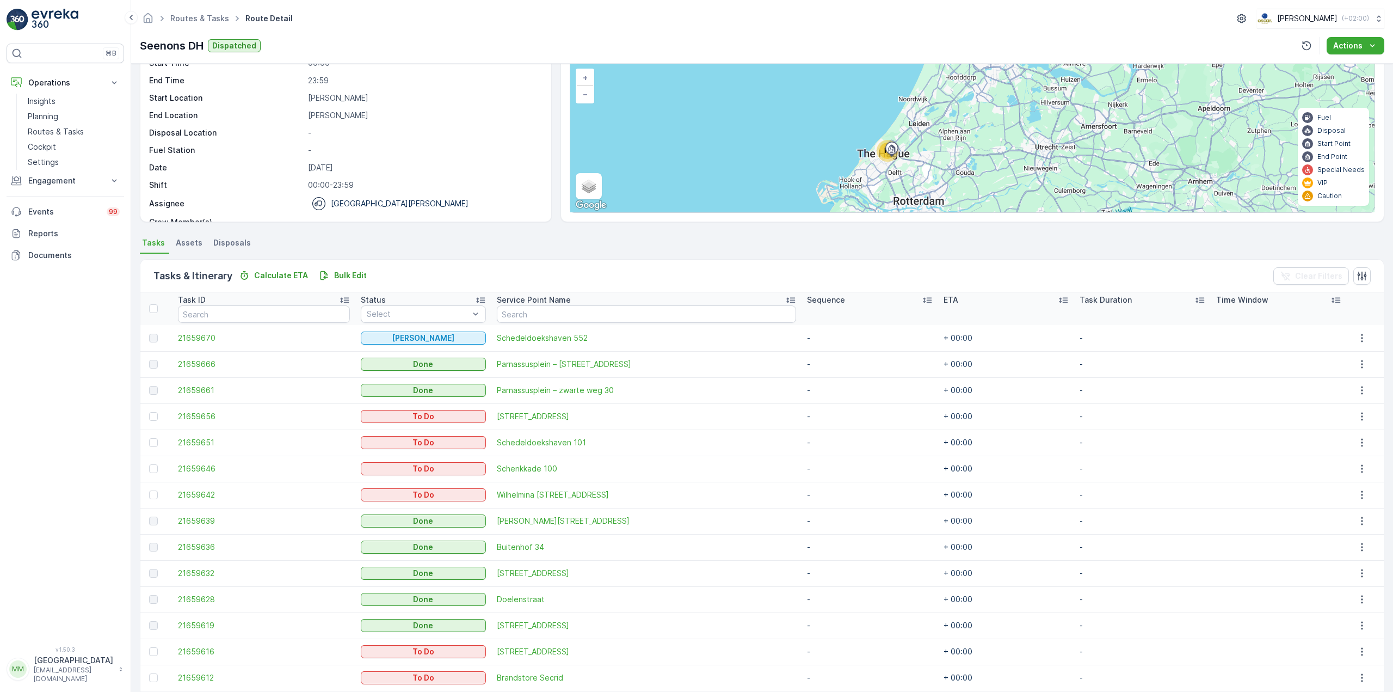
scroll to position [218, 0]
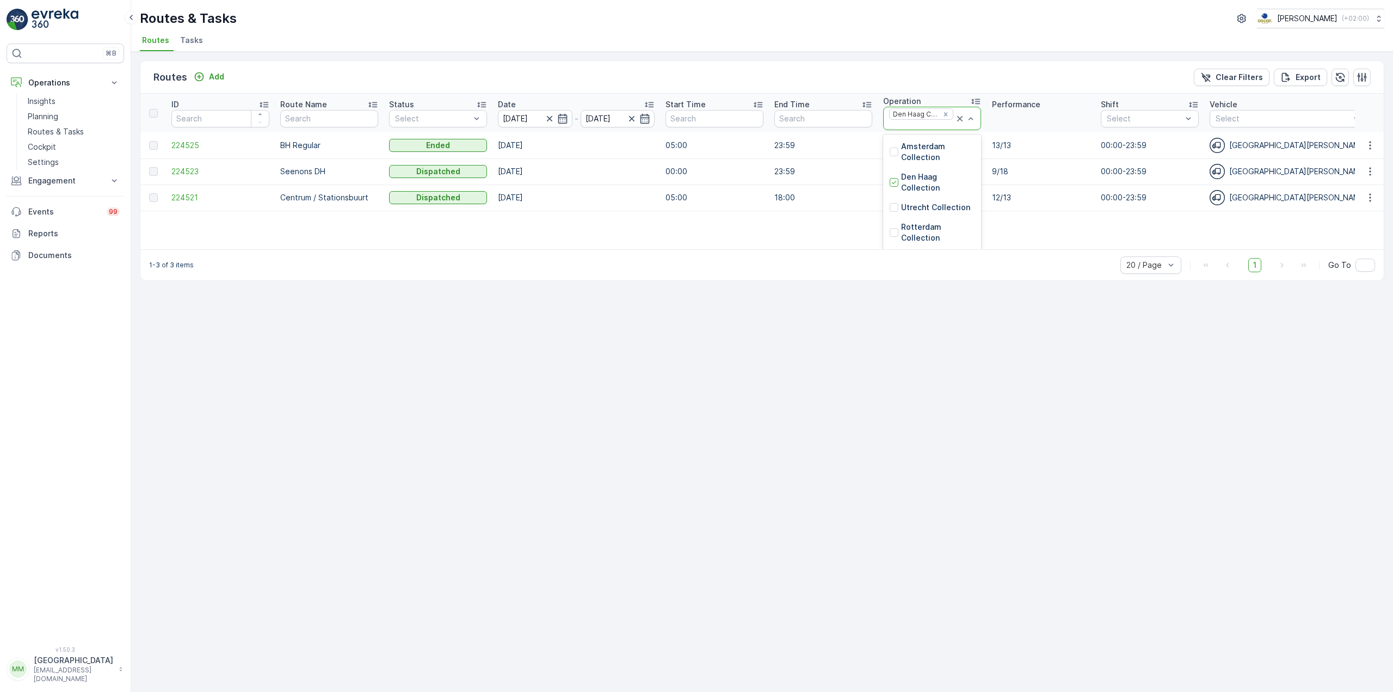
drag, startPoint x: 892, startPoint y: 181, endPoint x: 896, endPoint y: 192, distance: 11.5
click at [894, 182] on icon at bounding box center [894, 182] width 8 height 8
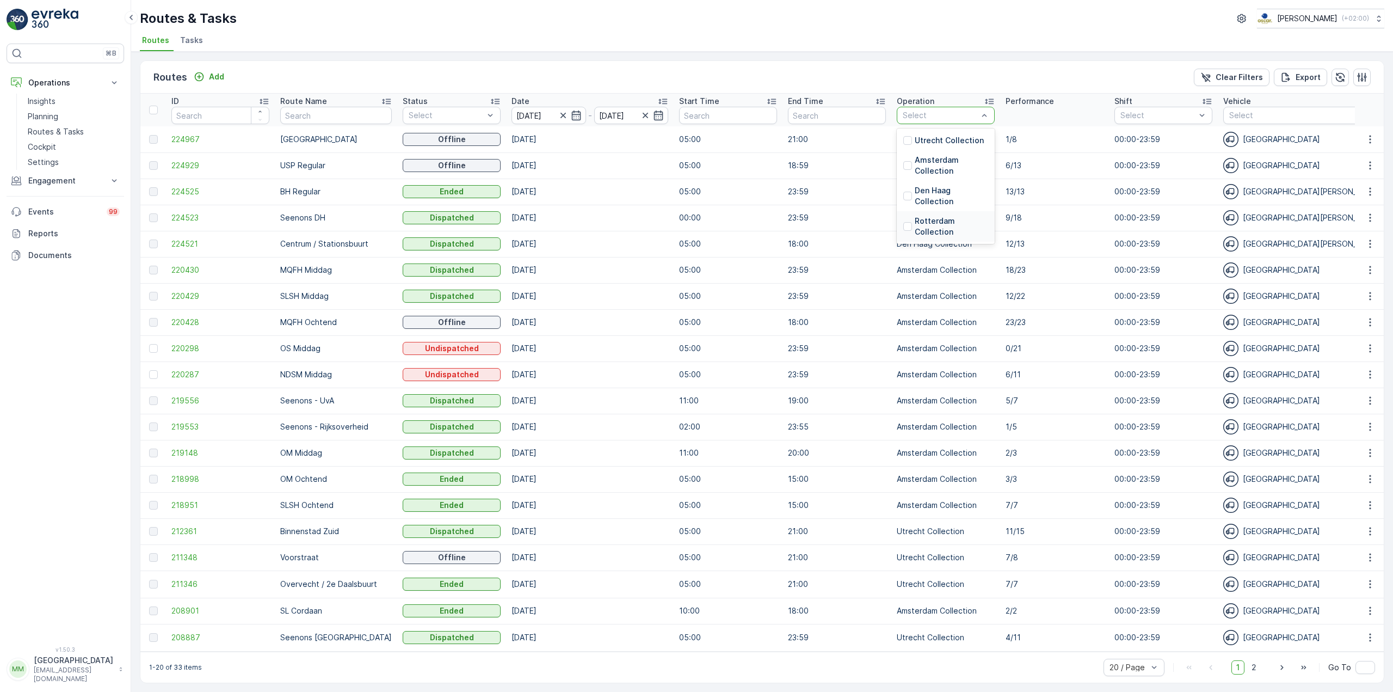
click at [918, 224] on p "Rotterdam Collection" at bounding box center [951, 226] width 73 height 22
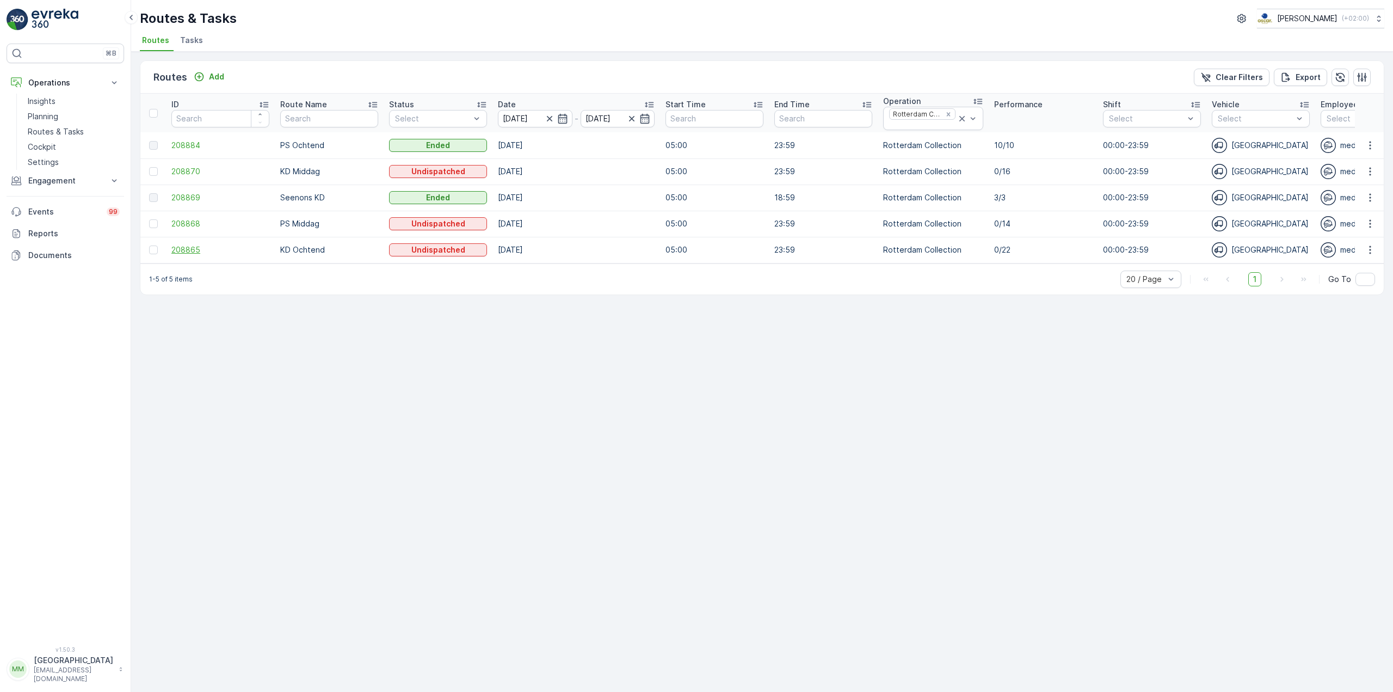
click at [197, 249] on span "208865" at bounding box center [220, 249] width 98 height 11
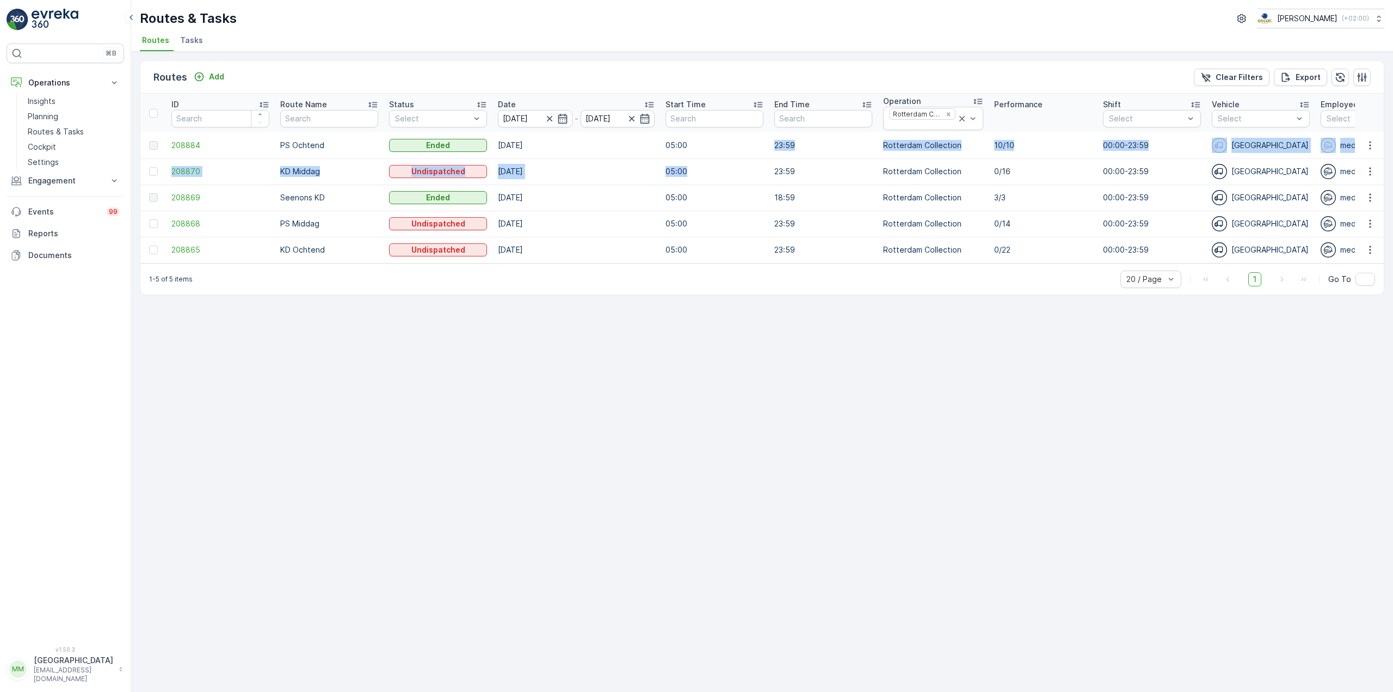
drag, startPoint x: 700, startPoint y: 149, endPoint x: 702, endPoint y: 175, distance: 26.7
click at [702, 175] on tbody "208884 PS Ochtend Ended 17.09.2025 05:00 23:59 Rotterdam Collection 10/10 00:00…" at bounding box center [1268, 197] width 2257 height 131
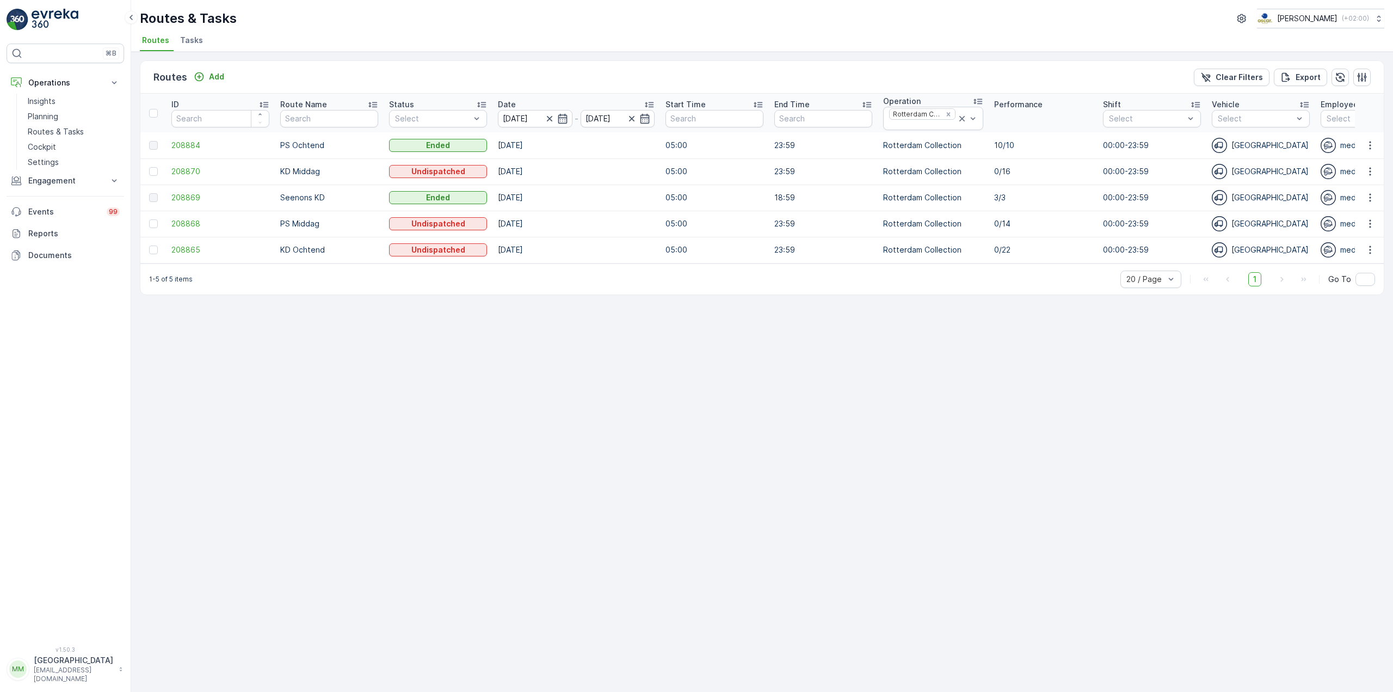
click at [640, 70] on div "Routes Add Clear Filters Export" at bounding box center [761, 77] width 1243 height 33
click at [52, 113] on p "Planning" at bounding box center [43, 116] width 30 height 11
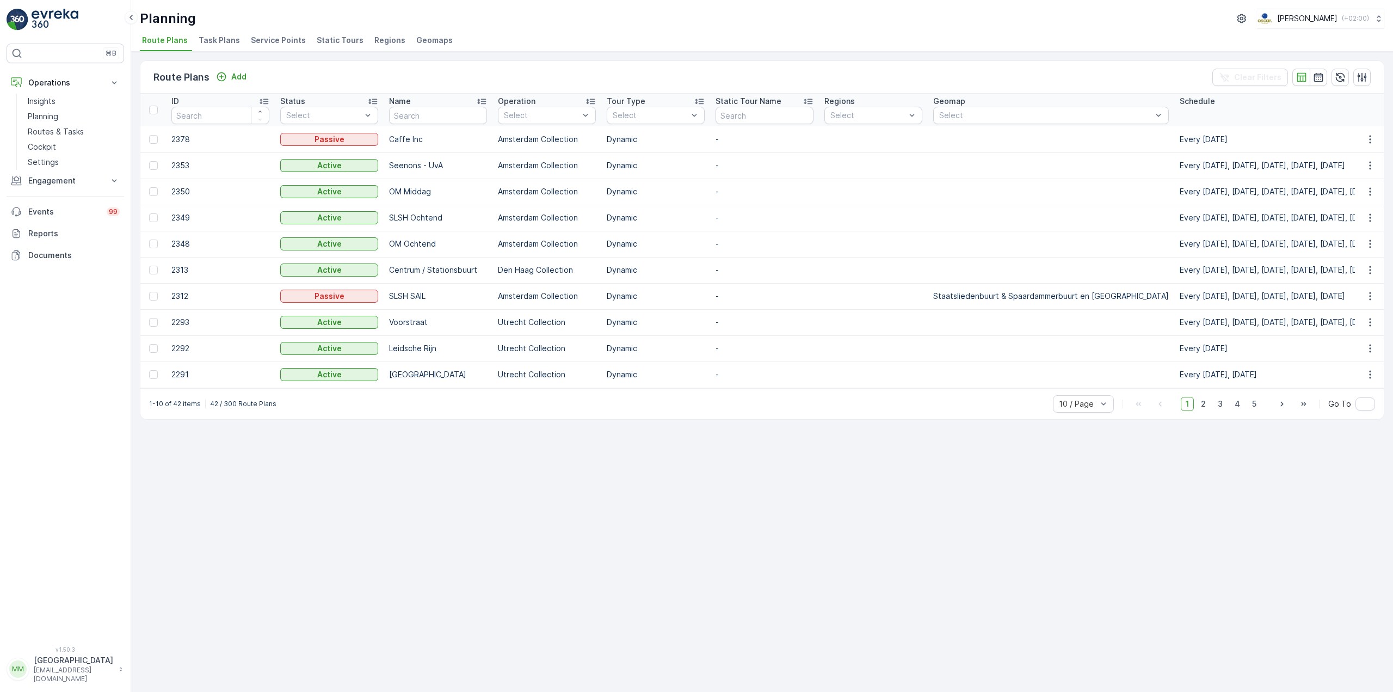
click at [211, 38] on span "Task Plans" at bounding box center [219, 40] width 41 height 11
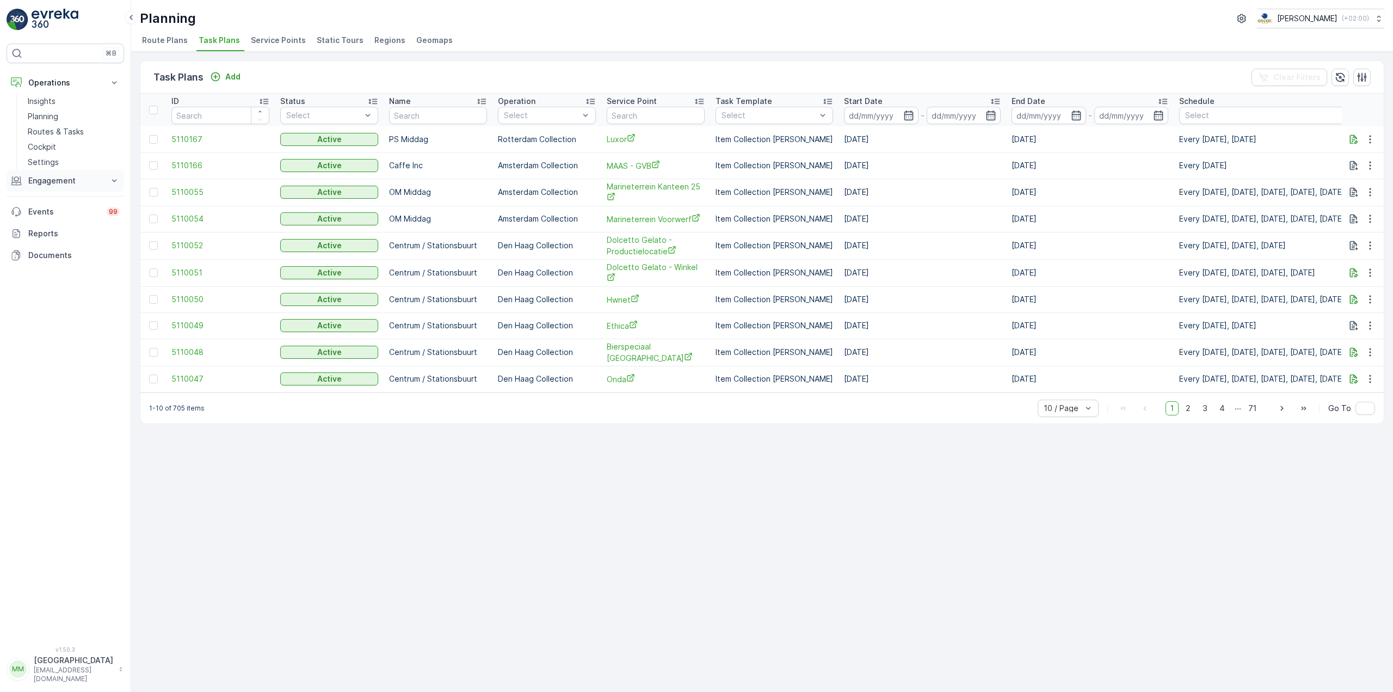
click at [57, 187] on button "Engagement" at bounding box center [66, 181] width 118 height 22
click at [65, 196] on link "Insights" at bounding box center [73, 199] width 101 height 15
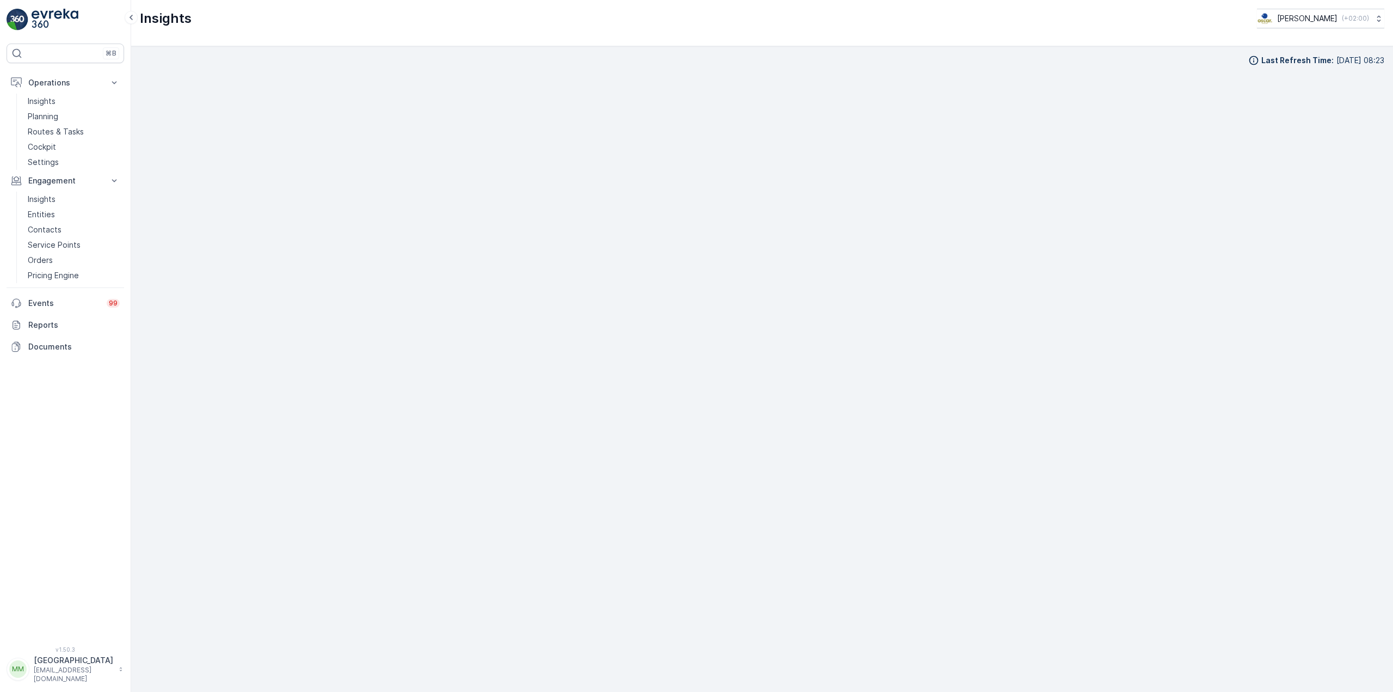
scroll to position [15, 0]
click at [61, 101] on link "Insights" at bounding box center [73, 101] width 101 height 15
click at [56, 118] on p "Planning" at bounding box center [43, 116] width 30 height 11
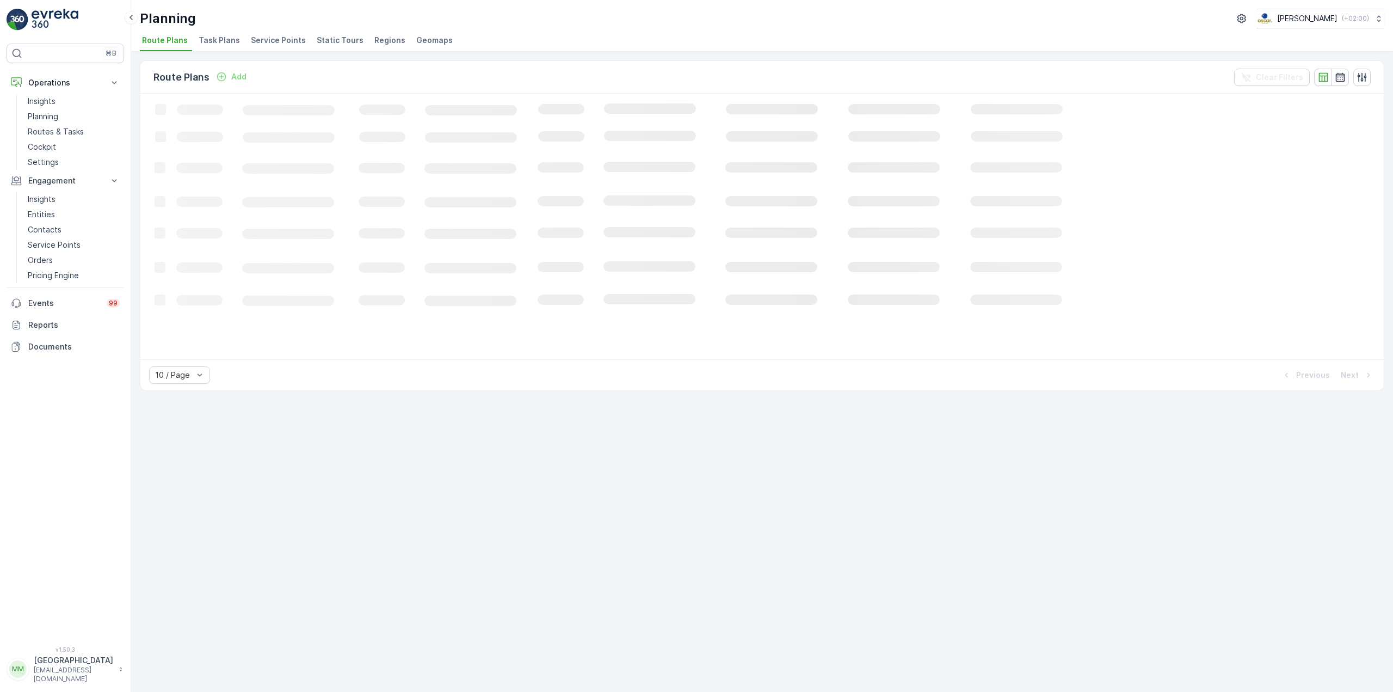
click at [223, 35] on span "Task Plans" at bounding box center [219, 40] width 41 height 11
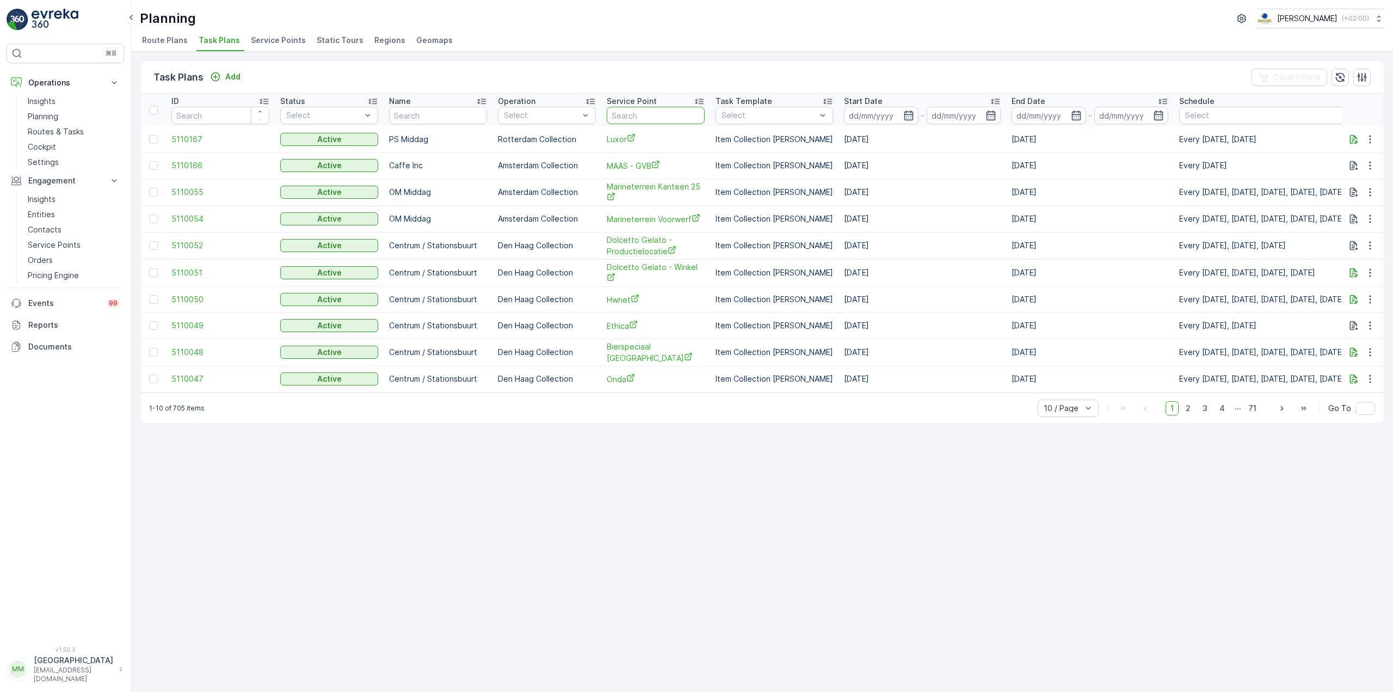
click at [680, 115] on input "text" at bounding box center [656, 115] width 98 height 17
type input "sea"
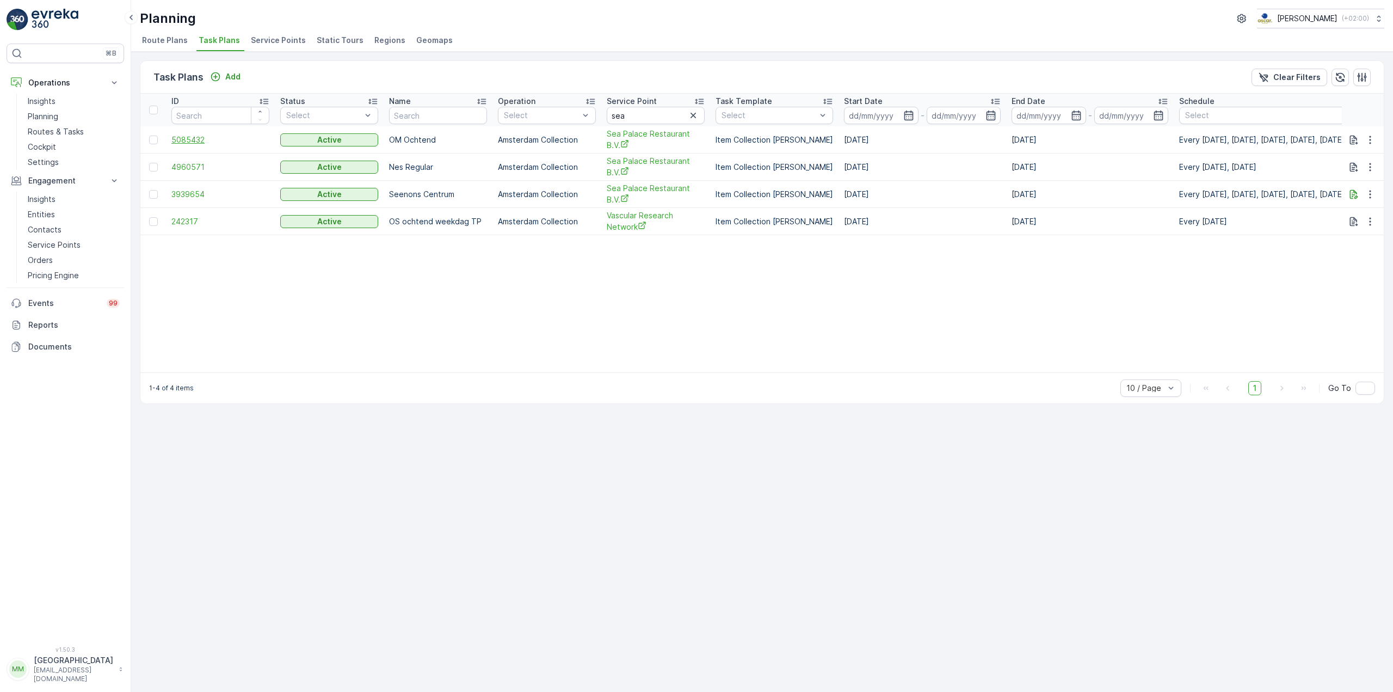
click at [199, 138] on span "5085432" at bounding box center [220, 139] width 98 height 11
click at [630, 142] on span "Sea Palace Restaurant B.V." at bounding box center [656, 139] width 98 height 22
click at [1369, 140] on icon "button" at bounding box center [1370, 139] width 11 height 11
click at [1361, 174] on span "Edit Task Plan" at bounding box center [1350, 171] width 51 height 11
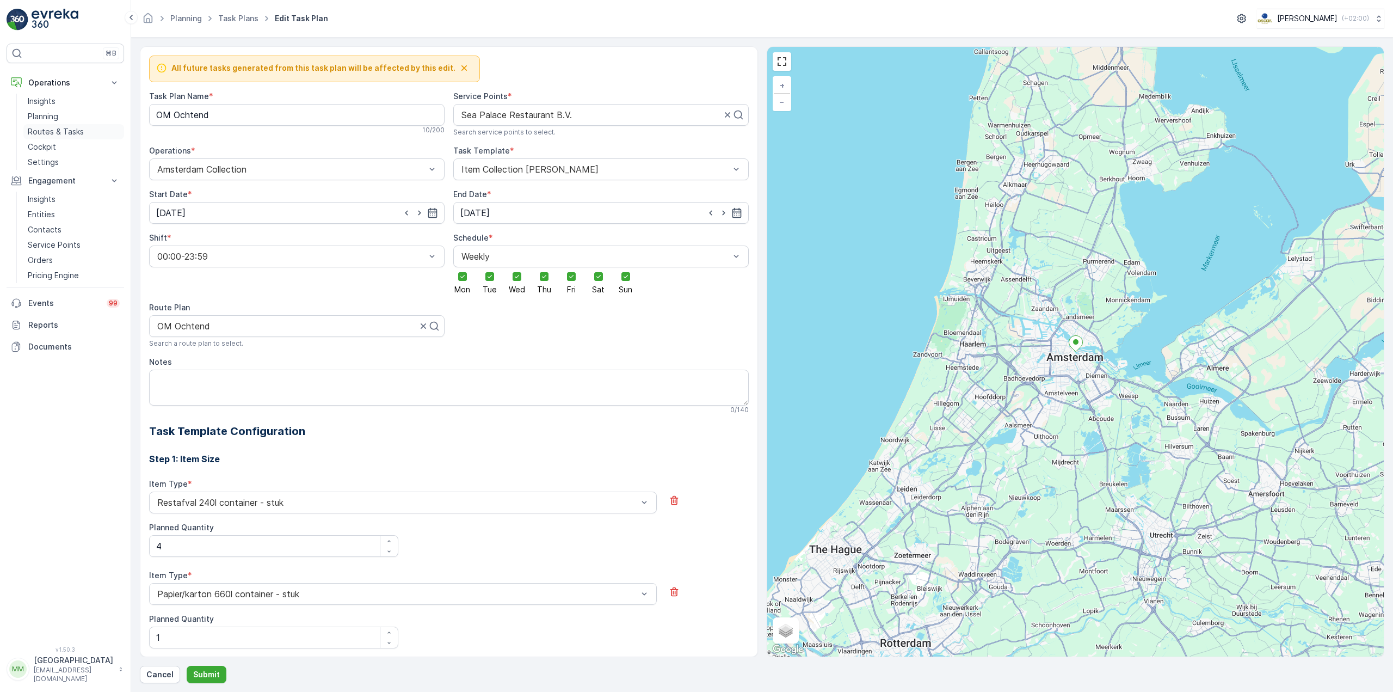
click at [39, 130] on p "Routes & Tasks" at bounding box center [56, 131] width 56 height 11
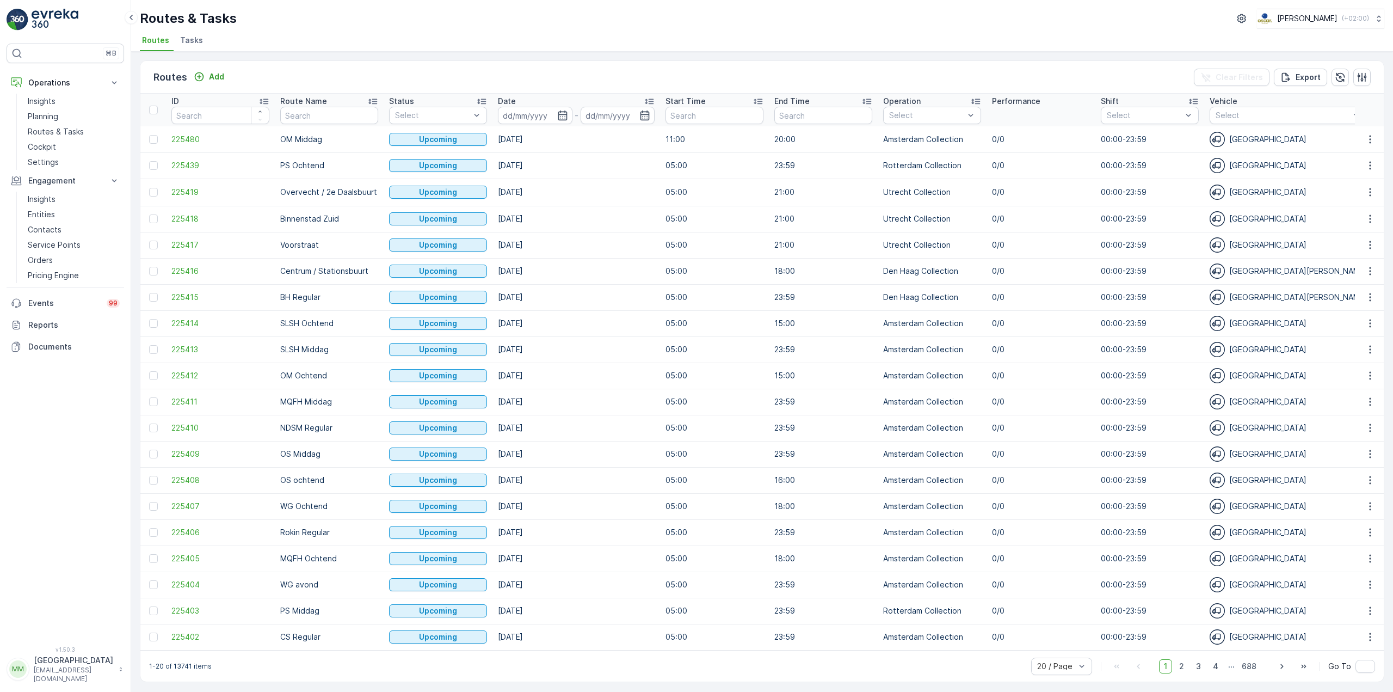
click at [193, 41] on span "Tasks" at bounding box center [191, 40] width 23 height 11
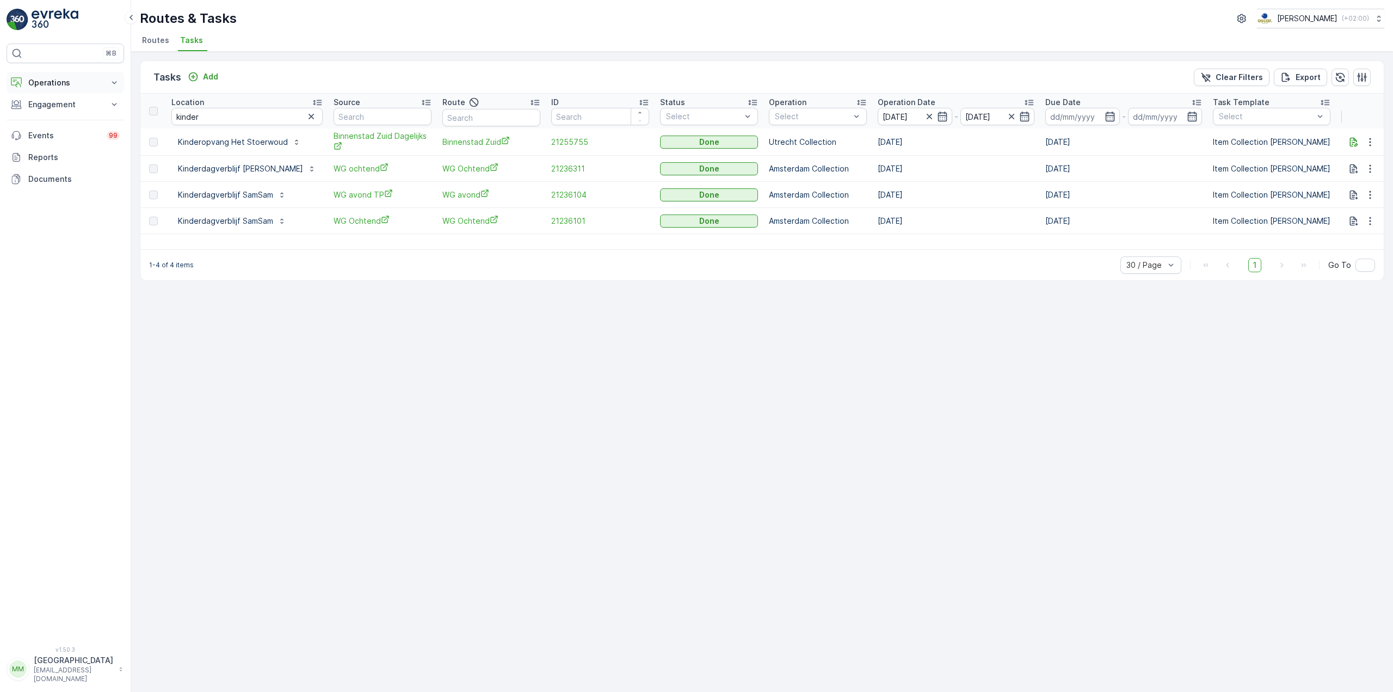
click at [91, 84] on p "Operations" at bounding box center [65, 82] width 74 height 11
drag, startPoint x: 59, startPoint y: 150, endPoint x: 125, endPoint y: 111, distance: 76.3
click at [58, 149] on link "Cockpit" at bounding box center [73, 146] width 101 height 15
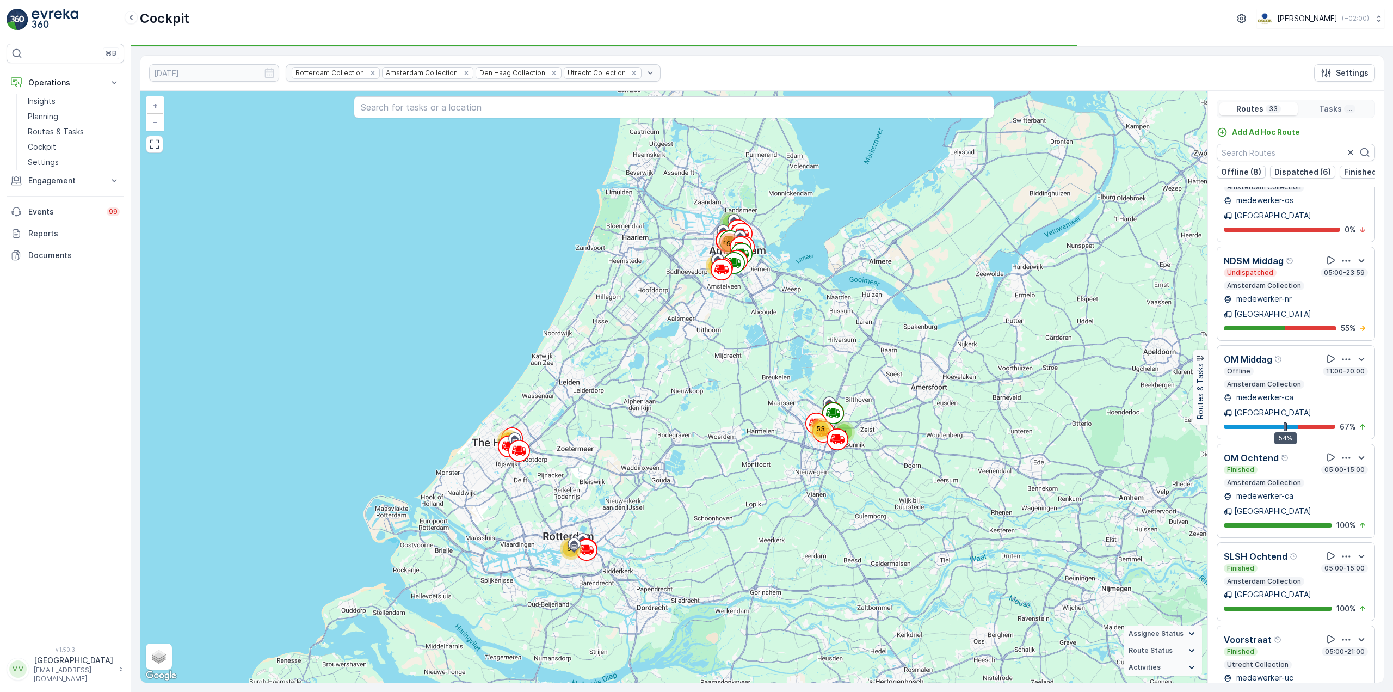
scroll to position [791, 0]
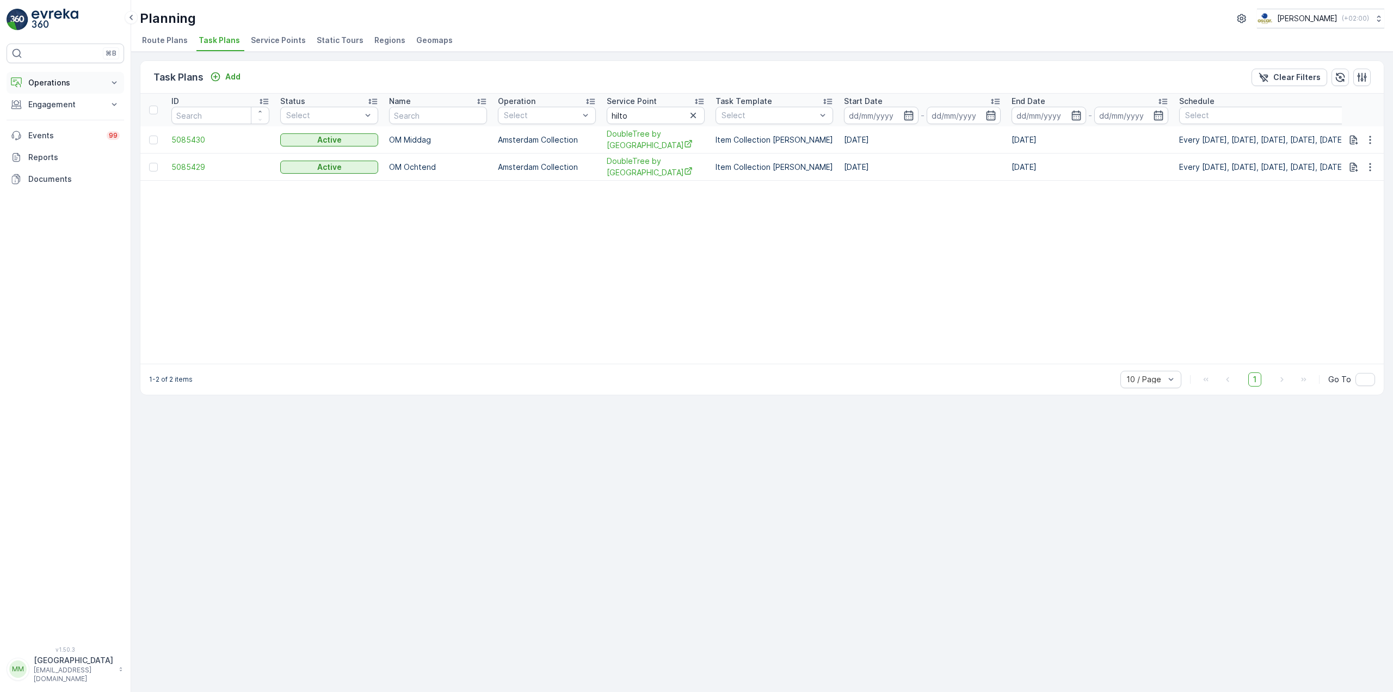
click at [71, 72] on button "Operations" at bounding box center [66, 83] width 118 height 22
click at [77, 127] on p "Routes & Tasks" at bounding box center [56, 131] width 56 height 11
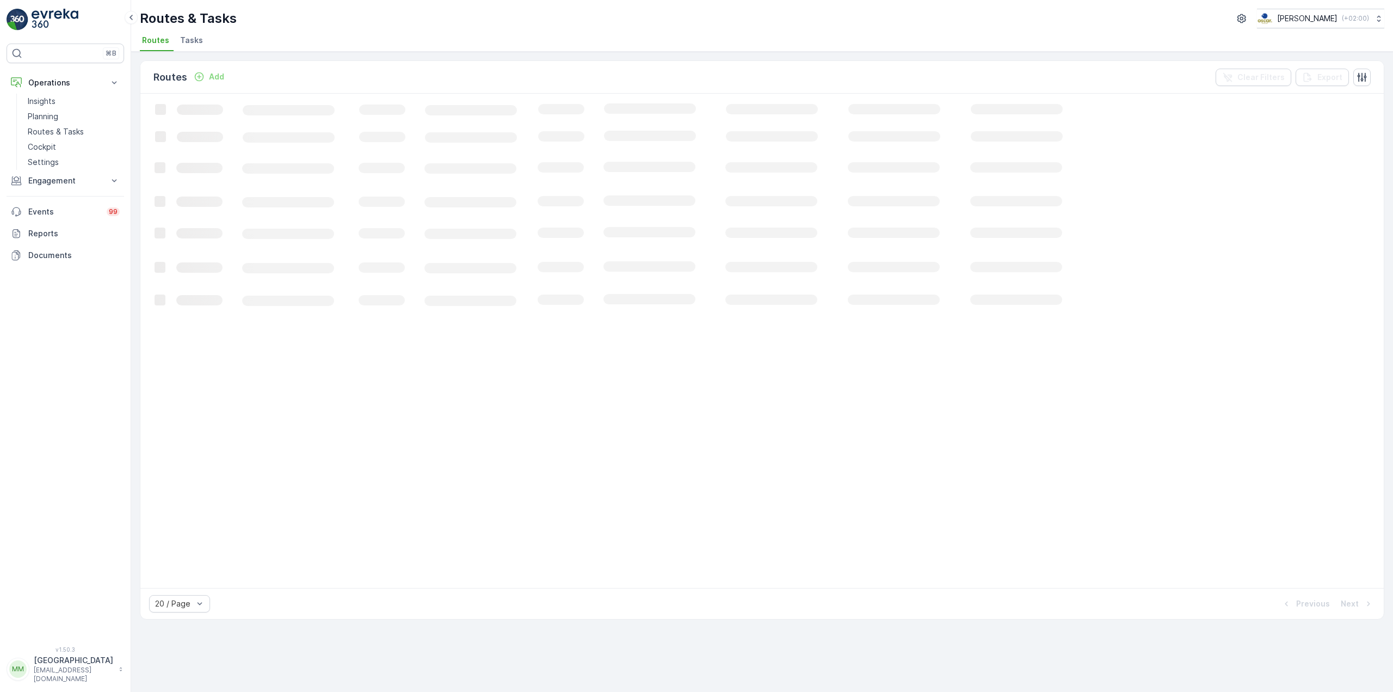
click at [195, 40] on span "Tasks" at bounding box center [191, 40] width 23 height 11
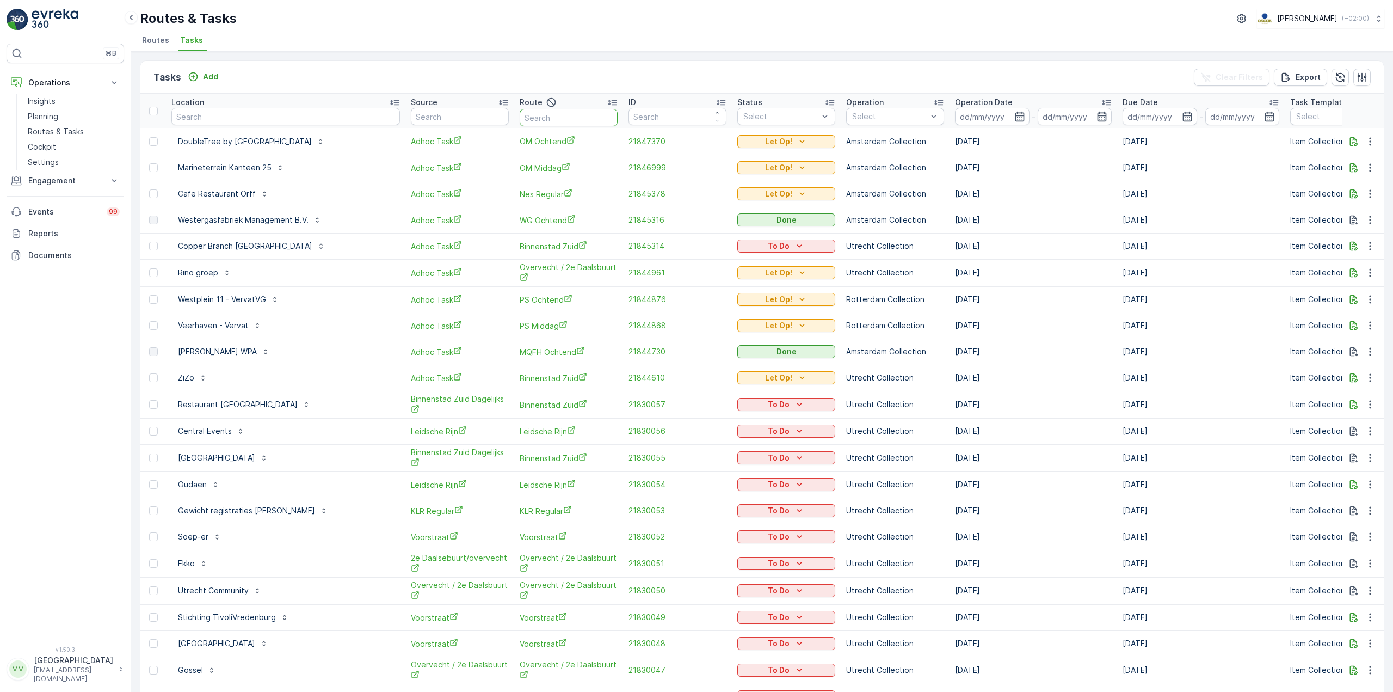
click at [556, 124] on input "text" at bounding box center [569, 117] width 98 height 17
type input "om o"
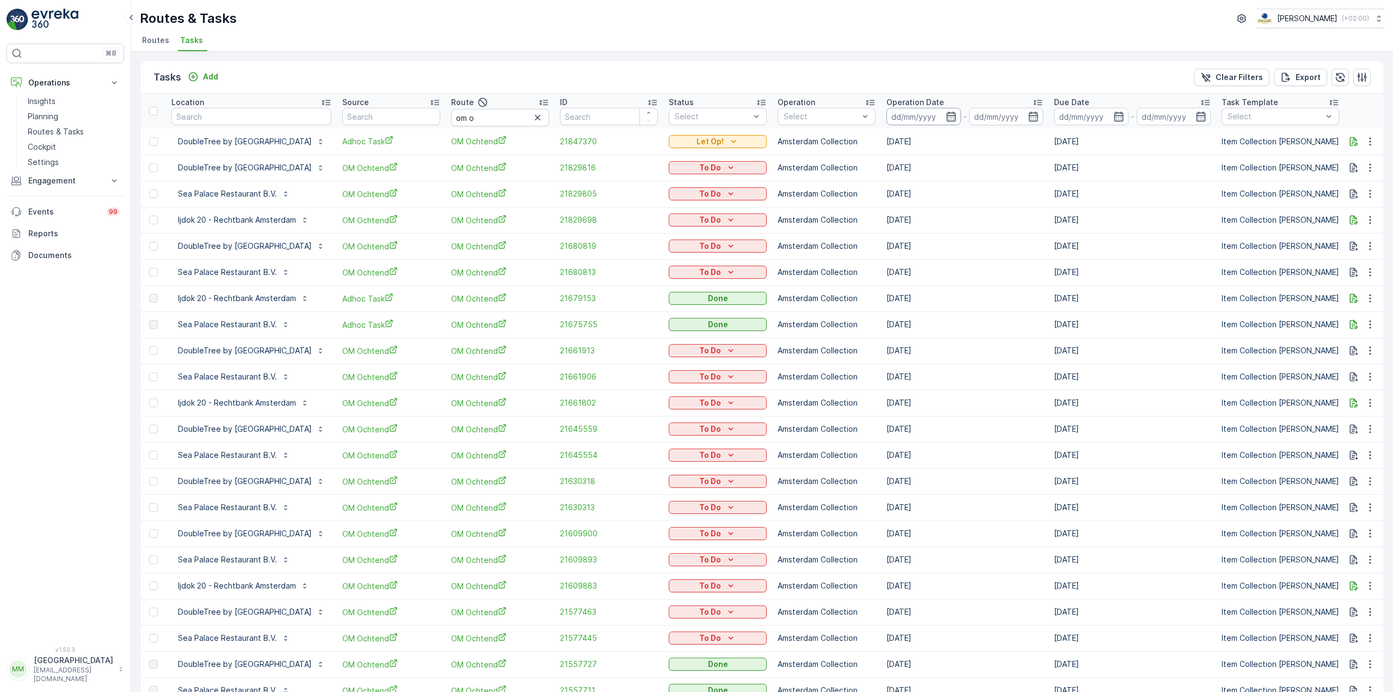
click at [961, 115] on input at bounding box center [923, 116] width 75 height 17
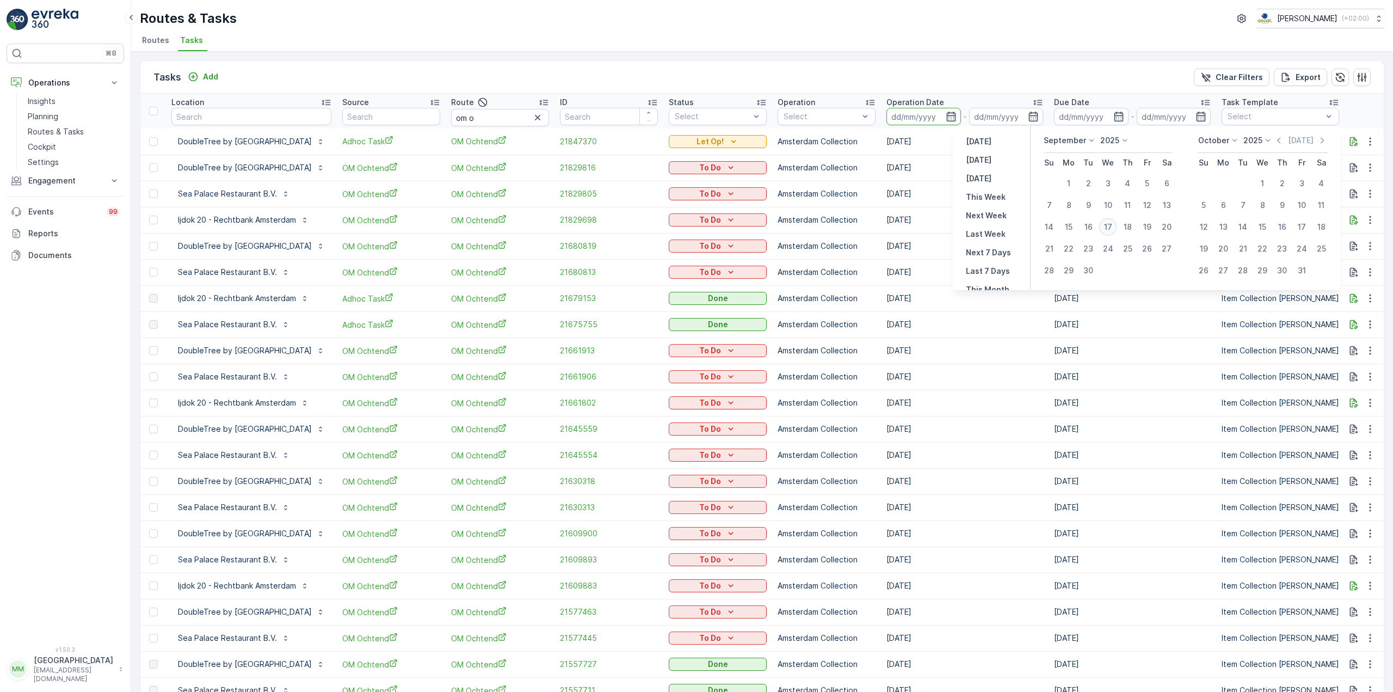
click at [1115, 225] on div "17" at bounding box center [1107, 226] width 17 height 17
type input "[DATE]"
click at [1115, 225] on div "17" at bounding box center [1107, 226] width 17 height 17
type input "[DATE]"
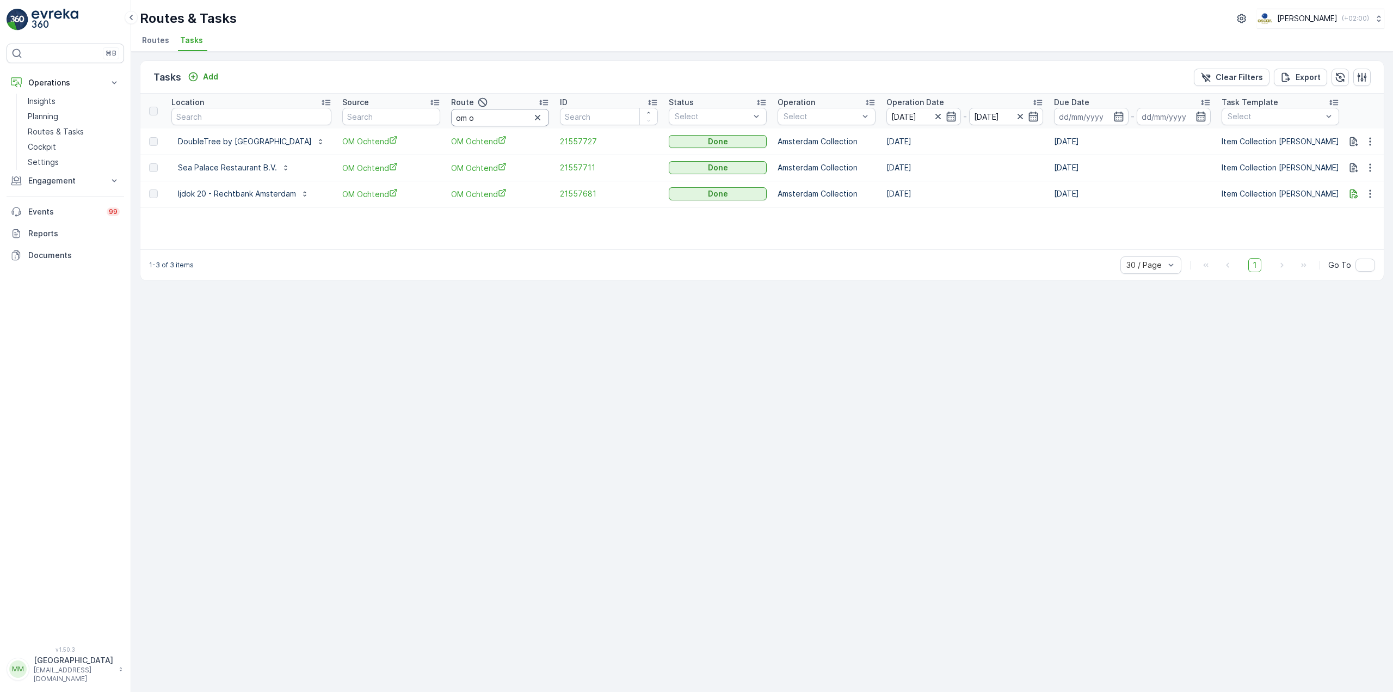
click at [549, 112] on input "om o" at bounding box center [500, 117] width 98 height 17
type input "om m"
click at [549, 110] on input "om m" at bounding box center [500, 117] width 98 height 17
type input "om o"
click at [641, 138] on span "21557727" at bounding box center [609, 141] width 98 height 11
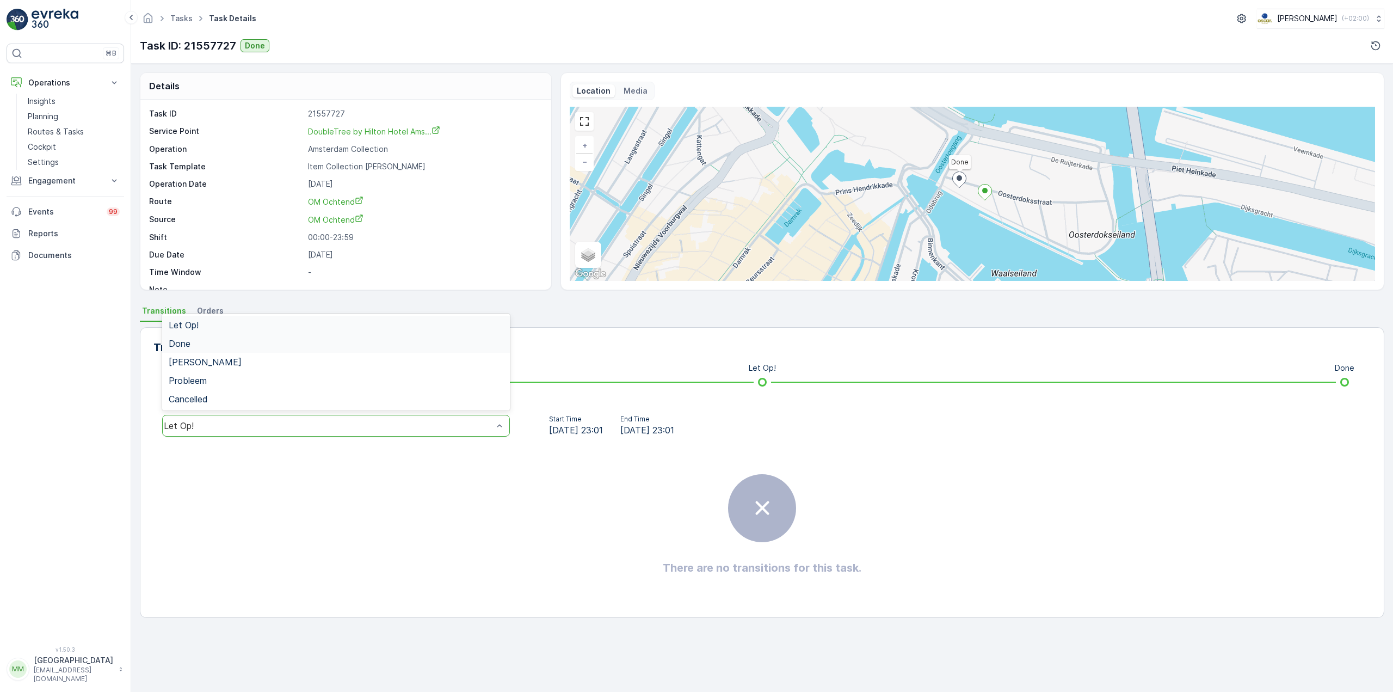
click at [236, 341] on div "Done" at bounding box center [336, 343] width 335 height 10
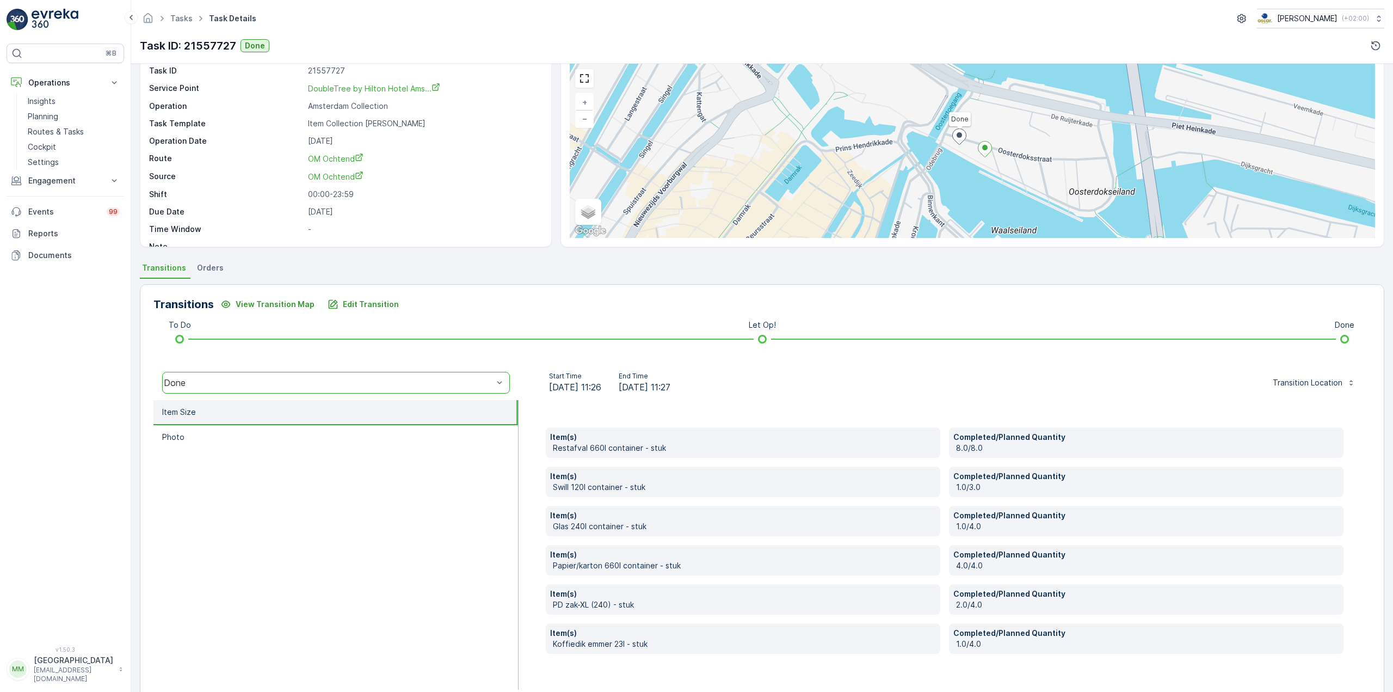
scroll to position [66, 0]
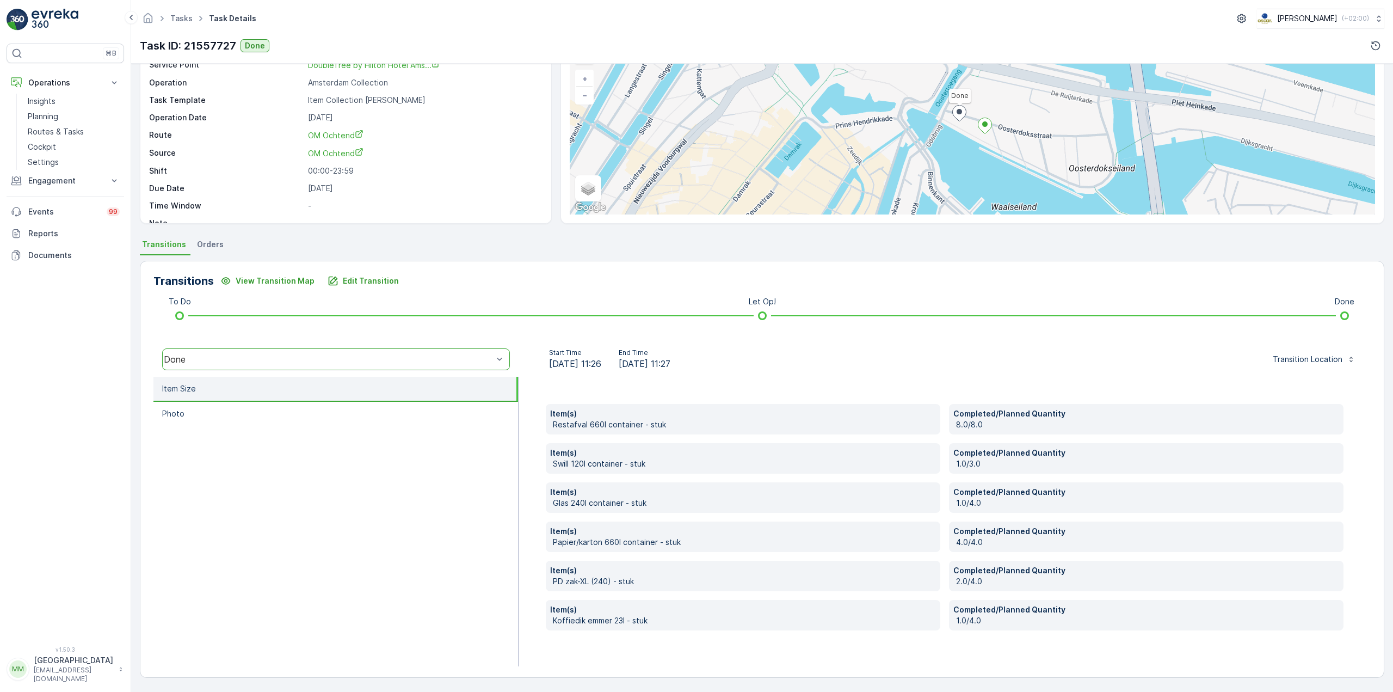
click at [967, 425] on p "8.0/8.0" at bounding box center [1147, 424] width 383 height 11
drag, startPoint x: 978, startPoint y: 584, endPoint x: 924, endPoint y: 587, distance: 53.4
click at [924, 587] on div "Item(s) Restafval 660l container - stuk Completed/Planned Quantity 8.0/8.0 Item…" at bounding box center [945, 517] width 798 height 226
drag, startPoint x: 987, startPoint y: 622, endPoint x: 959, endPoint y: 626, distance: 27.9
click at [959, 626] on div "Completed/Planned Quantity 1.0/4.0" at bounding box center [1146, 615] width 394 height 30
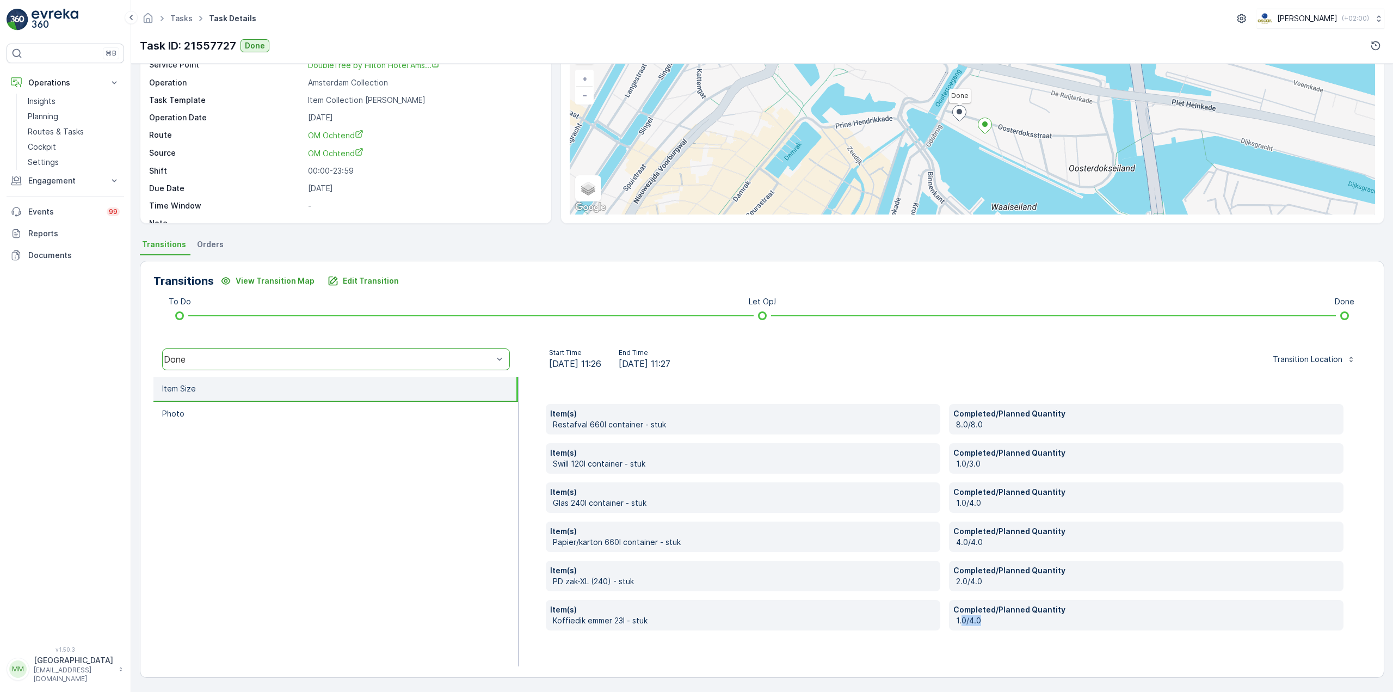
click at [964, 639] on div "Item(s) Restafval 660l container - stuk Completed/Planned Quantity 8.0/8.0 Item…" at bounding box center [944, 520] width 852 height 289
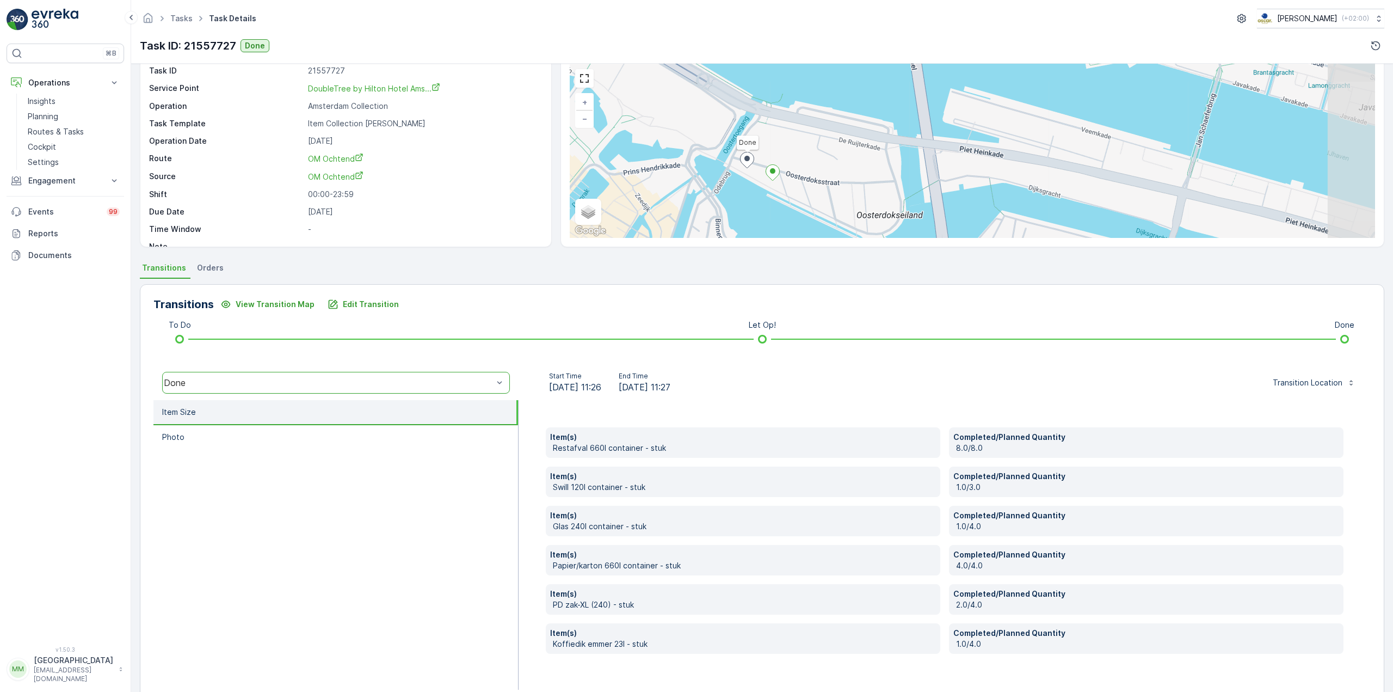
drag, startPoint x: 1087, startPoint y: 143, endPoint x: 874, endPoint y: 166, distance: 213.5
click at [874, 166] on div "Done + − Satellite Roadmap Terrain Hybrid Leaflet Keyboard shortcuts Map Data M…" at bounding box center [972, 151] width 805 height 174
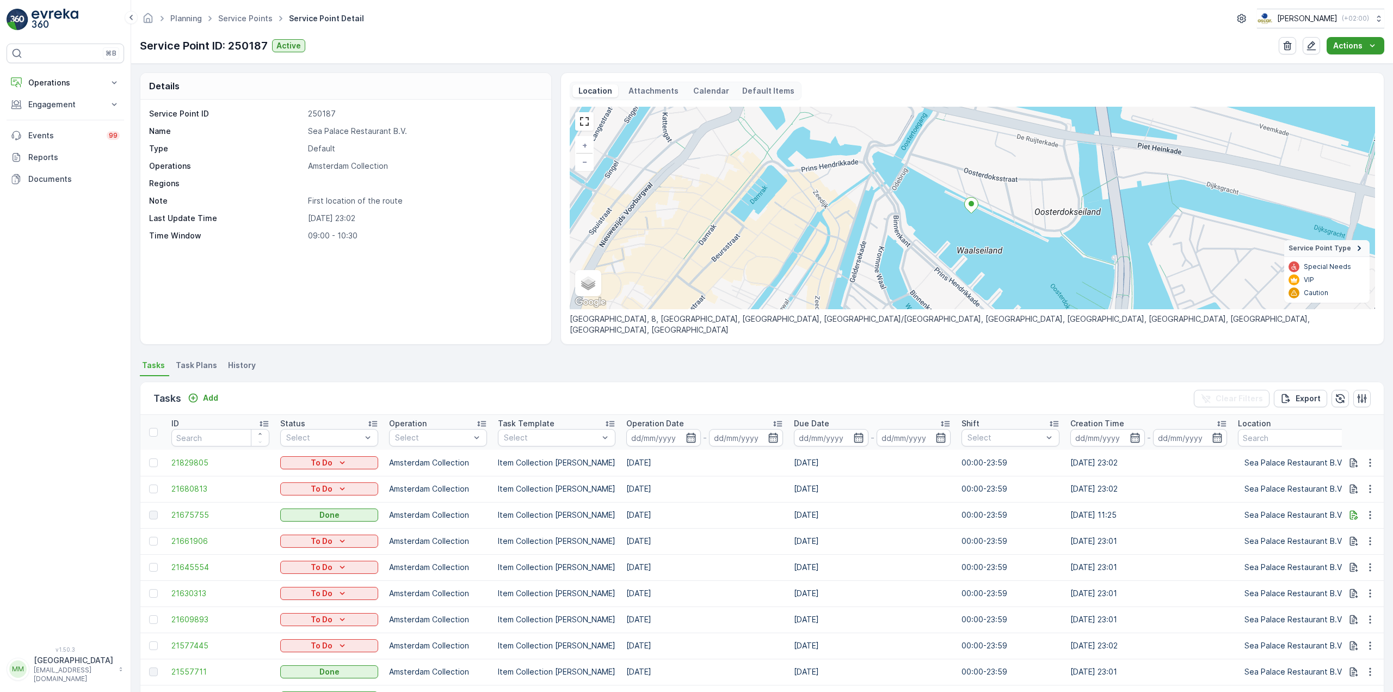
click at [1345, 44] on p "Actions" at bounding box center [1347, 45] width 29 height 11
click at [1311, 47] on icon "button" at bounding box center [1311, 45] width 11 height 11
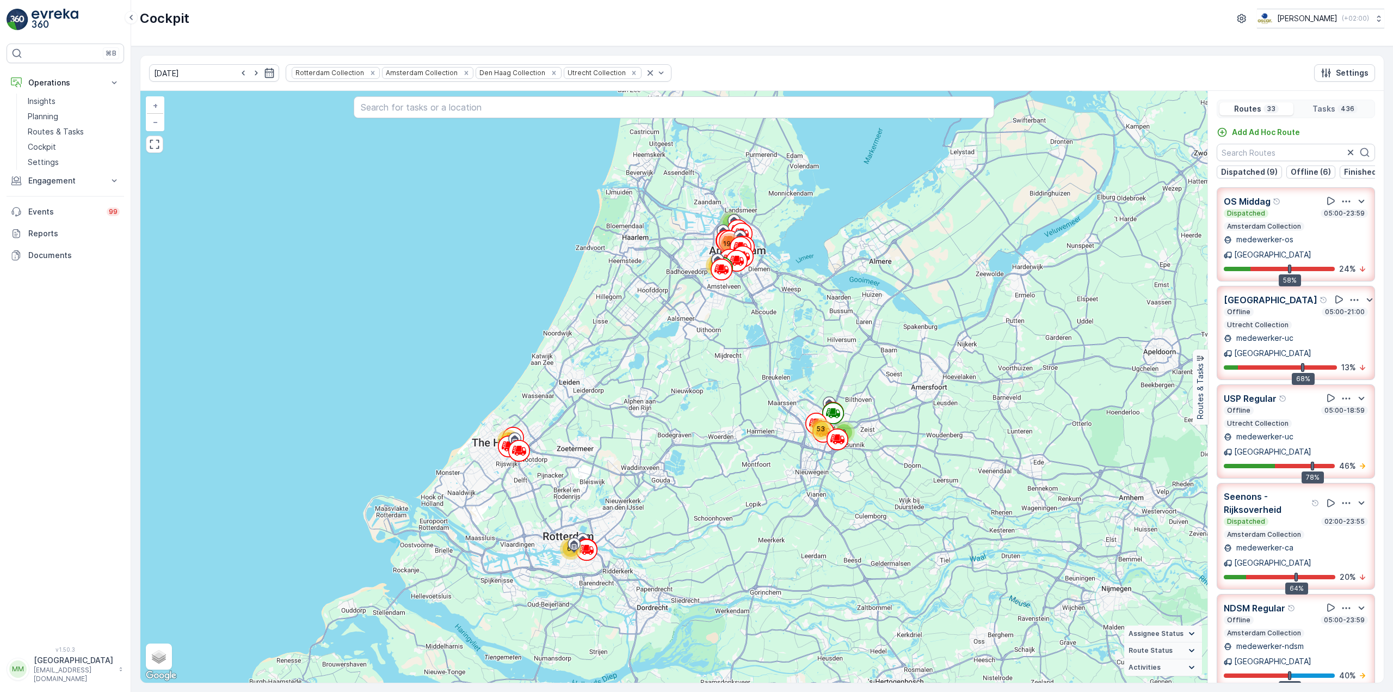
scroll to position [791, 0]
